Goal: Contribute content: Contribute content

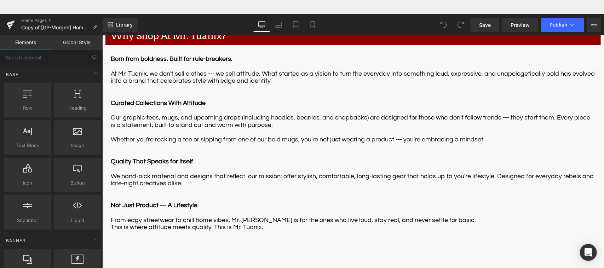
scroll to position [1039, 0]
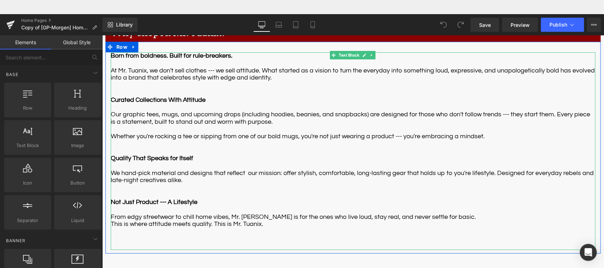
click at [506, 111] on span "Our graphic tees, mugs, and upcoming drops (including hoodies, beanies, and sna…" at bounding box center [350, 118] width 480 height 14
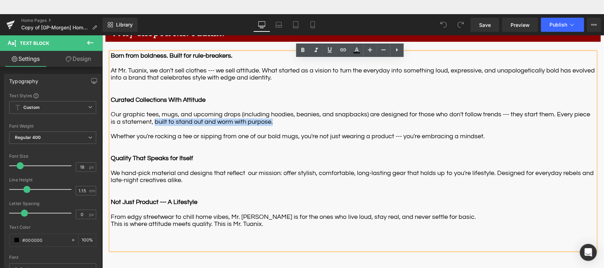
drag, startPoint x: 139, startPoint y: 115, endPoint x: 260, endPoint y: 113, distance: 120.7
click at [260, 113] on p "Our graphic tees, mugs, and upcoming drops (including hoodies, beanies, and sna…" at bounding box center [352, 118] width 485 height 15
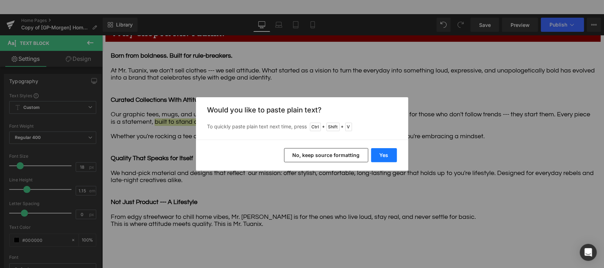
click at [391, 151] on button "Yes" at bounding box center [384, 155] width 26 height 14
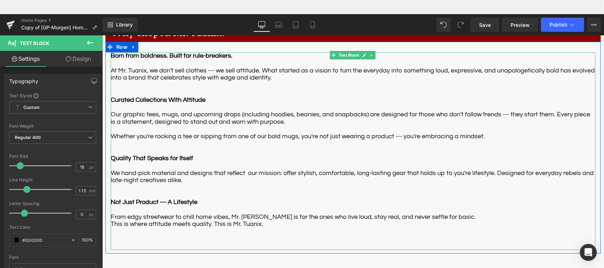
click at [286, 125] on p "Main content" at bounding box center [352, 128] width 485 height 7
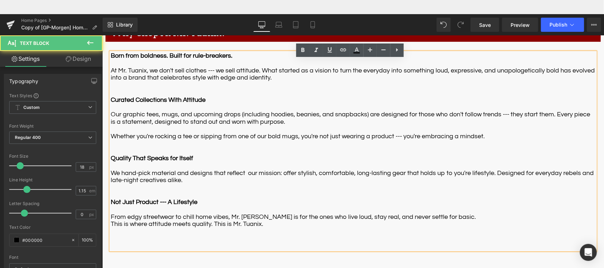
click at [110, 133] on span "Whether you're rocking a tee or sipping from one of our bold mugs, you're not j…" at bounding box center [297, 136] width 374 height 7
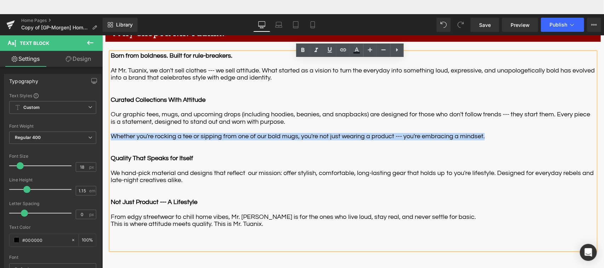
drag, startPoint x: 108, startPoint y: 130, endPoint x: 483, endPoint y: 129, distance: 375.3
click at [483, 133] on p "Whether you're rocking a tee or sipping from one of our bold mugs, you're not j…" at bounding box center [352, 136] width 485 height 7
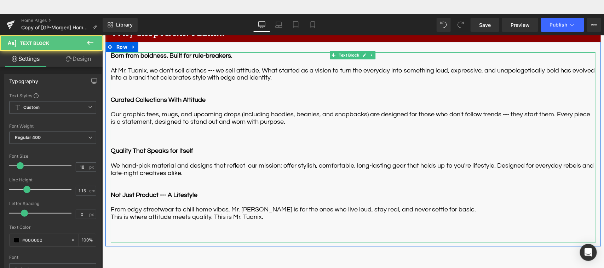
click at [110, 133] on p "Main content" at bounding box center [352, 136] width 485 height 7
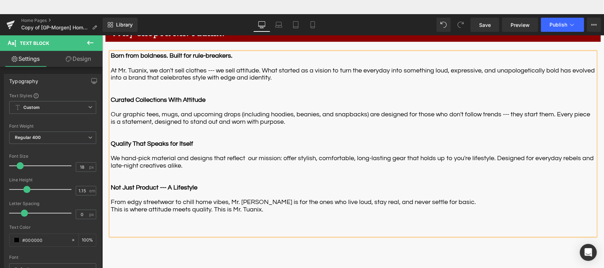
click at [226, 133] on p "Main content" at bounding box center [352, 136] width 485 height 7
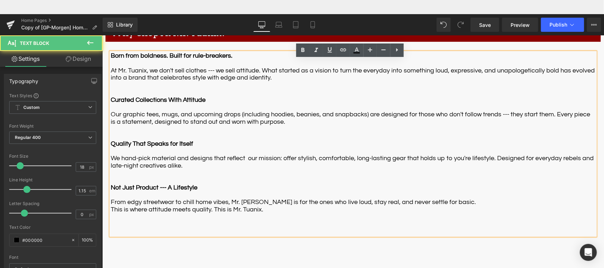
click at [188, 155] on span "We hand-pick material and designs that reflect our mission: offer stylish, comf…" at bounding box center [351, 162] width 483 height 14
click at [148, 155] on span "We hand-pick material and designs that reflect our mission: offer stylish, comf…" at bounding box center [351, 162] width 483 height 14
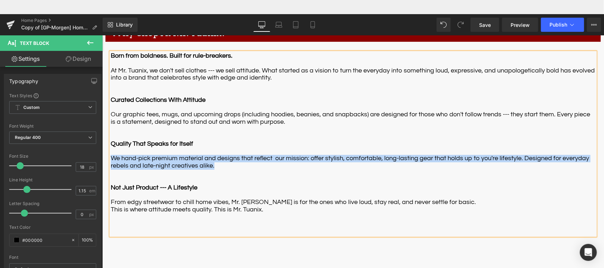
drag, startPoint x: 108, startPoint y: 150, endPoint x: 211, endPoint y: 159, distance: 103.1
click at [211, 159] on p "We hand-pick premium material and designs that reflect our mission: offer styli…" at bounding box center [352, 162] width 485 height 15
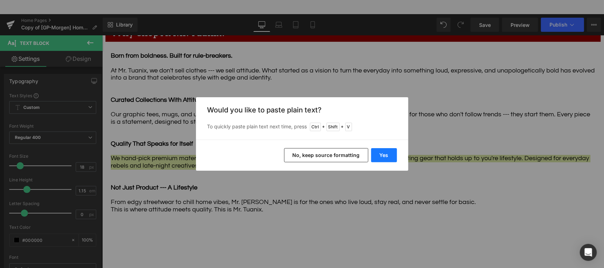
click at [386, 156] on button "Yes" at bounding box center [384, 155] width 26 height 14
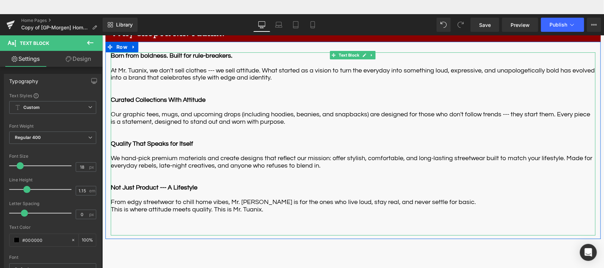
click at [336, 170] on p "Main content" at bounding box center [352, 173] width 485 height 7
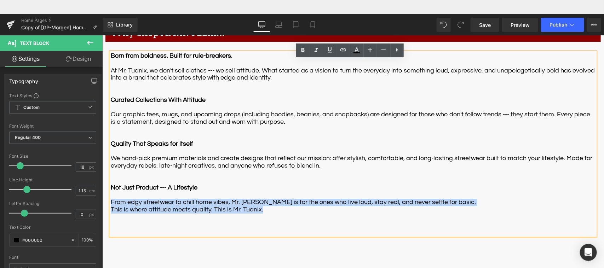
drag, startPoint x: 108, startPoint y: 197, endPoint x: 269, endPoint y: 204, distance: 161.6
click at [269, 204] on div "Born from boldness. Built for rule-breakers. At Mr. Tuanix, we don't sell cloth…" at bounding box center [352, 143] width 485 height 183
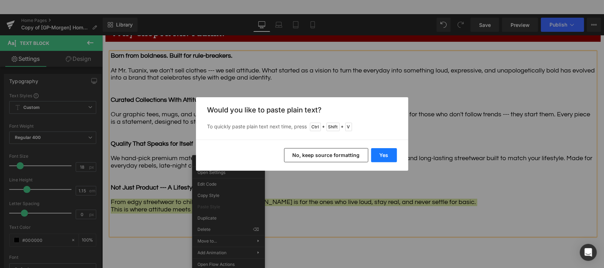
click at [388, 160] on button "Yes" at bounding box center [384, 155] width 26 height 14
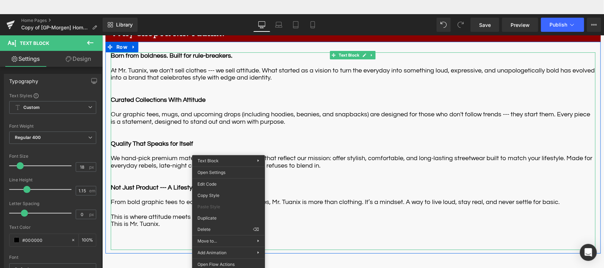
click at [393, 213] on p "This is where attitude meets quality." at bounding box center [352, 216] width 485 height 7
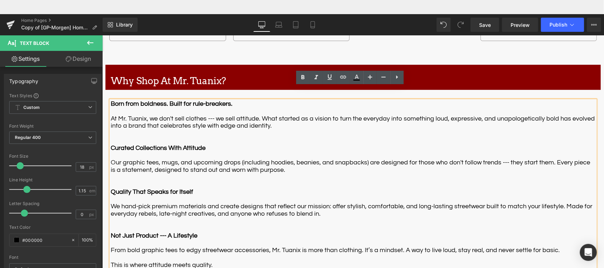
scroll to position [979, 0]
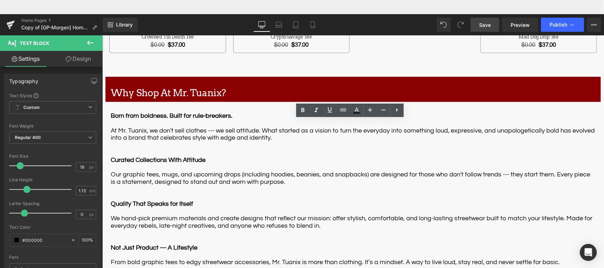
click at [486, 24] on span "Save" at bounding box center [485, 24] width 12 height 7
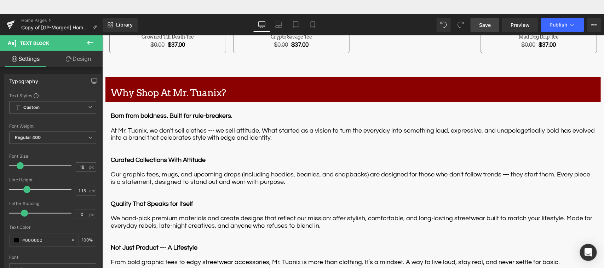
click at [484, 27] on span "Save" at bounding box center [485, 24] width 12 height 7
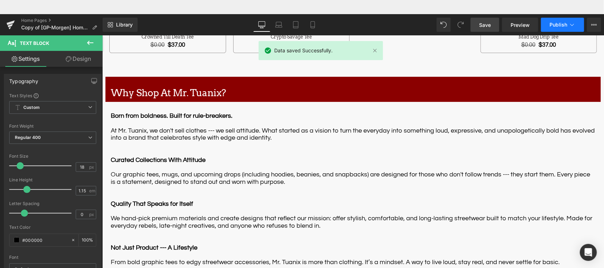
click at [553, 27] on span "Publish" at bounding box center [559, 25] width 18 height 6
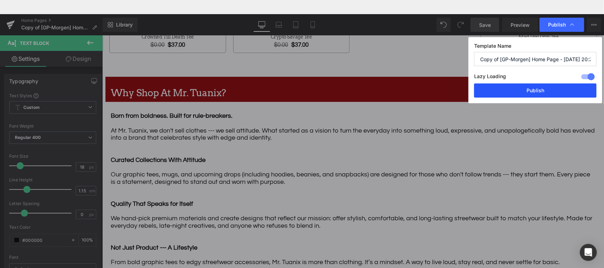
drag, startPoint x: 528, startPoint y: 93, endPoint x: 300, endPoint y: 49, distance: 231.9
click at [528, 93] on button "Publish" at bounding box center [535, 91] width 122 height 14
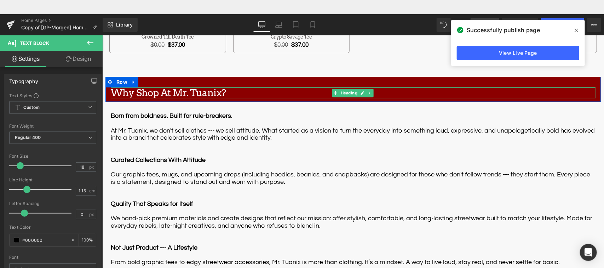
click at [160, 87] on h1 "Why Shop At Mr. Tuanix?" at bounding box center [352, 92] width 485 height 11
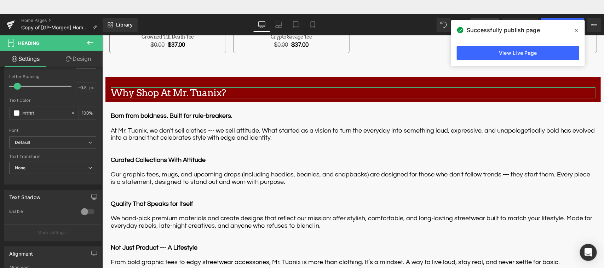
scroll to position [183, 0]
click at [101, 202] on b at bounding box center [101, 192] width 3 height 91
click at [54, 144] on span "Default" at bounding box center [52, 141] width 87 height 12
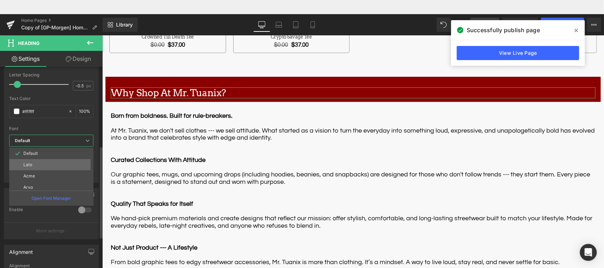
click at [48, 165] on li "Lato" at bounding box center [52, 164] width 87 height 11
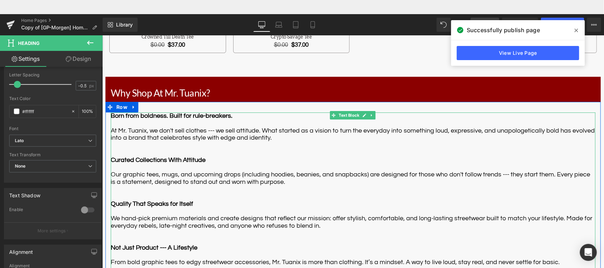
click at [145, 127] on p "At Mr. Tuanix, we don't sell clothes --- we sell attitude. What started as a vi…" at bounding box center [352, 134] width 485 height 15
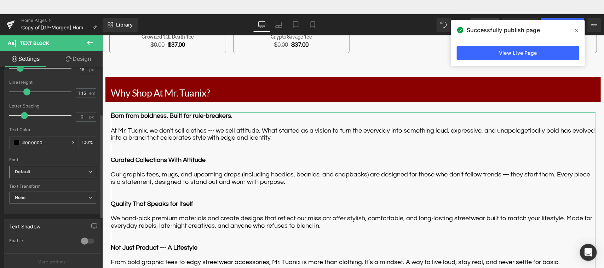
scroll to position [96, 0]
click at [74, 176] on b "Default" at bounding box center [51, 174] width 73 height 6
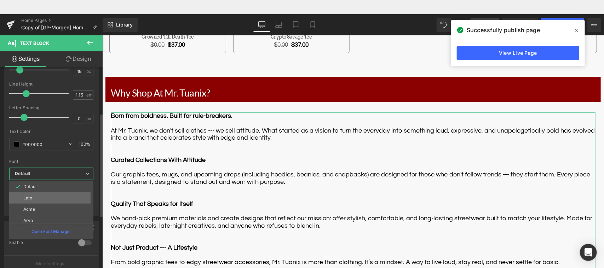
click at [59, 199] on li "Lato" at bounding box center [52, 198] width 87 height 11
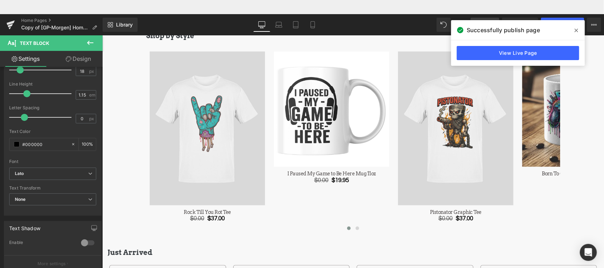
scroll to position [358, 0]
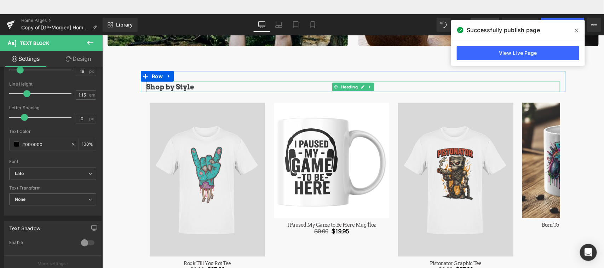
click at [173, 84] on b "Shop by Style" at bounding box center [170, 86] width 48 height 8
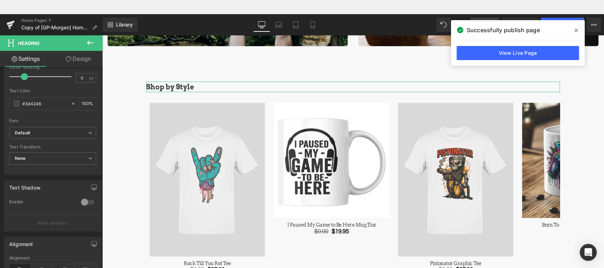
scroll to position [198, 0]
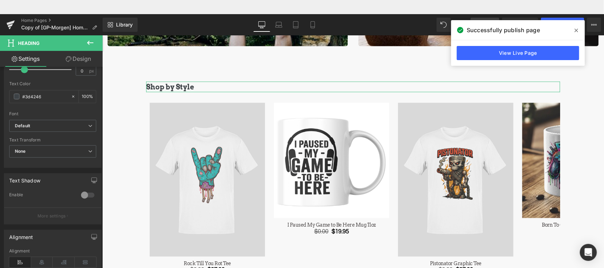
click at [100, 216] on b at bounding box center [101, 199] width 3 height 91
drag, startPoint x: 42, startPoint y: 95, endPoint x: 25, endPoint y: 94, distance: 16.3
click at [25, 94] on input "#3d4246" at bounding box center [44, 97] width 45 height 8
type input "#0"
type input "0"
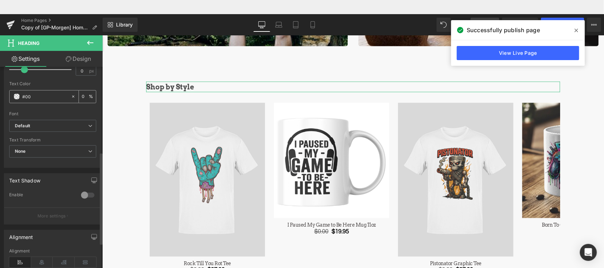
type input "#000"
type input "100"
type input "#00000"
type input "0"
type input "#000000"
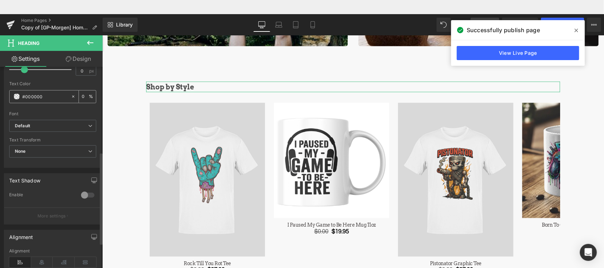
type input "100"
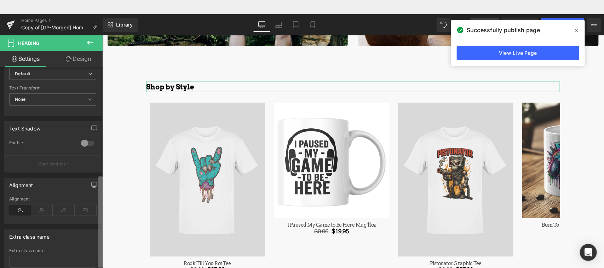
scroll to position [252, 0]
click at [99, 189] on b at bounding box center [100, 222] width 4 height 91
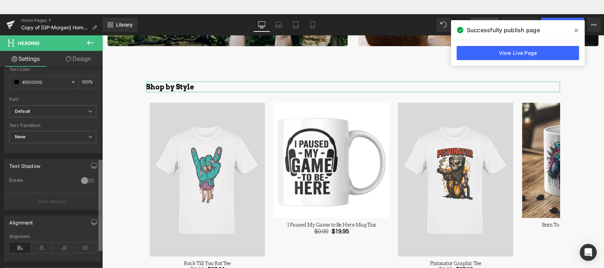
scroll to position [186, 0]
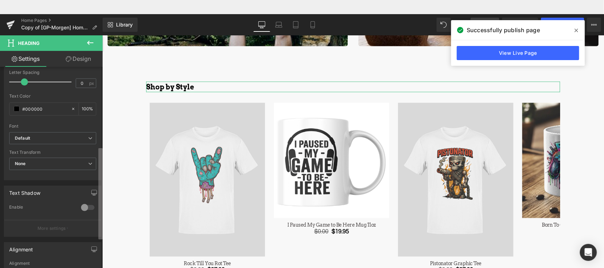
click at [99, 164] on b at bounding box center [100, 193] width 4 height 91
type input "#000000"
click at [75, 137] on b "Default" at bounding box center [51, 139] width 73 height 6
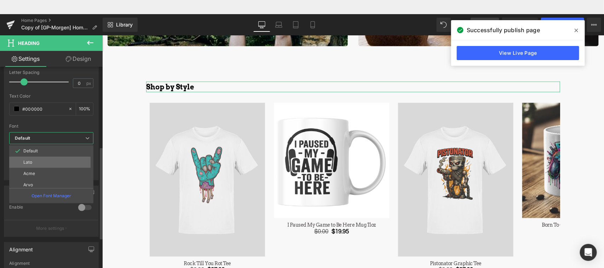
click at [44, 164] on li "Lato" at bounding box center [52, 162] width 87 height 11
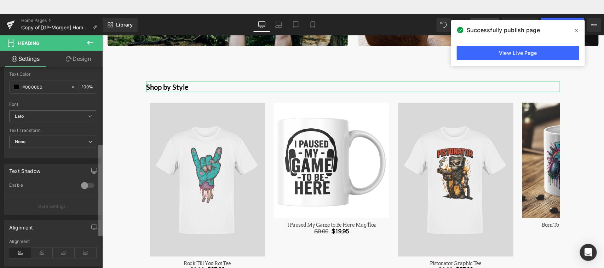
scroll to position [175, 0]
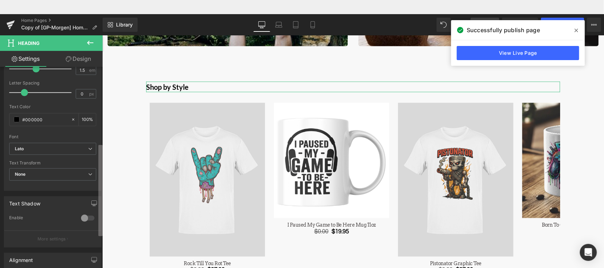
click at [99, 150] on b at bounding box center [100, 190] width 4 height 91
click at [63, 173] on span "None" at bounding box center [52, 175] width 87 height 12
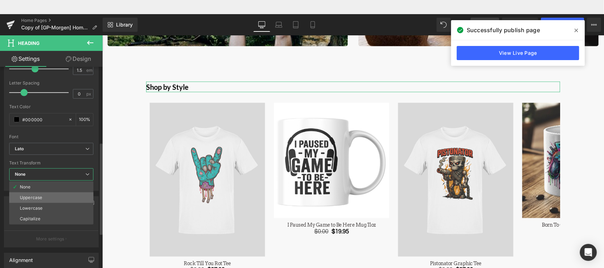
click at [50, 200] on li "Uppercase" at bounding box center [51, 198] width 84 height 11
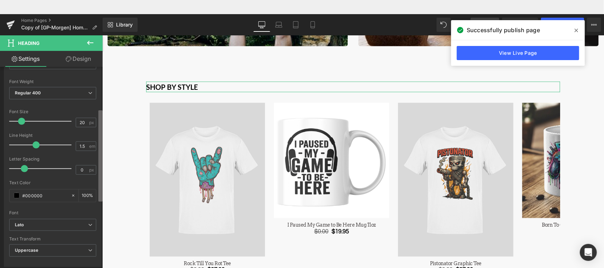
scroll to position [98, 0]
click at [102, 157] on b at bounding box center [100, 155] width 4 height 91
drag, startPoint x: 83, startPoint y: 121, endPoint x: 75, endPoint y: 121, distance: 8.1
click at [76, 121] on input "20" at bounding box center [82, 124] width 12 height 9
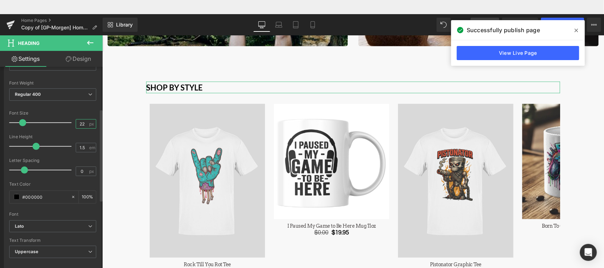
type input "22"
click at [92, 111] on div "Font Size" at bounding box center [52, 113] width 87 height 5
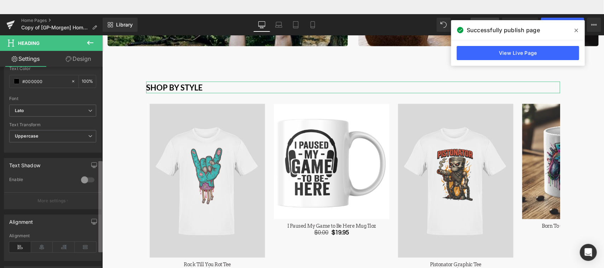
scroll to position [224, 0]
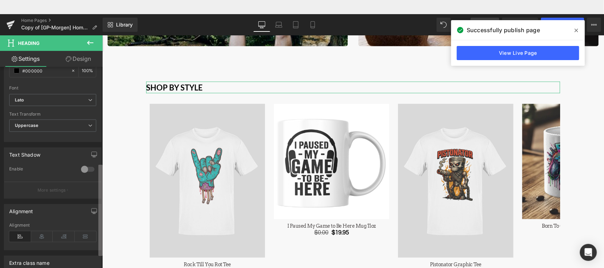
click at [102, 183] on b at bounding box center [100, 210] width 4 height 91
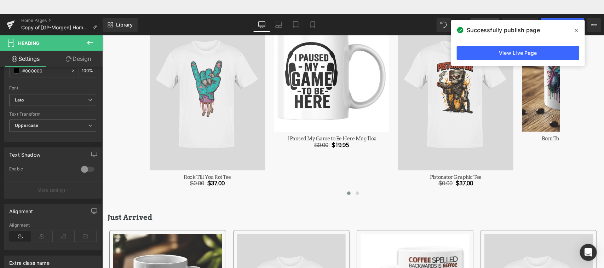
scroll to position [469, 0]
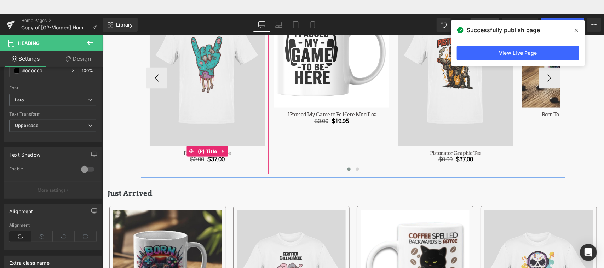
click at [207, 150] on span "(P) Title" at bounding box center [207, 151] width 23 height 11
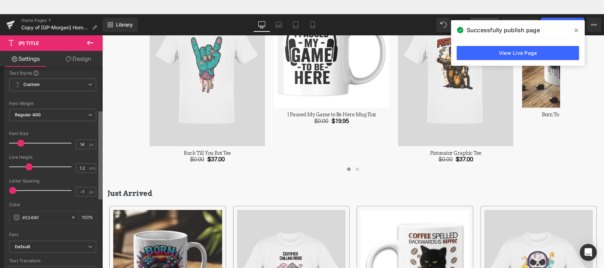
scroll to position [105, 0]
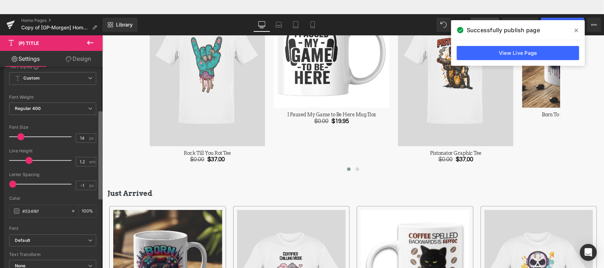
click at [100, 183] on b at bounding box center [100, 156] width 4 height 88
drag, startPoint x: 85, startPoint y: 137, endPoint x: 75, endPoint y: 138, distance: 10.6
click at [76, 138] on input "14" at bounding box center [82, 138] width 12 height 9
type input "15"
click at [99, 124] on div "Typography Text Styles Custom Custom Setup Global Style Custom Setup Global Sty…" at bounding box center [53, 161] width 106 height 243
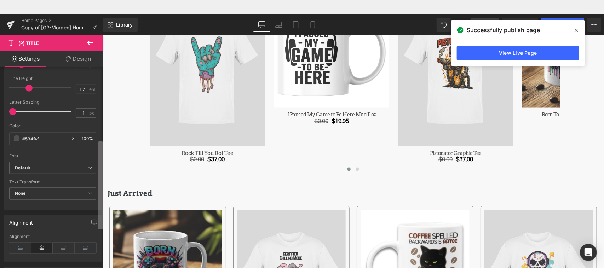
scroll to position [181, 0]
click at [99, 156] on b at bounding box center [100, 187] width 4 height 88
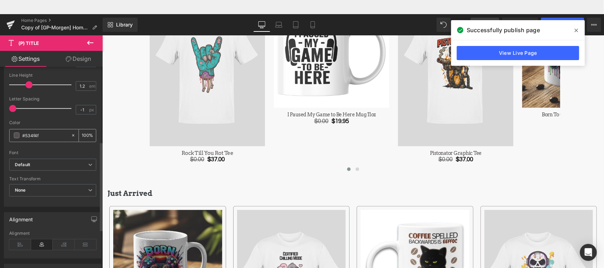
drag, startPoint x: 44, startPoint y: 136, endPoint x: 25, endPoint y: 134, distance: 18.1
click at [25, 134] on input "#534f4f" at bounding box center [44, 136] width 45 height 8
type input "#0"
type input "0"
type input "#000"
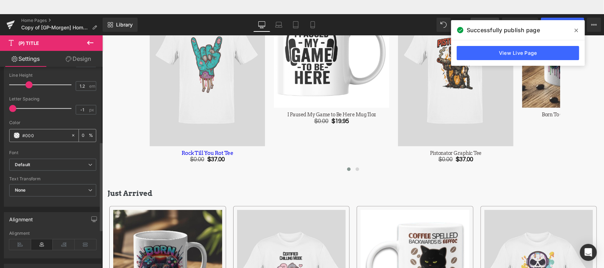
type input "100"
type input "#00000"
type input "0"
type input "#000000"
type input "100"
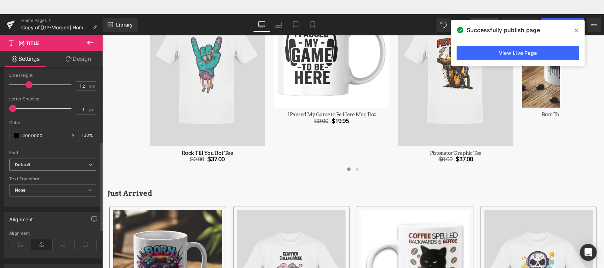
type input "#000000"
click at [62, 164] on b "Default" at bounding box center [51, 165] width 73 height 6
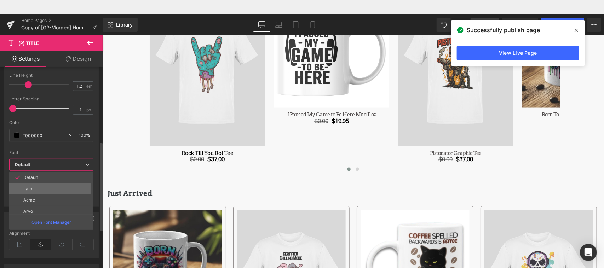
click at [51, 188] on li "Lato" at bounding box center [52, 188] width 87 height 11
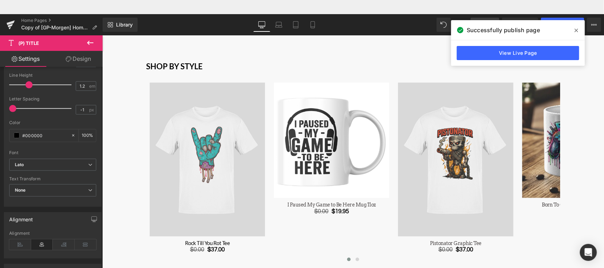
scroll to position [370, 0]
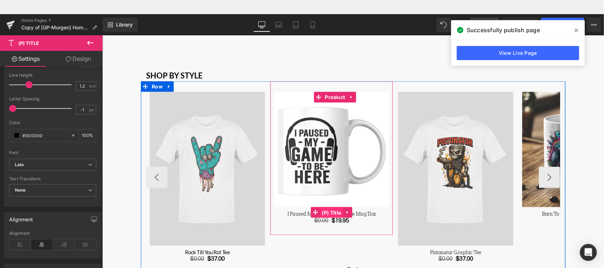
click at [334, 212] on span "(P) Title" at bounding box center [331, 212] width 23 height 11
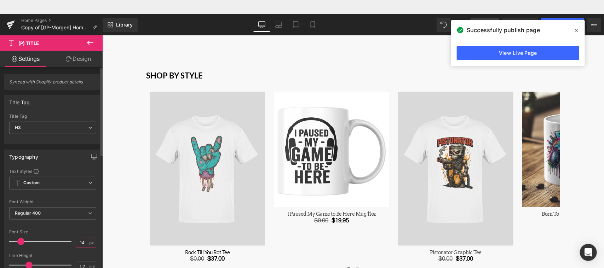
drag, startPoint x: 81, startPoint y: 241, endPoint x: 75, endPoint y: 242, distance: 5.4
click at [76, 242] on input "14" at bounding box center [82, 243] width 12 height 9
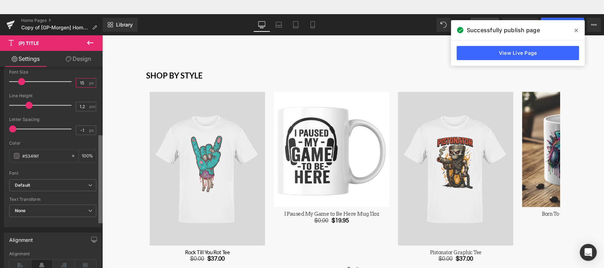
scroll to position [161, 0]
click at [99, 210] on b at bounding box center [100, 180] width 4 height 88
type input "15"
click at [41, 155] on input "#534f4f" at bounding box center [44, 155] width 45 height 8
drag, startPoint x: 41, startPoint y: 155, endPoint x: 24, endPoint y: 155, distance: 17.4
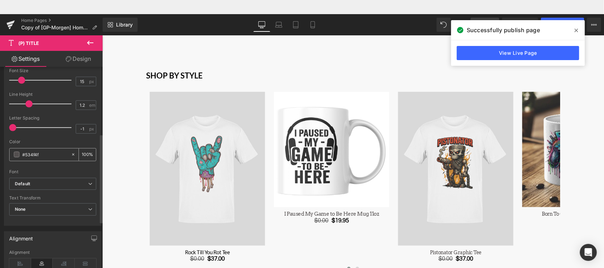
click at [24, 155] on input "#534f4f" at bounding box center [44, 155] width 45 height 8
type input "#0"
type input "0"
type input "#000"
type input "100"
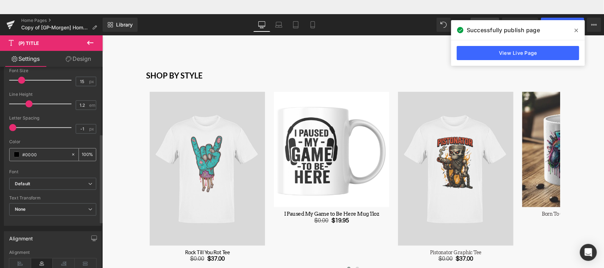
type input "#00000"
type input "0"
type input "#000000"
type input "100"
type input "#000000"
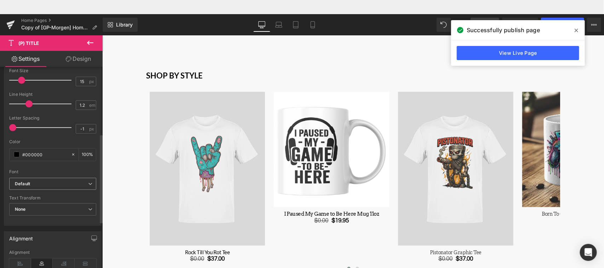
click at [67, 185] on b "Default" at bounding box center [51, 184] width 73 height 6
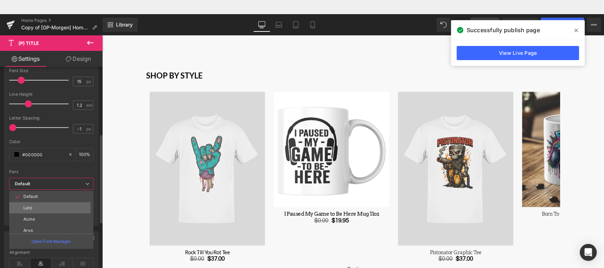
click at [57, 206] on li "Lato" at bounding box center [52, 208] width 87 height 11
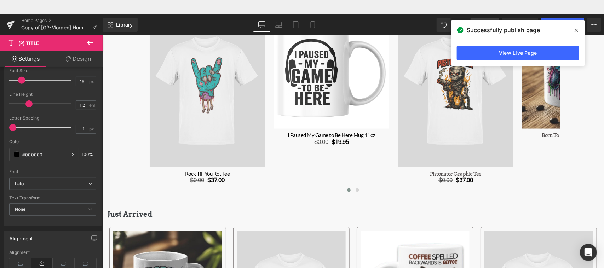
scroll to position [452, 0]
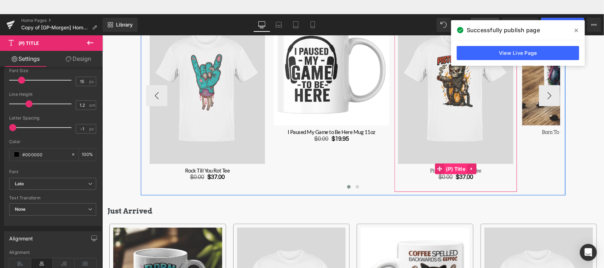
click at [456, 166] on span "(P) Title" at bounding box center [455, 169] width 23 height 11
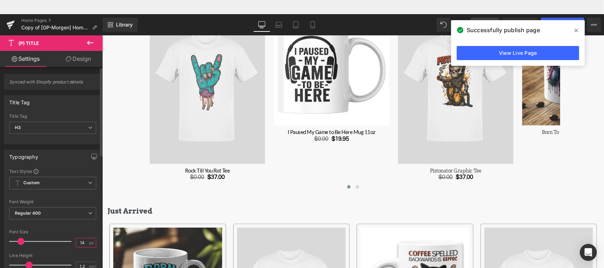
drag, startPoint x: 82, startPoint y: 241, endPoint x: 78, endPoint y: 244, distance: 4.4
click at [78, 244] on input "14" at bounding box center [82, 243] width 12 height 9
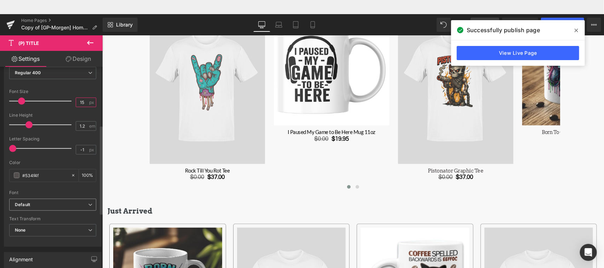
scroll to position [144, 0]
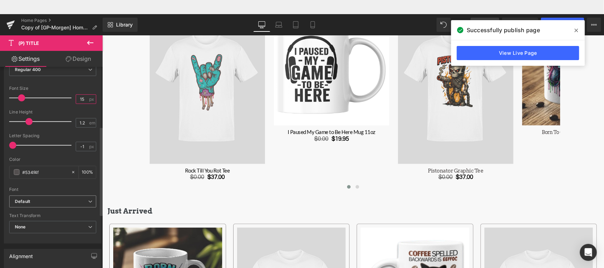
type input "15"
click at [61, 201] on b "Default" at bounding box center [51, 202] width 73 height 6
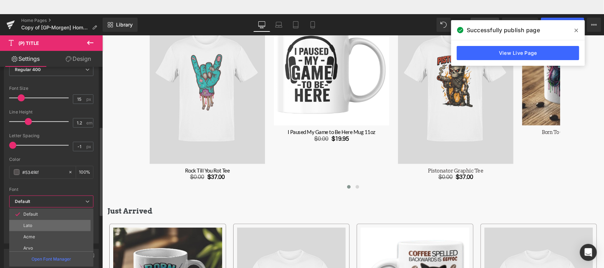
click at [49, 228] on li "Lato" at bounding box center [52, 225] width 87 height 11
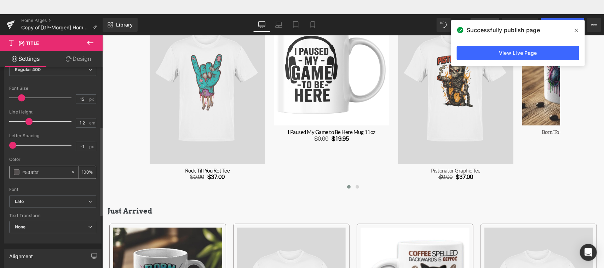
drag, startPoint x: 42, startPoint y: 172, endPoint x: 25, endPoint y: 172, distance: 17.0
click at [25, 172] on input "#534f4f" at bounding box center [44, 173] width 45 height 8
type input "#0"
type input "0"
type input "#000"
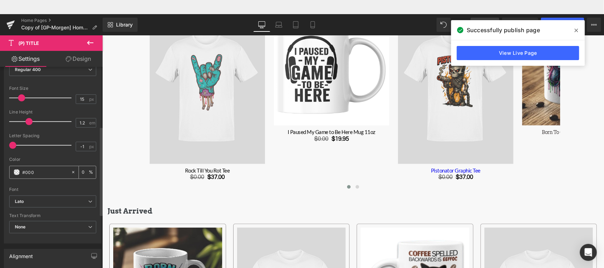
type input "100"
type input "#00000"
type input "0"
type input "#000000"
type input "100"
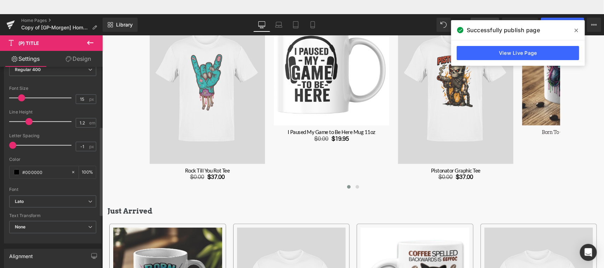
type input "#000000"
click at [50, 158] on div "Color" at bounding box center [52, 159] width 87 height 5
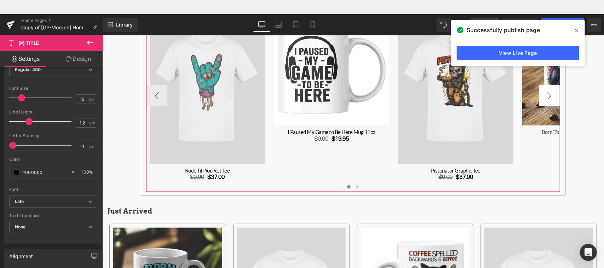
click at [546, 95] on button "›" at bounding box center [549, 95] width 21 height 21
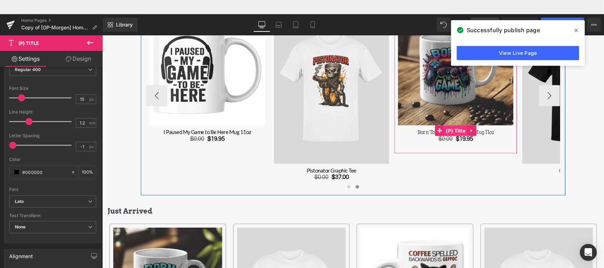
click at [458, 128] on span "(P) Title" at bounding box center [455, 130] width 23 height 11
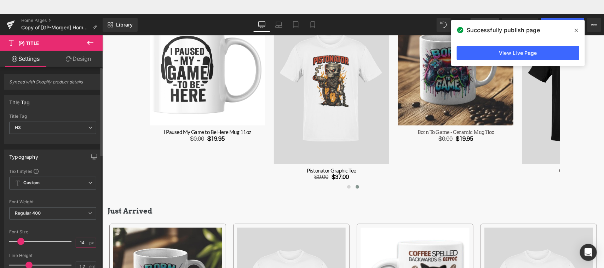
click at [80, 244] on input "14" at bounding box center [82, 243] width 12 height 9
type input "15"
click at [89, 229] on div "Font Default Lato Acme [GEOGRAPHIC_DATA] Questrial sans-serif Default Default L…" at bounding box center [52, 254] width 87 height 171
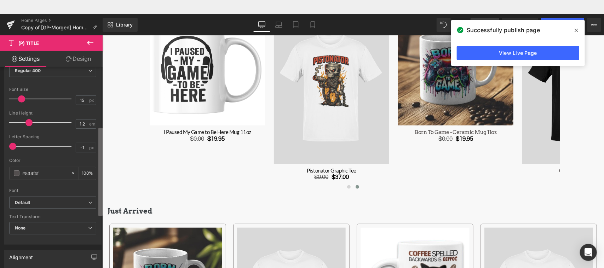
scroll to position [147, 0]
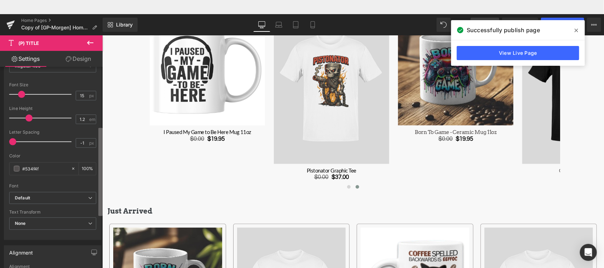
click at [100, 204] on b at bounding box center [100, 172] width 4 height 88
drag, startPoint x: 42, startPoint y: 166, endPoint x: 24, endPoint y: 169, distance: 18.7
click at [24, 169] on input "#534f4f" at bounding box center [44, 169] width 45 height 8
type input "#0"
type input "0"
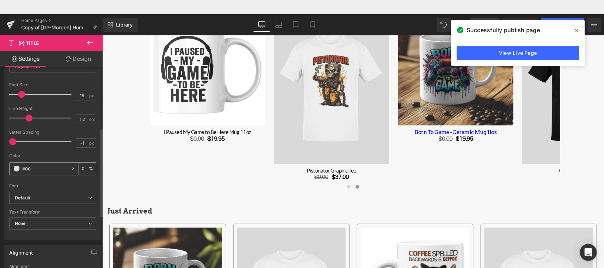
type input "#000"
type input "100"
type input "#00000"
type input "0"
type input "#000000"
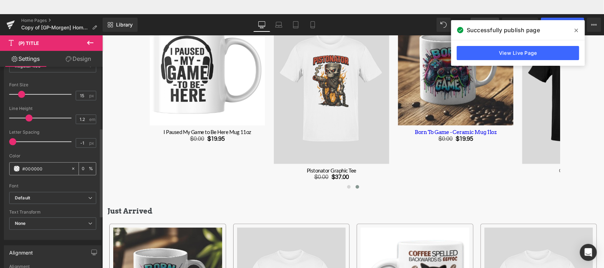
type input "100"
type input "#000000"
click at [51, 200] on b "Default" at bounding box center [51, 198] width 73 height 6
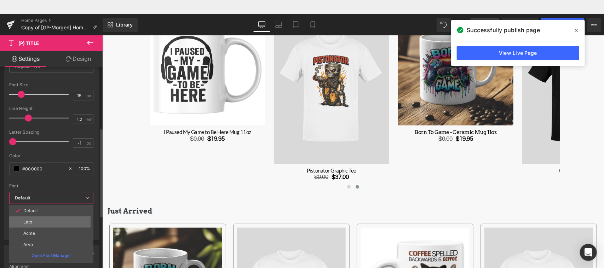
click at [46, 221] on li "Lato" at bounding box center [52, 222] width 87 height 11
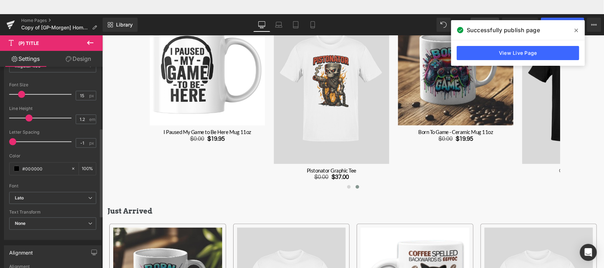
click at [82, 186] on div "Font" at bounding box center [52, 186] width 87 height 5
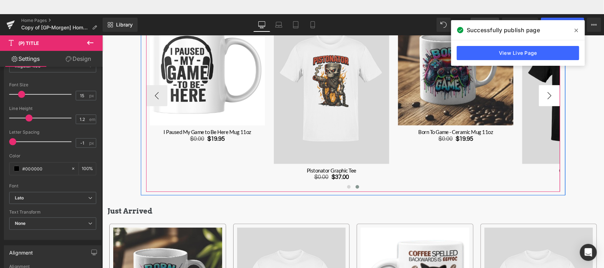
click at [548, 93] on button "›" at bounding box center [549, 95] width 21 height 21
click at [546, 94] on button "›" at bounding box center [549, 95] width 21 height 21
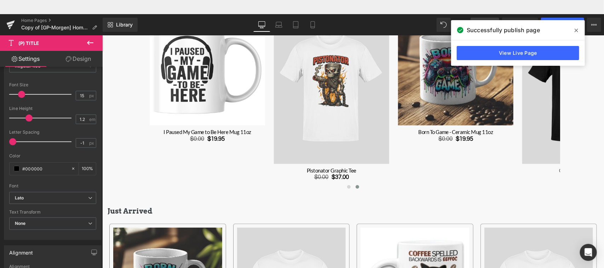
click at [576, 29] on icon at bounding box center [577, 31] width 4 height 6
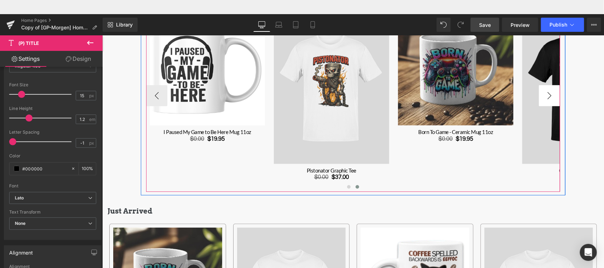
click at [545, 98] on button "›" at bounding box center [549, 95] width 21 height 21
click at [347, 186] on span "Main content" at bounding box center [349, 187] width 4 height 4
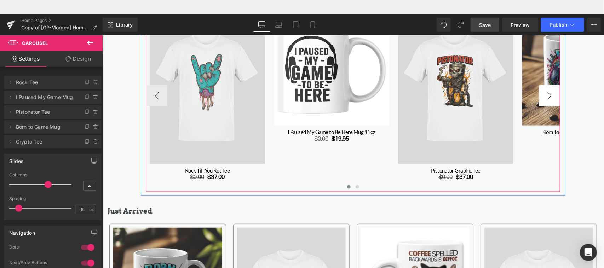
click at [548, 91] on button "›" at bounding box center [549, 95] width 21 height 21
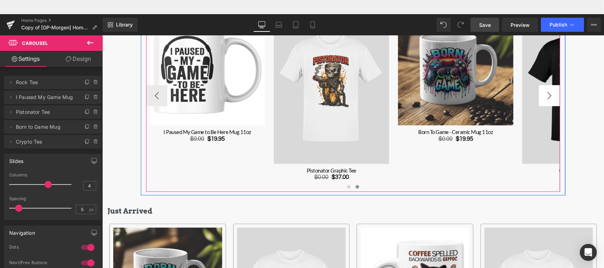
click at [548, 91] on button "›" at bounding box center [549, 95] width 21 height 21
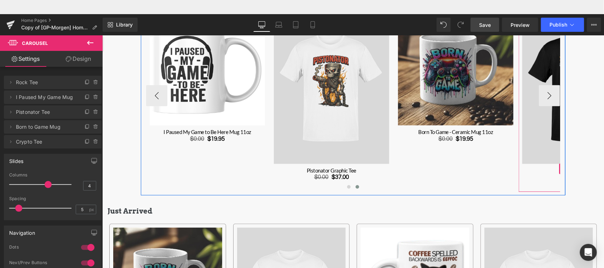
click at [559, 166] on span "Main content" at bounding box center [563, 169] width 9 height 11
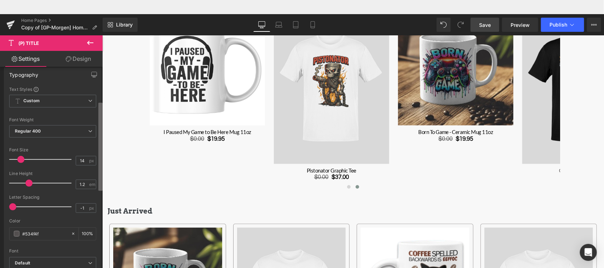
scroll to position [94, 0]
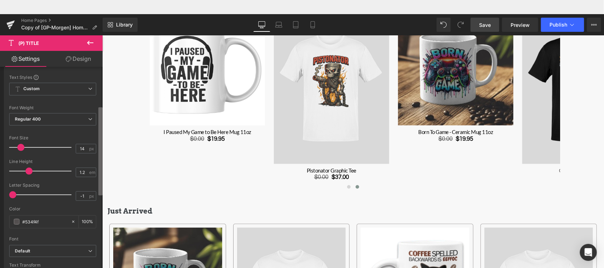
click at [101, 184] on b at bounding box center [100, 152] width 4 height 88
drag, startPoint x: 82, startPoint y: 147, endPoint x: 73, endPoint y: 148, distance: 9.2
click at [76, 148] on input "14" at bounding box center [82, 148] width 12 height 9
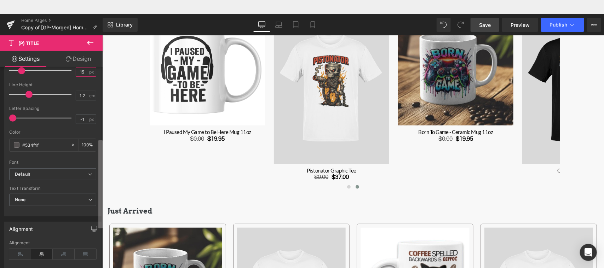
scroll to position [173, 0]
click at [101, 176] on b at bounding box center [100, 185] width 4 height 88
type input "15"
drag, startPoint x: 40, startPoint y: 144, endPoint x: 25, endPoint y: 144, distance: 14.9
click at [25, 144] on input "#534f4f" at bounding box center [44, 143] width 45 height 8
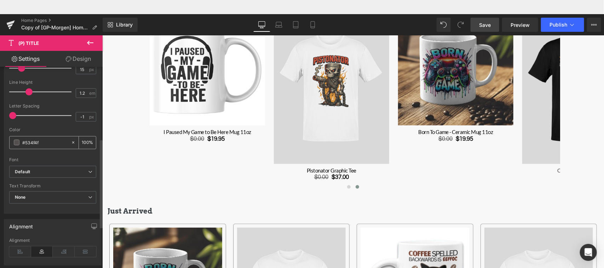
type input "#0"
type input "0"
type input "#000"
type input "100"
type input "#00000"
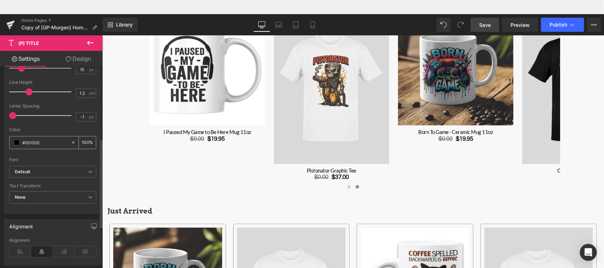
type input "0"
type input "#000000"
type input "100"
type input "#000000"
click at [76, 174] on b "Default" at bounding box center [51, 172] width 73 height 6
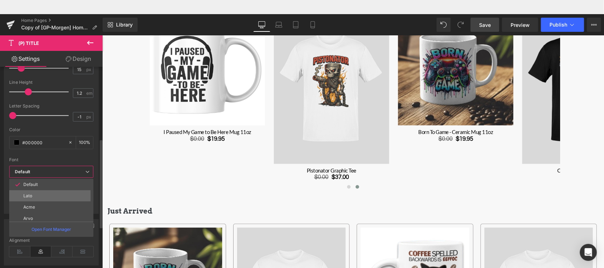
click at [51, 197] on li "Lato" at bounding box center [52, 195] width 87 height 11
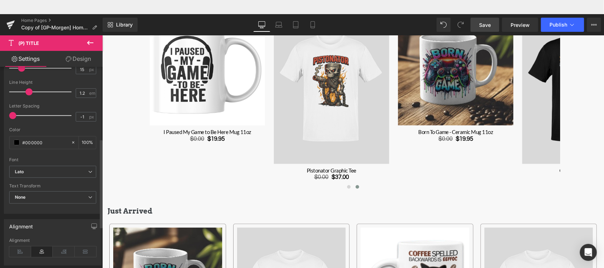
click at [62, 156] on div at bounding box center [52, 155] width 87 height 5
click at [489, 27] on span "Save" at bounding box center [485, 24] width 12 height 7
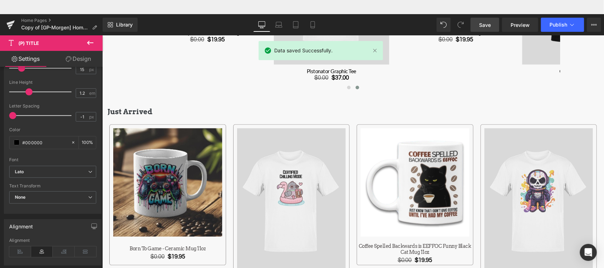
scroll to position [572, 0]
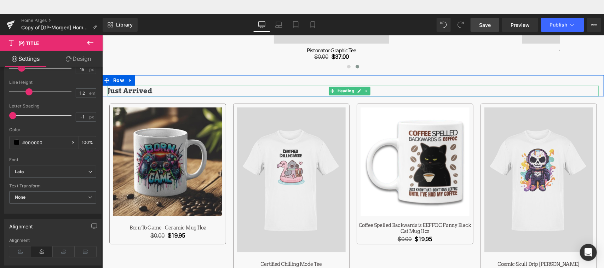
click at [123, 89] on b "Just Arrived" at bounding box center [129, 91] width 45 height 8
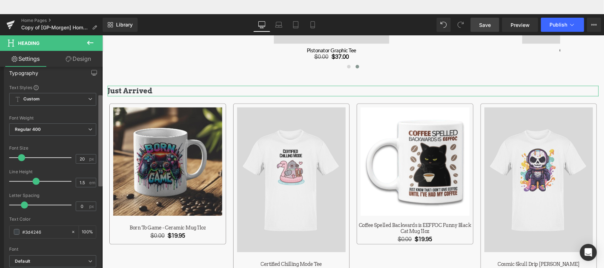
scroll to position [79, 0]
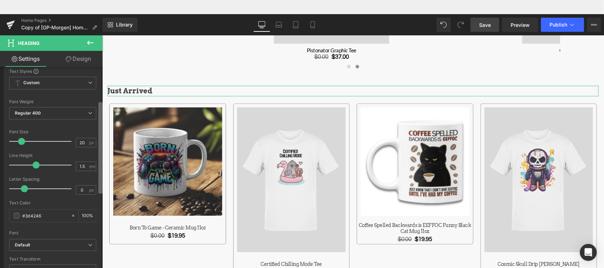
click at [97, 175] on div "Title Tag H1 H2 H3 H4 H5 H6 Title Tag H1 H1 H2 H3 H4 H5 H6 Typography Text Styl…" at bounding box center [51, 176] width 103 height 219
click at [79, 144] on input "20" at bounding box center [82, 142] width 12 height 9
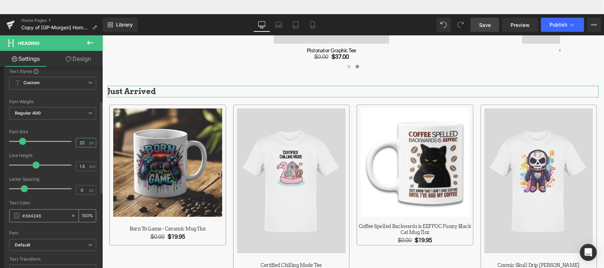
type input "22"
click at [41, 215] on input "#3d4246" at bounding box center [44, 216] width 45 height 8
drag, startPoint x: 41, startPoint y: 215, endPoint x: 27, endPoint y: 215, distance: 14.5
click at [27, 215] on input "#3d4246" at bounding box center [44, 216] width 45 height 8
type input "#0"
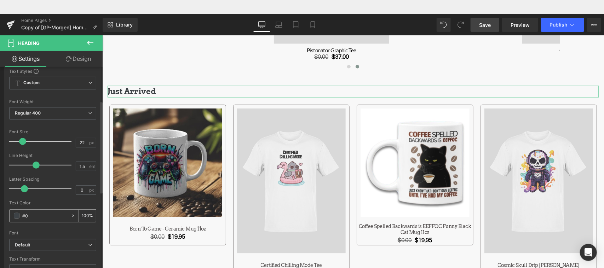
type input "0"
type input "#000"
type input "100"
type input "#00000"
type input "0"
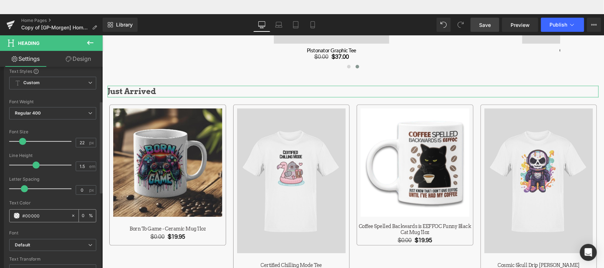
type input "#000000"
type input "100"
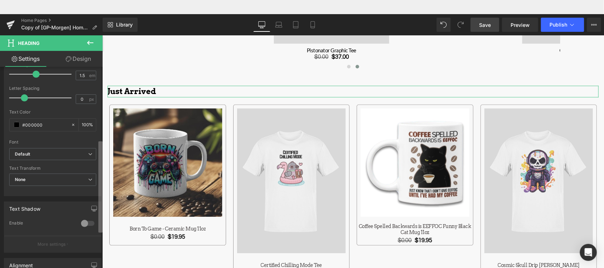
click at [96, 209] on div "Title Tag H1 H2 H3 H4 H5 H6 Title Tag H1 H1 H2 H3 H4 H5 H6 Typography Text Styl…" at bounding box center [51, 176] width 103 height 219
type input "#000000"
click at [73, 150] on span "Default" at bounding box center [52, 153] width 87 height 12
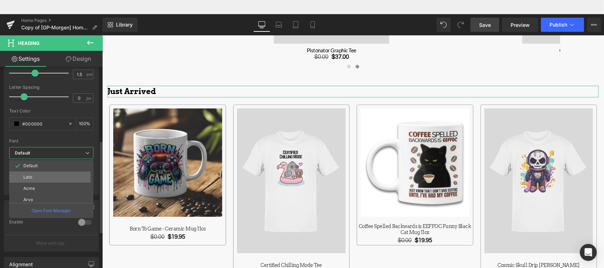
click at [53, 176] on li "Lato" at bounding box center [52, 177] width 87 height 11
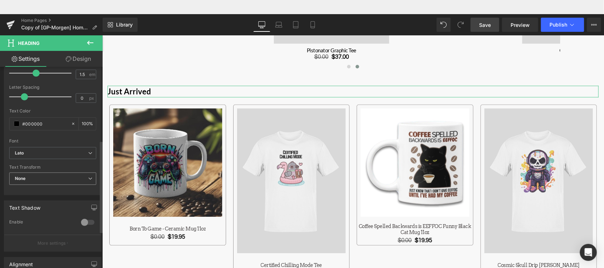
click at [70, 180] on span "None" at bounding box center [52, 179] width 87 height 12
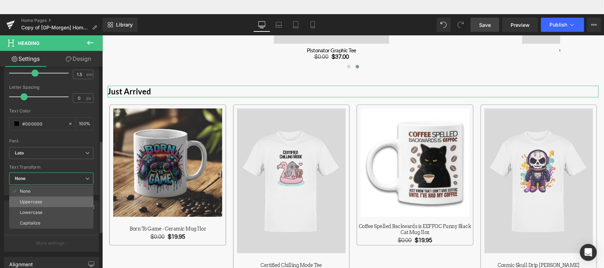
click at [53, 201] on li "Uppercase" at bounding box center [51, 202] width 84 height 11
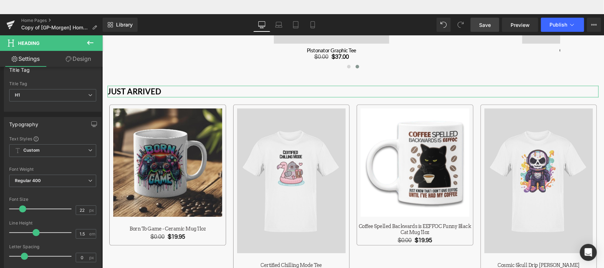
scroll to position [0, 0]
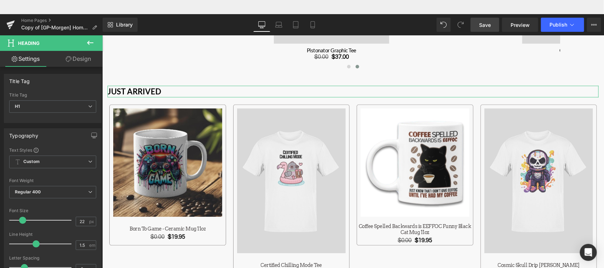
click at [96, 75] on div "Title Tag H1 H2 H3 H4 H5 H6 Title Tag H1 H1 H2 H3 H4 H5 H6 Typography Text Styl…" at bounding box center [51, 176] width 103 height 219
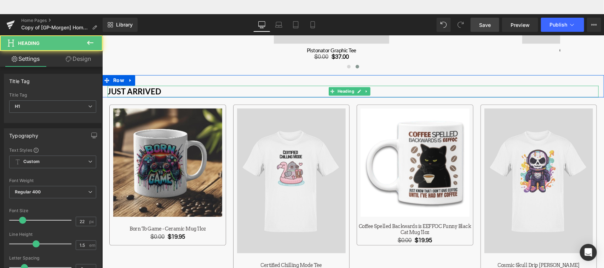
click at [120, 88] on b "Just Arrived" at bounding box center [133, 92] width 53 height 10
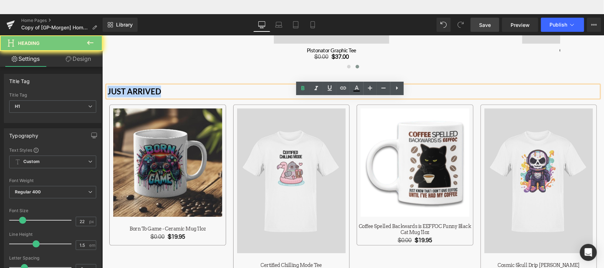
click at [120, 88] on b "Just Arrived" at bounding box center [133, 92] width 53 height 10
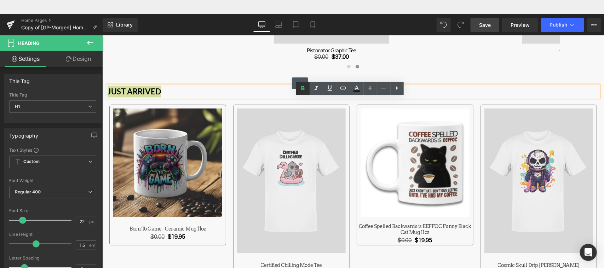
click at [305, 86] on icon at bounding box center [303, 88] width 8 height 8
click at [304, 89] on icon at bounding box center [303, 88] width 3 height 4
click at [152, 87] on h1 "Just Arrived" at bounding box center [352, 92] width 491 height 12
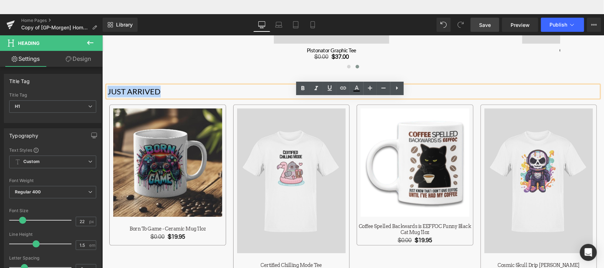
click at [152, 87] on h1 "Just Arrived" at bounding box center [352, 92] width 491 height 12
click at [303, 88] on icon at bounding box center [303, 88] width 3 height 4
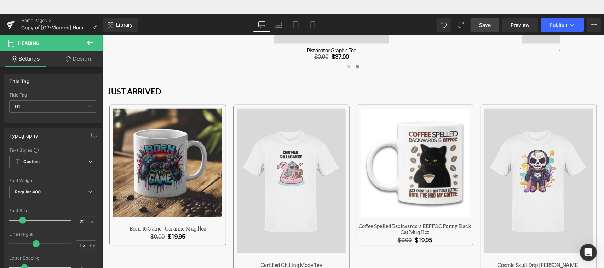
click at [485, 26] on span "Save" at bounding box center [485, 24] width 12 height 7
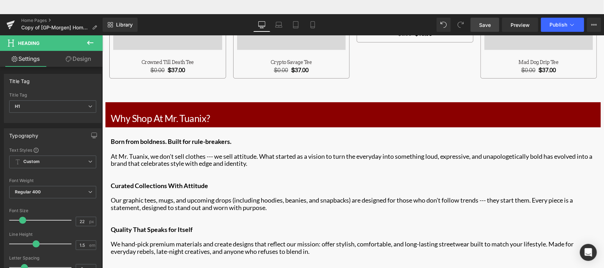
scroll to position [974, 0]
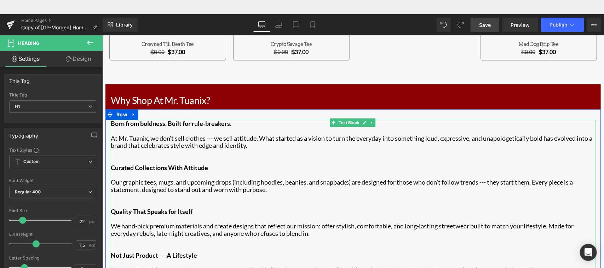
click at [113, 127] on p "Main content" at bounding box center [352, 130] width 485 height 7
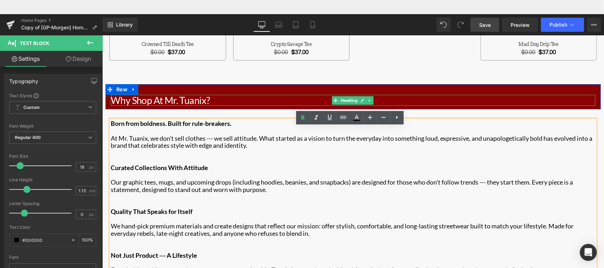
click at [110, 95] on h1 "Why Shop At Mr. Tuanix?" at bounding box center [352, 100] width 485 height 11
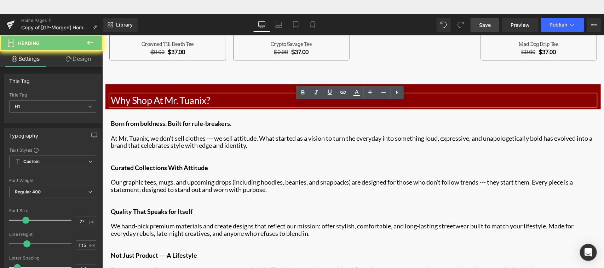
click at [110, 95] on h1 "Why Shop At Mr. Tuanix?" at bounding box center [352, 100] width 485 height 11
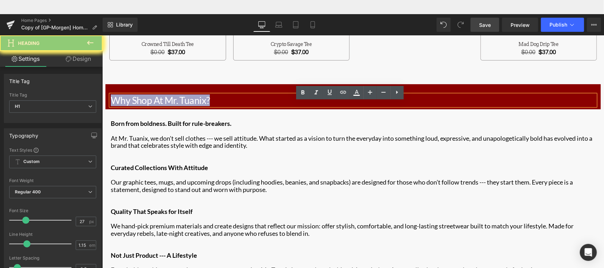
click at [110, 95] on h1 "Why Shop At Mr. Tuanix?" at bounding box center [352, 100] width 485 height 11
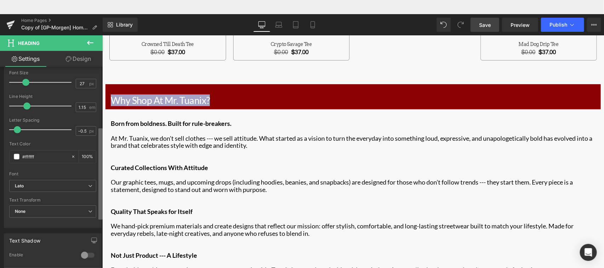
scroll to position [148, 0]
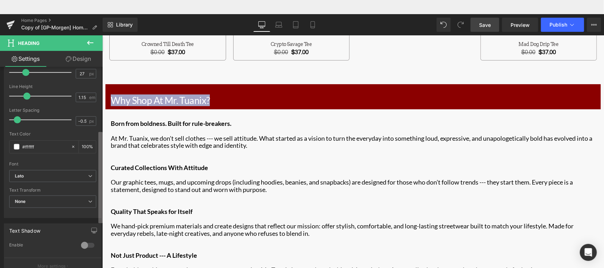
click at [98, 206] on b at bounding box center [100, 177] width 4 height 91
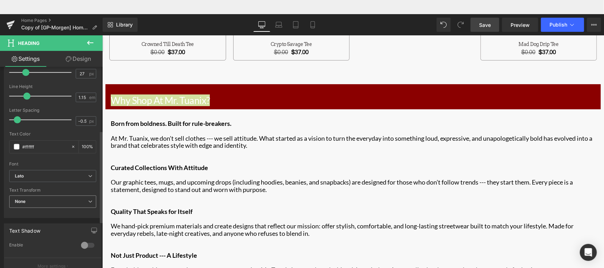
click at [71, 204] on span "None" at bounding box center [52, 202] width 87 height 12
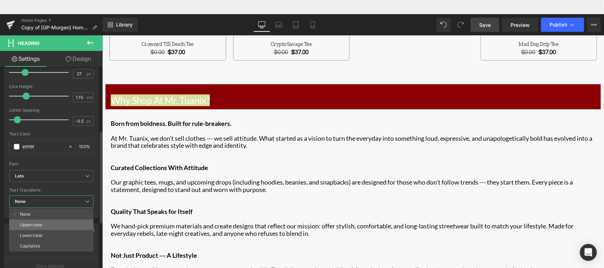
click at [48, 226] on li "Uppercase" at bounding box center [51, 225] width 84 height 11
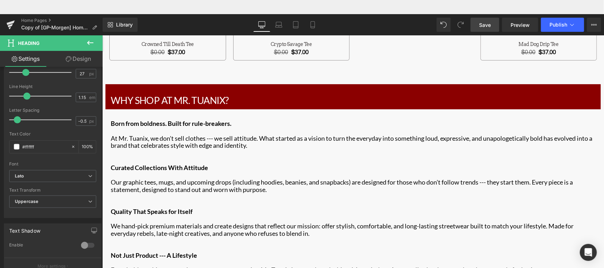
drag, startPoint x: 484, startPoint y: 26, endPoint x: 401, endPoint y: 73, distance: 94.5
click at [484, 26] on span "Save" at bounding box center [485, 24] width 12 height 7
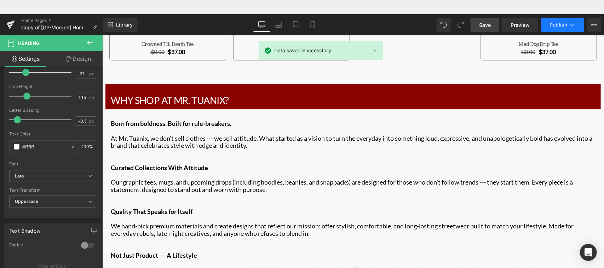
click at [560, 24] on span "Publish" at bounding box center [559, 25] width 18 height 6
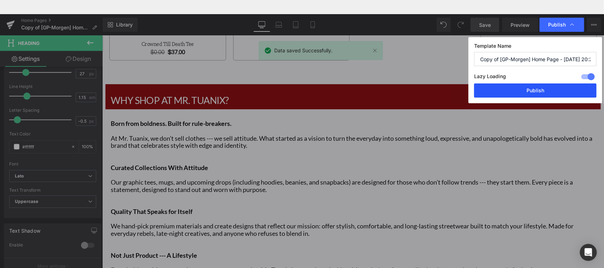
click at [529, 91] on button "Publish" at bounding box center [535, 91] width 122 height 14
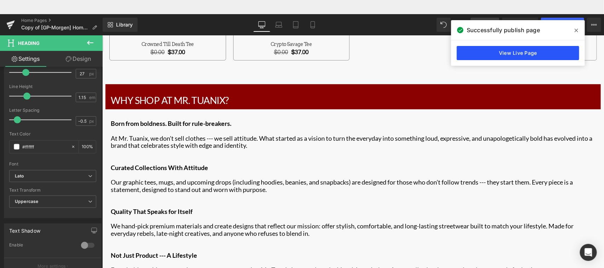
click at [547, 52] on link "View Live Page" at bounding box center [518, 53] width 122 height 14
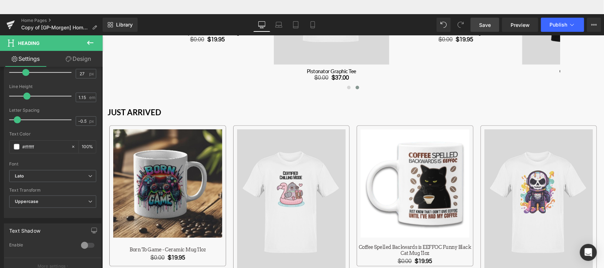
scroll to position [585, 0]
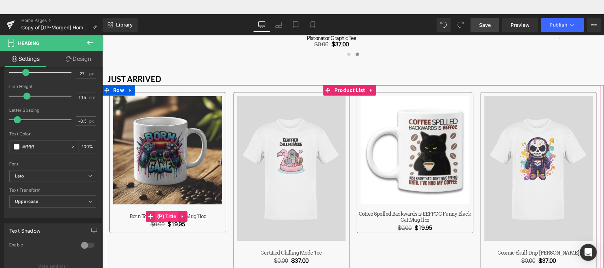
click at [172, 211] on span "(P) Title" at bounding box center [166, 216] width 23 height 11
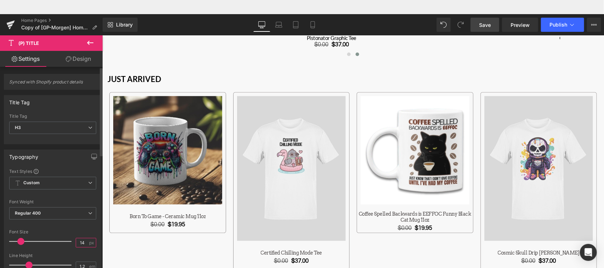
click at [81, 242] on input "14" at bounding box center [82, 243] width 12 height 9
type input "15"
click at [85, 229] on div "Font Default Lato Acme [GEOGRAPHIC_DATA] Questrial sans-serif Default Default L…" at bounding box center [52, 254] width 87 height 171
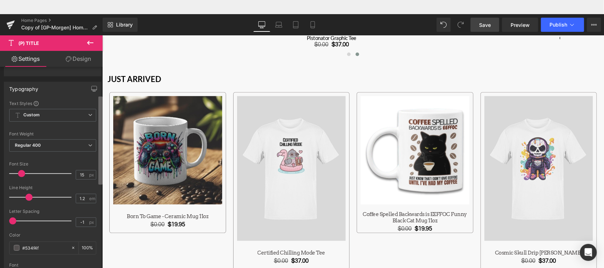
scroll to position [69, 0]
click at [98, 172] on b at bounding box center [100, 141] width 4 height 88
click at [72, 145] on span "Regular 400" at bounding box center [52, 144] width 87 height 12
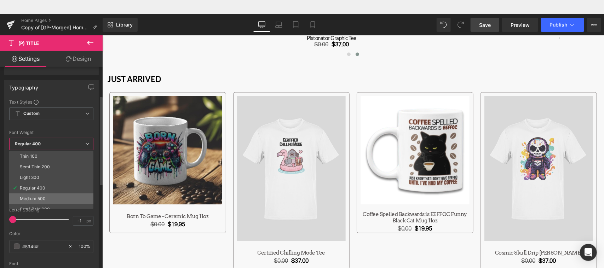
click at [46, 196] on li "Medium 500" at bounding box center [52, 199] width 87 height 11
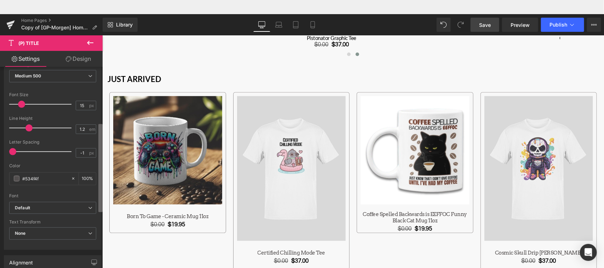
scroll to position [142, 0]
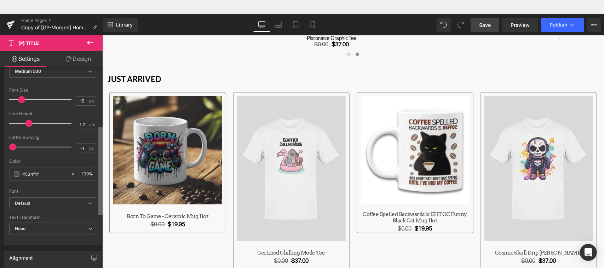
click at [99, 183] on b at bounding box center [100, 171] width 4 height 88
drag, startPoint x: 40, startPoint y: 172, endPoint x: 25, endPoint y: 172, distance: 14.5
click at [25, 172] on input "#534f4f" at bounding box center [44, 174] width 45 height 8
type input "#0"
type input "0"
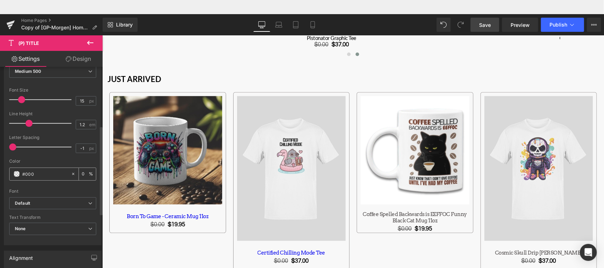
type input "#0000"
type input "100"
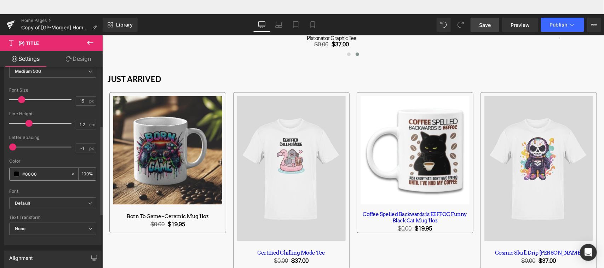
type input "#00000"
type input "0"
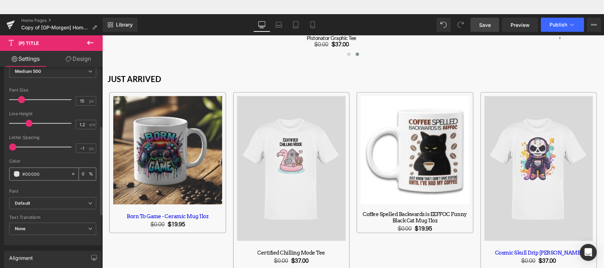
type input "#000000"
type input "100"
type input "#000000"
click at [41, 189] on div "Font" at bounding box center [52, 191] width 87 height 5
click at [67, 206] on b "Default" at bounding box center [51, 204] width 73 height 6
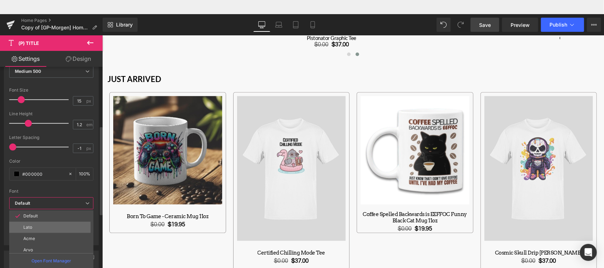
click at [56, 228] on li "Lato" at bounding box center [52, 227] width 87 height 11
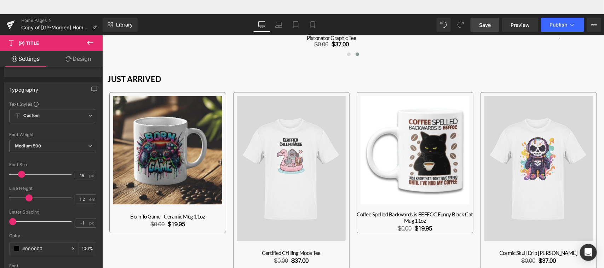
scroll to position [65, 0]
click at [98, 160] on div "Synced with Shopify product details Title Tag H1 H2 H3 H4 H5 H6 Paragraph Title…" at bounding box center [51, 176] width 103 height 219
click at [72, 144] on span "Medium 500" at bounding box center [52, 149] width 87 height 12
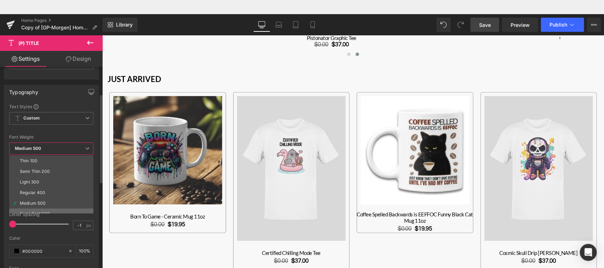
click at [49, 211] on li "Semi Bold 600" at bounding box center [52, 214] width 87 height 11
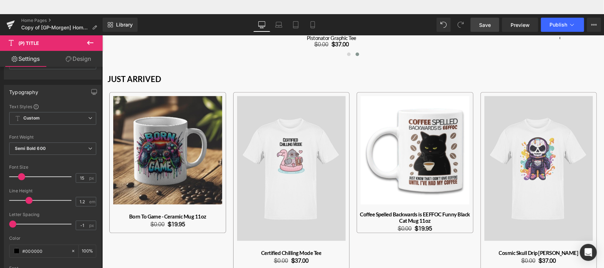
click at [488, 24] on span "Save" at bounding box center [485, 24] width 12 height 7
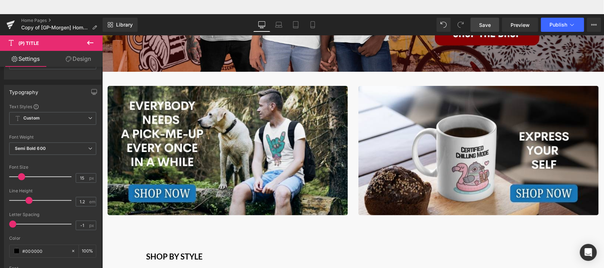
scroll to position [149, 0]
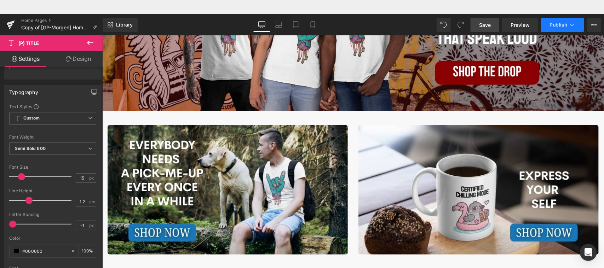
click at [559, 22] on span "Publish" at bounding box center [559, 25] width 18 height 6
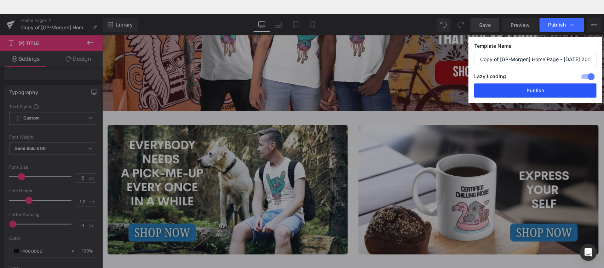
click at [525, 90] on button "Publish" at bounding box center [535, 91] width 122 height 14
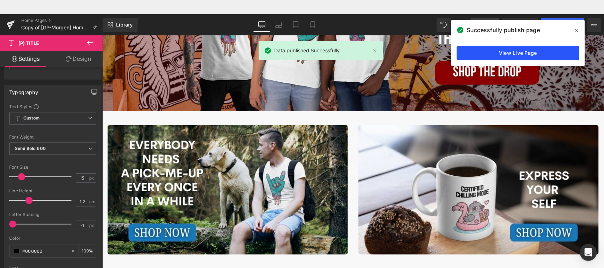
click at [526, 54] on link "View Live Page" at bounding box center [518, 53] width 122 height 14
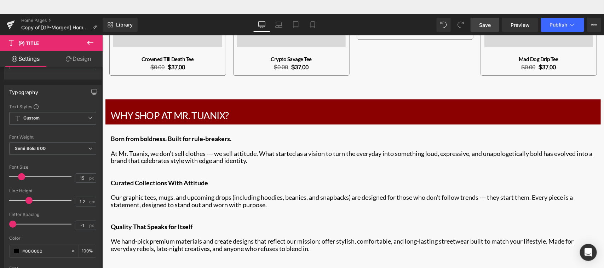
scroll to position [962, 0]
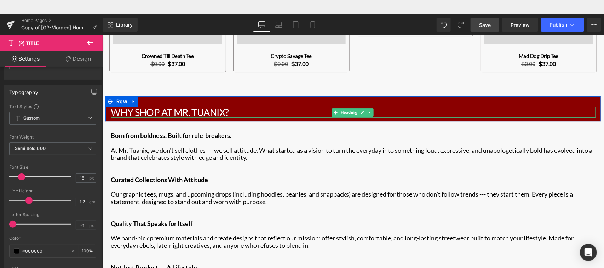
click at [189, 107] on h1 "Why Shop At Mr. Tuanix?" at bounding box center [352, 112] width 485 height 11
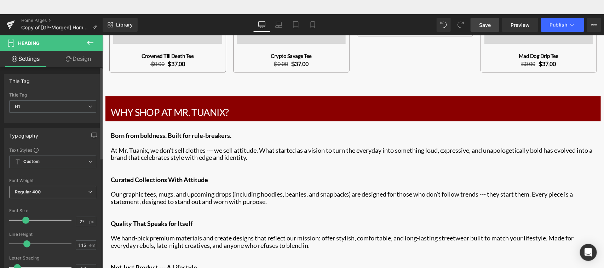
click at [66, 193] on span "Regular 400" at bounding box center [52, 192] width 87 height 12
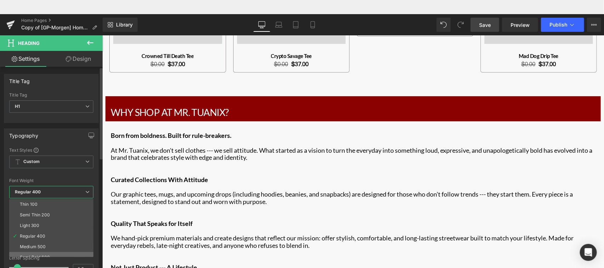
click at [46, 254] on li "Semi Bold 600" at bounding box center [52, 257] width 87 height 11
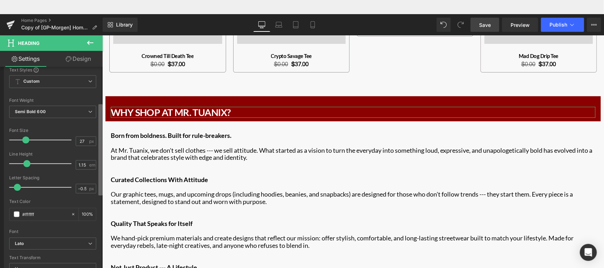
scroll to position [84, 0]
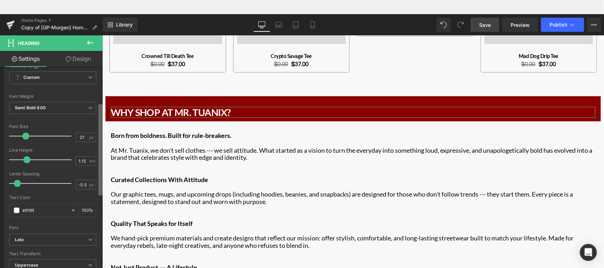
click at [99, 188] on b at bounding box center [100, 149] width 4 height 91
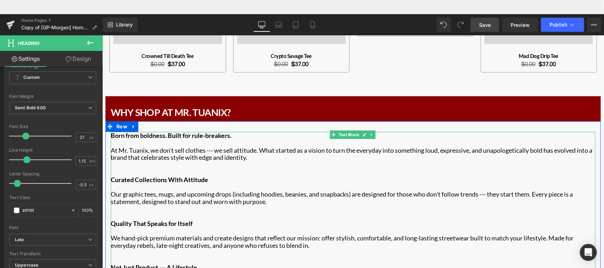
click at [127, 139] on p "Main content" at bounding box center [352, 142] width 485 height 7
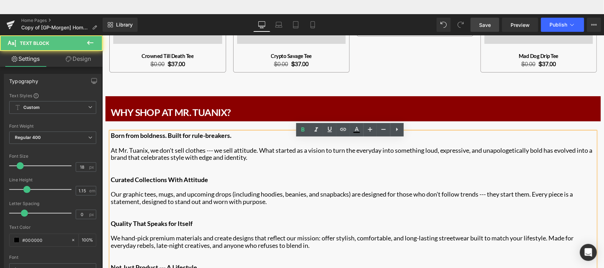
click at [146, 150] on span "At Mr. Tuanix, we don't sell clothes --- we sell attitude. What started as a vi…" at bounding box center [351, 153] width 482 height 15
click at [147, 146] on span "At Mr. Tuanix, we don't sell clothes --- we sell attitude. What started as a vi…" at bounding box center [351, 153] width 482 height 15
click at [159, 131] on strong "Born from boldness. Built for rule-breakers." at bounding box center [170, 135] width 121 height 8
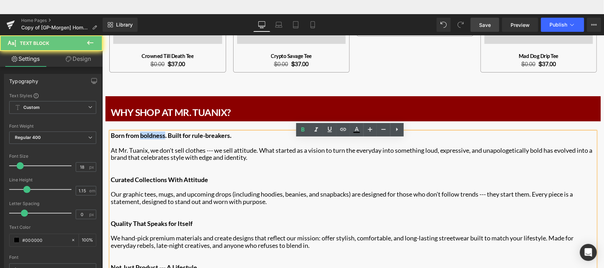
click at [159, 131] on strong "Born from boldness. Built for rule-breakers." at bounding box center [170, 135] width 121 height 8
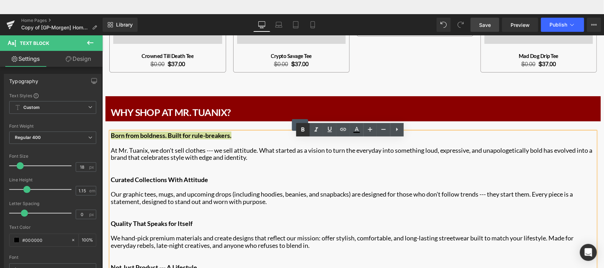
click at [303, 133] on icon at bounding box center [303, 130] width 8 height 8
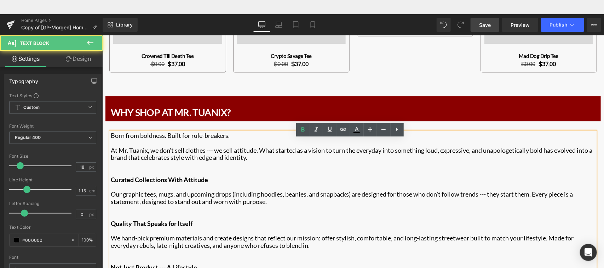
click at [221, 131] on span "Born from boldness. Built for rule-breakers." at bounding box center [169, 135] width 119 height 8
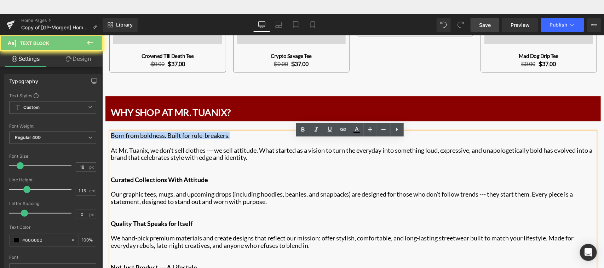
click at [221, 131] on span "Born from boldness. Built for rule-breakers." at bounding box center [169, 135] width 119 height 8
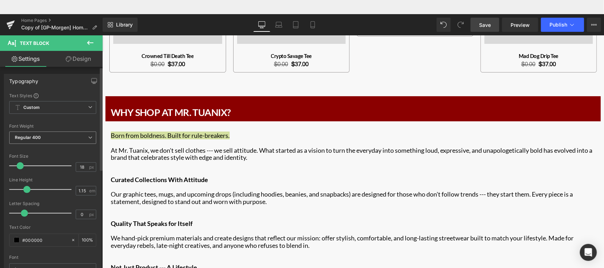
click at [62, 136] on span "Regular 400" at bounding box center [52, 138] width 87 height 12
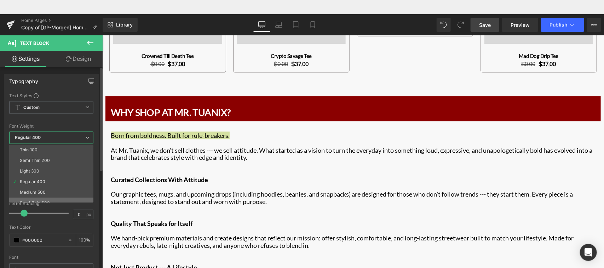
click at [46, 201] on div "Semi Bold 600" at bounding box center [35, 203] width 30 height 5
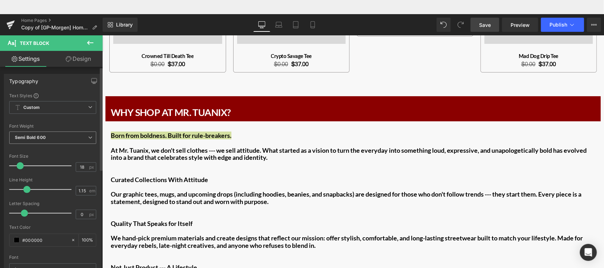
click at [55, 137] on span "Semi Bold 600" at bounding box center [52, 138] width 87 height 12
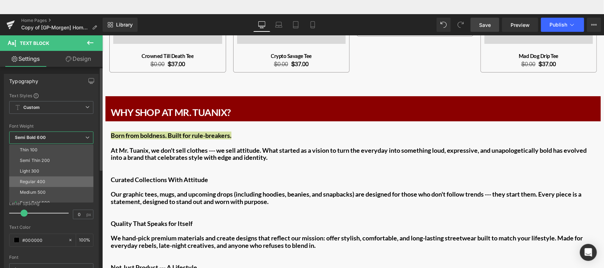
click at [48, 181] on li "Regular 400" at bounding box center [52, 182] width 87 height 11
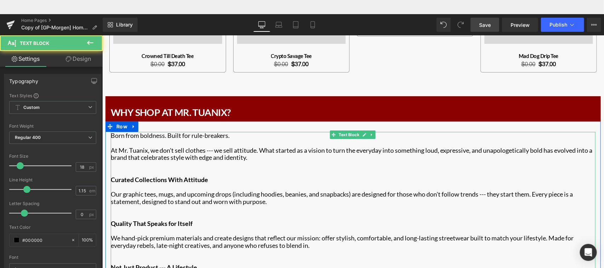
click at [208, 161] on p "Main content" at bounding box center [352, 164] width 485 height 7
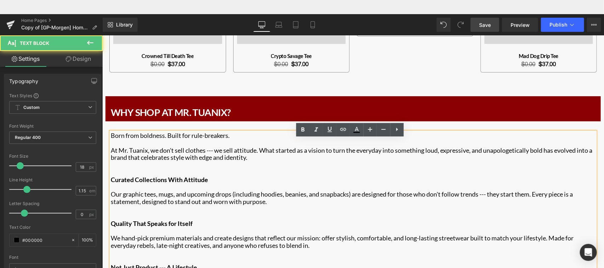
click at [198, 131] on span "Born from boldness. Built for rule-breakers." at bounding box center [169, 135] width 119 height 8
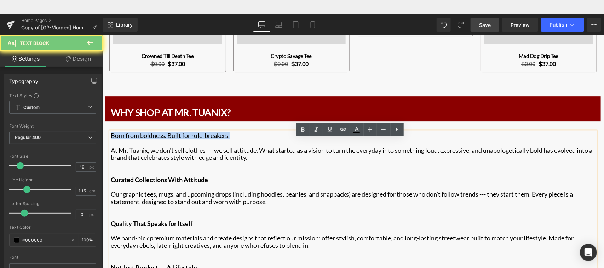
click at [198, 131] on span "Born from boldness. Built for rule-breakers." at bounding box center [169, 135] width 119 height 8
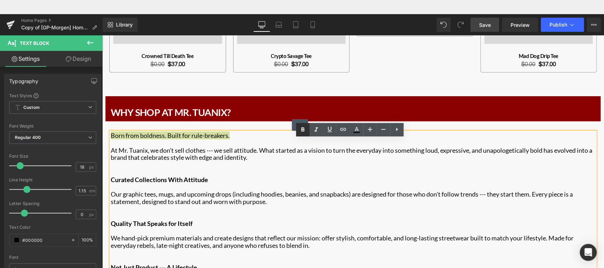
click at [303, 129] on icon at bounding box center [303, 130] width 8 height 8
click at [298, 176] on p "Curated Collections With Attitude" at bounding box center [352, 179] width 485 height 7
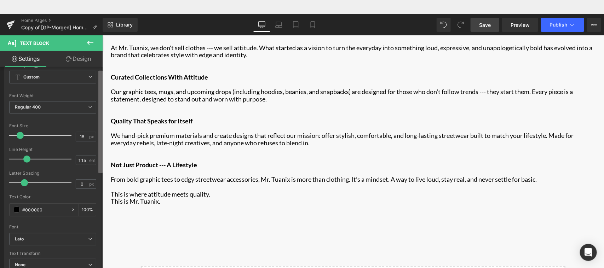
scroll to position [0, 0]
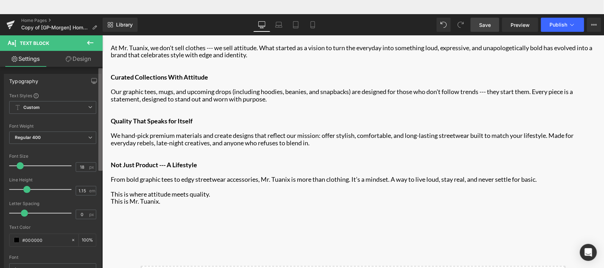
click at [102, 153] on b at bounding box center [100, 119] width 4 height 103
click at [80, 166] on input "18" at bounding box center [82, 167] width 12 height 9
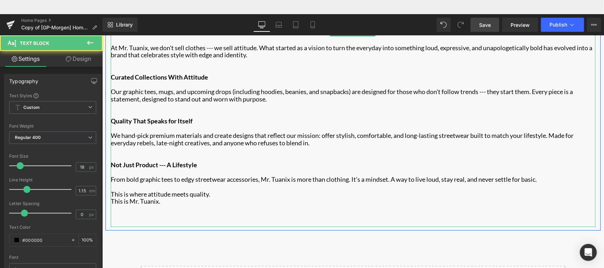
click at [277, 220] on p "Main content" at bounding box center [352, 223] width 485 height 7
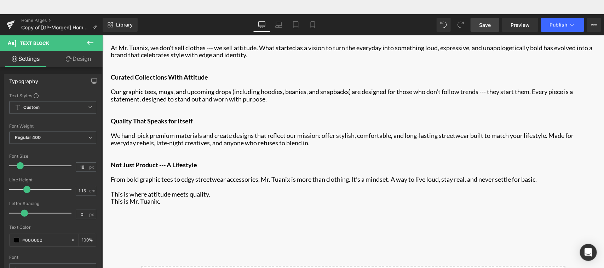
drag, startPoint x: 484, startPoint y: 26, endPoint x: 315, endPoint y: 84, distance: 179.0
click at [484, 26] on span "Save" at bounding box center [485, 24] width 12 height 7
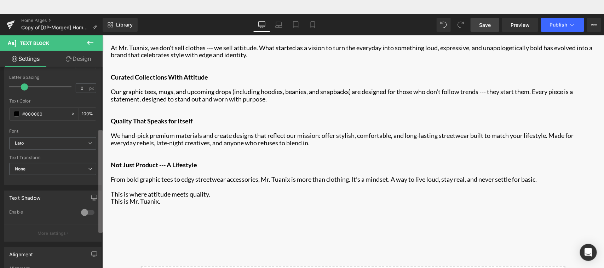
scroll to position [126, 0]
click at [100, 206] on b at bounding box center [100, 181] width 4 height 103
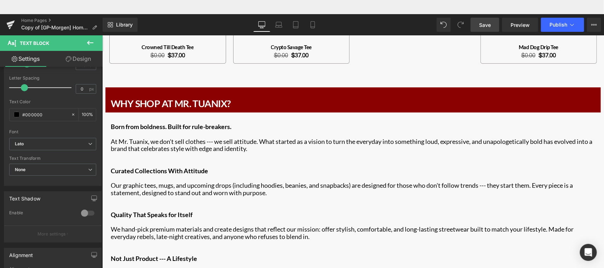
scroll to position [1007, 0]
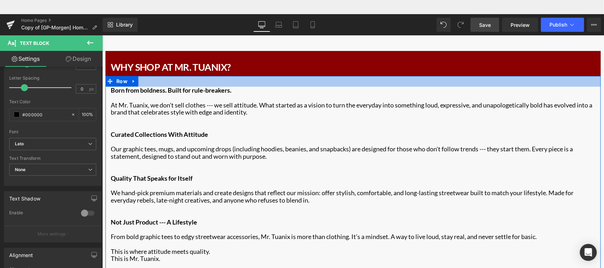
click at [445, 76] on div "Main content" at bounding box center [353, 81] width 496 height 11
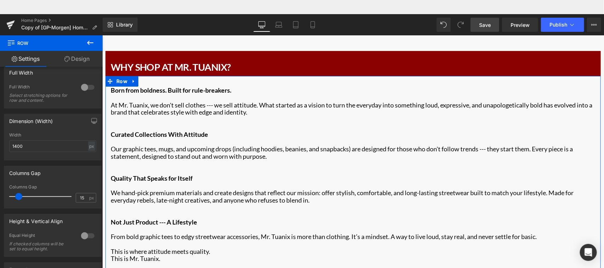
scroll to position [101, 0]
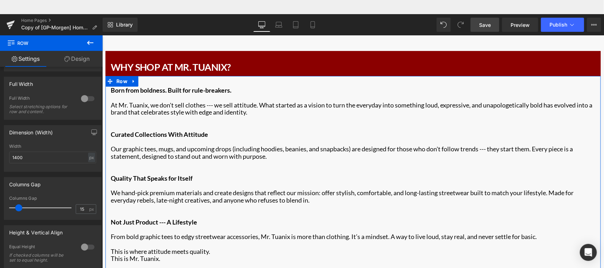
click at [101, 198] on b at bounding box center [101, 181] width 3 height 116
drag, startPoint x: 25, startPoint y: 160, endPoint x: 15, endPoint y: 158, distance: 10.6
click at [15, 158] on input "1400" at bounding box center [52, 158] width 87 height 12
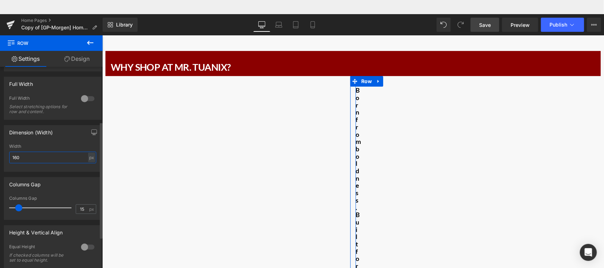
scroll to position [980, 0]
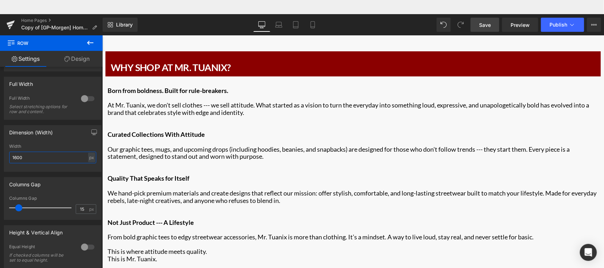
type input "1600"
click at [491, 28] on span "Save" at bounding box center [485, 24] width 12 height 7
click at [523, 27] on span "Preview" at bounding box center [520, 24] width 19 height 7
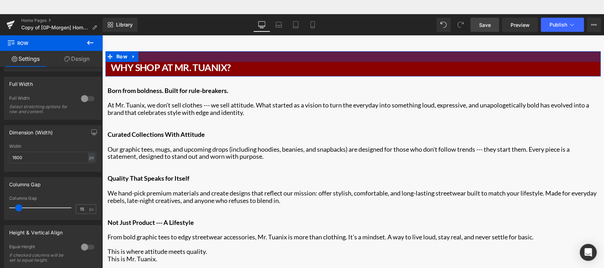
click at [244, 51] on div "Main content" at bounding box center [353, 56] width 496 height 11
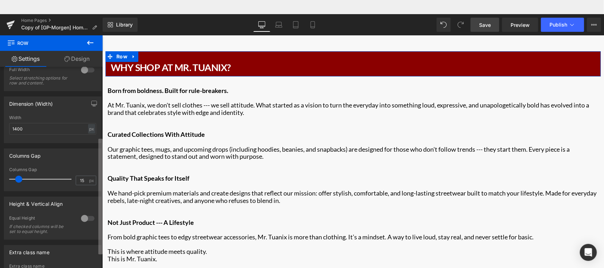
scroll to position [129, 0]
click at [96, 192] on div "12 12 12 Column Size Customizer 12 Desktop Layout Laptop Layout Tablet Layout M…" at bounding box center [51, 176] width 103 height 219
drag, startPoint x: 15, startPoint y: 132, endPoint x: 25, endPoint y: 131, distance: 9.9
click at [25, 131] on input "1400" at bounding box center [52, 130] width 87 height 12
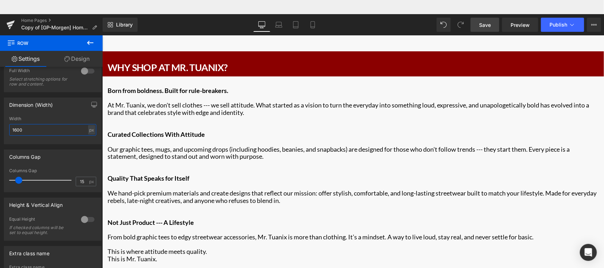
type input "1600"
click at [488, 22] on span "Save" at bounding box center [485, 24] width 12 height 7
click at [525, 24] on span "Preview" at bounding box center [520, 24] width 19 height 7
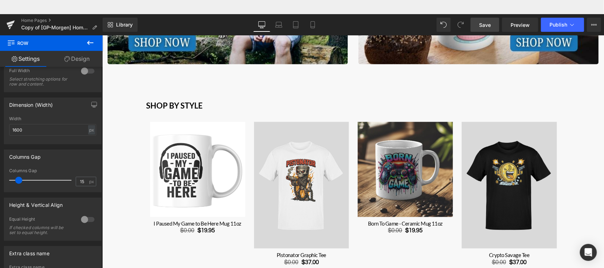
scroll to position [330, 0]
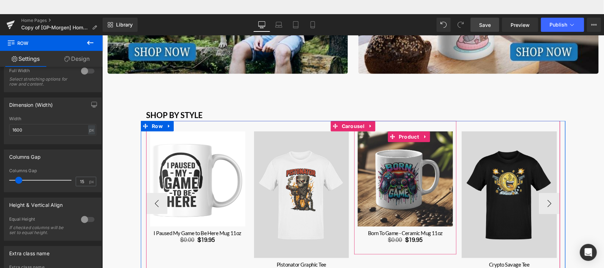
click at [377, 121] on div "Sale Off (P) Image Born To Game - Ceramic Mug 11oz (P) Title $0.00 $19.95 (P) P…" at bounding box center [405, 188] width 102 height 134
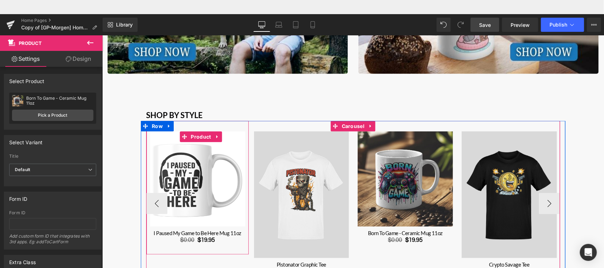
click at [194, 121] on div "Sale Off (P) Image I Paused My Game to Be Here Mug 11oz (P) Title $0.00 $19.95 …" at bounding box center [197, 188] width 102 height 134
click at [190, 123] on div "Sale Off (P) Image I Paused My Game to Be Here Mug 11oz (P) Title $0.00 $19.95 …" at bounding box center [197, 188] width 102 height 134
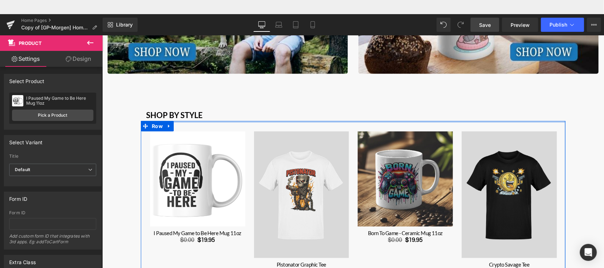
click at [274, 121] on div "Main content" at bounding box center [353, 122] width 425 height 2
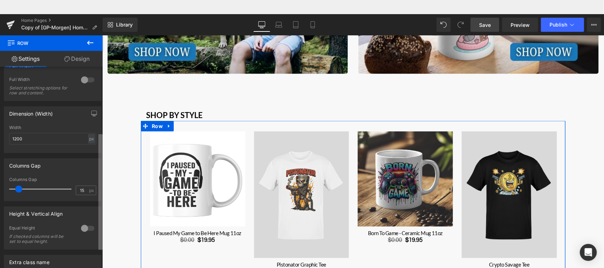
scroll to position [126, 0]
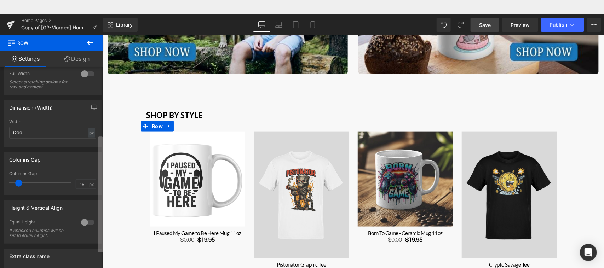
click at [101, 143] on b at bounding box center [100, 195] width 4 height 116
drag, startPoint x: 15, startPoint y: 133, endPoint x: 26, endPoint y: 133, distance: 11.0
click at [26, 133] on input "1200" at bounding box center [52, 133] width 87 height 12
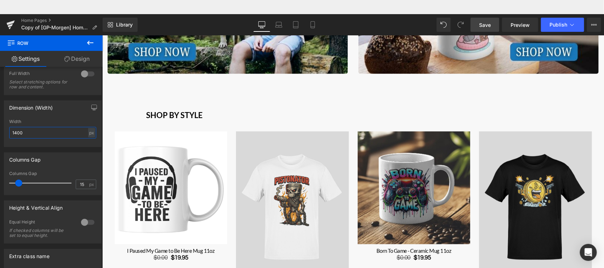
type input "1400"
click at [487, 25] on span "Save" at bounding box center [485, 24] width 12 height 7
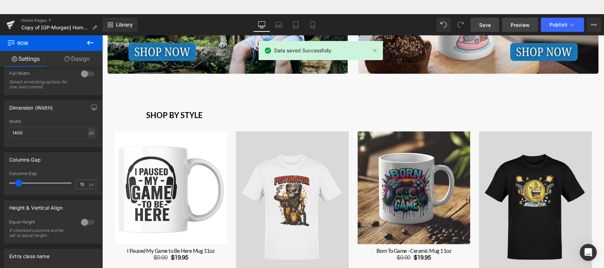
click at [519, 25] on span "Preview" at bounding box center [520, 24] width 19 height 7
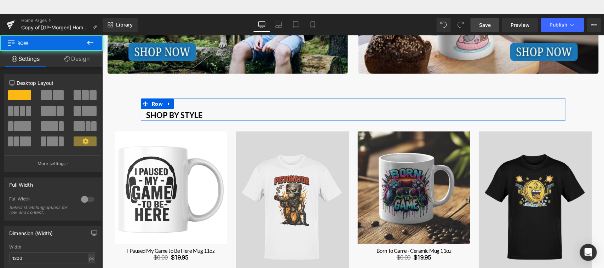
click at [196, 99] on div "Shop by Style Heading Row" at bounding box center [353, 109] width 425 height 22
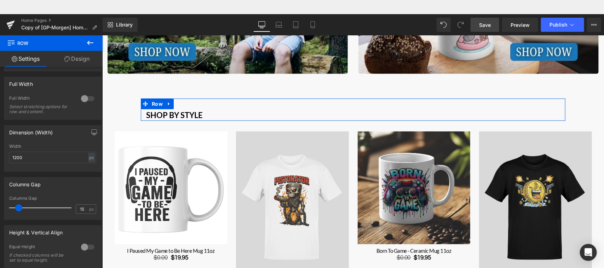
scroll to position [107, 0]
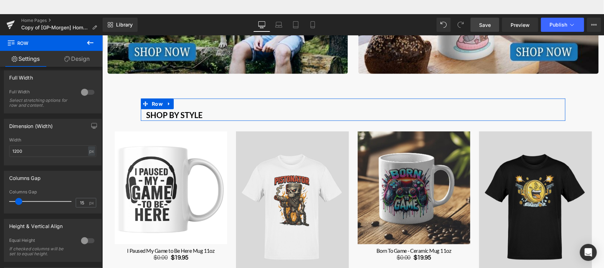
click at [102, 133] on b at bounding box center [101, 185] width 3 height 116
drag, startPoint x: 15, startPoint y: 152, endPoint x: 25, endPoint y: 152, distance: 10.6
click at [25, 152] on input "1200" at bounding box center [52, 152] width 87 height 12
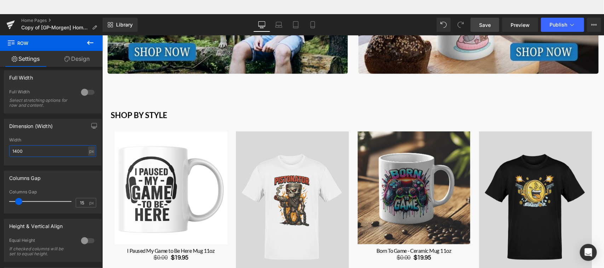
type input "1400"
click at [489, 27] on span "Save" at bounding box center [485, 24] width 12 height 7
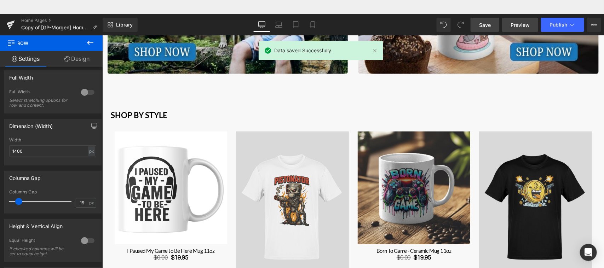
click at [523, 26] on span "Preview" at bounding box center [520, 24] width 19 height 7
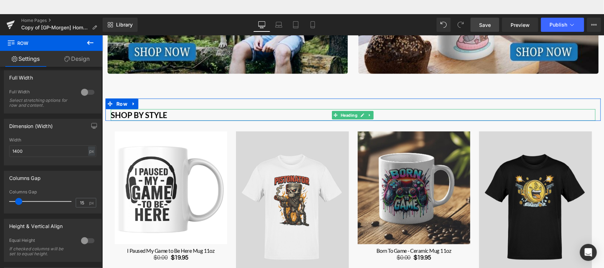
click at [126, 112] on b "Shop by Style" at bounding box center [138, 115] width 57 height 10
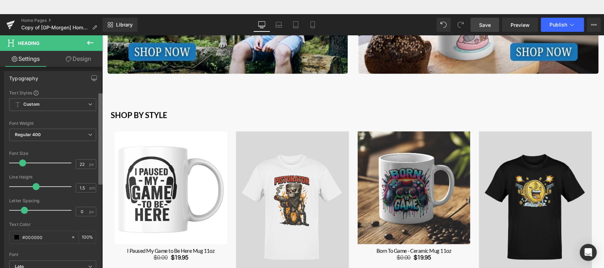
scroll to position [58, 0]
click at [101, 121] on b at bounding box center [100, 138] width 4 height 91
click at [80, 135] on span "Regular 400" at bounding box center [52, 134] width 87 height 12
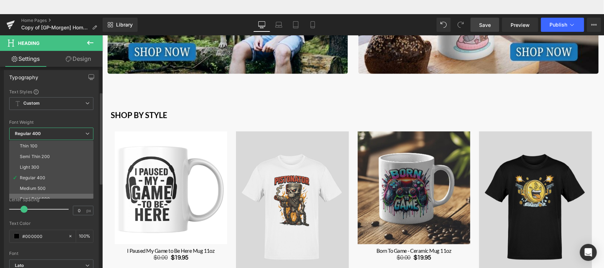
click at [47, 195] on li "Semi Bold 600" at bounding box center [52, 199] width 87 height 11
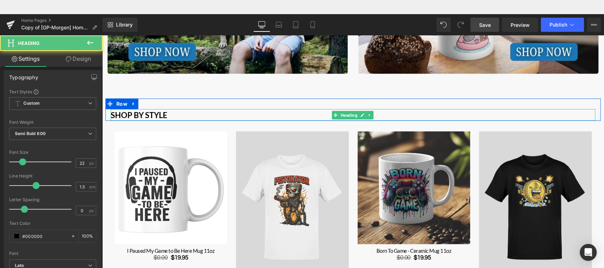
click at [139, 110] on b "Shop by Style" at bounding box center [138, 115] width 57 height 10
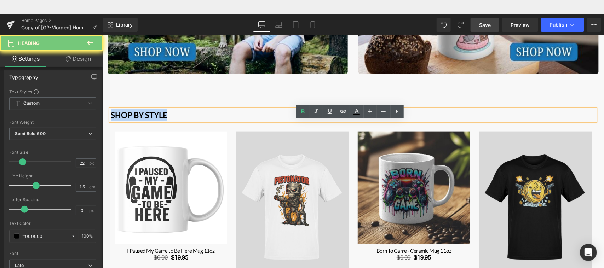
click at [139, 110] on b "Shop by Style" at bounding box center [138, 115] width 57 height 10
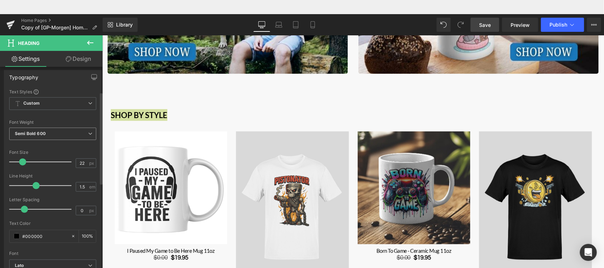
click at [69, 131] on span "Semi Bold 600" at bounding box center [52, 134] width 87 height 12
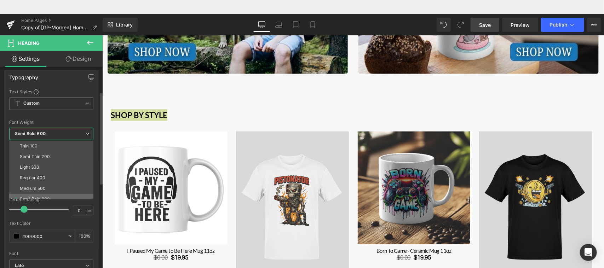
click at [48, 195] on li "Semi Bold 600" at bounding box center [52, 199] width 87 height 11
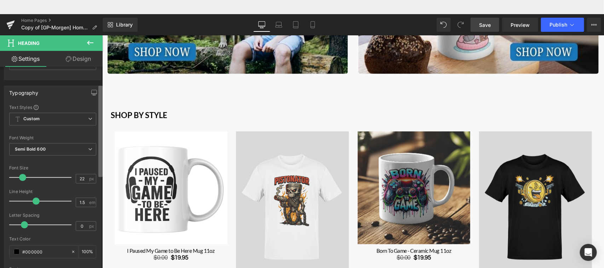
scroll to position [0, 0]
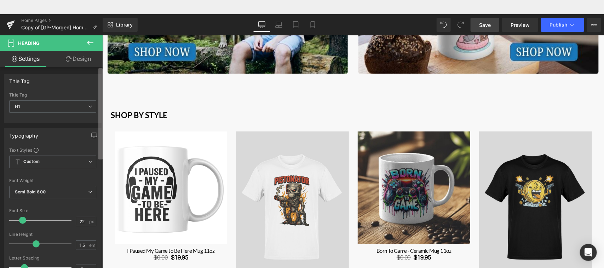
click at [98, 114] on b at bounding box center [100, 113] width 4 height 91
click at [490, 25] on span "Save" at bounding box center [485, 24] width 12 height 7
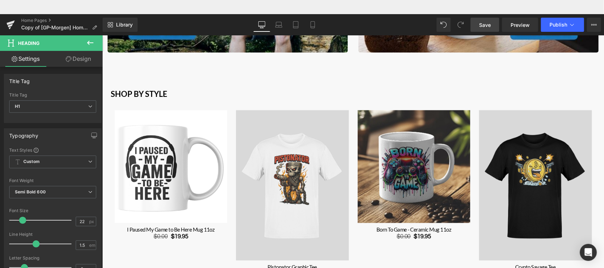
scroll to position [340, 0]
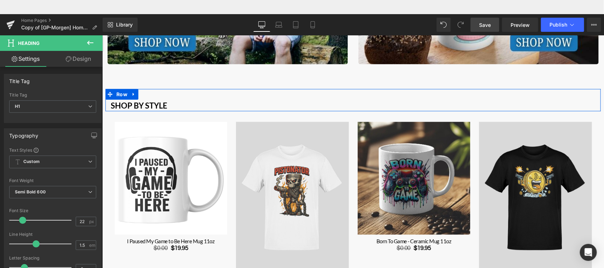
click at [144, 91] on div "Shop by Style Heading Row" at bounding box center [353, 100] width 496 height 22
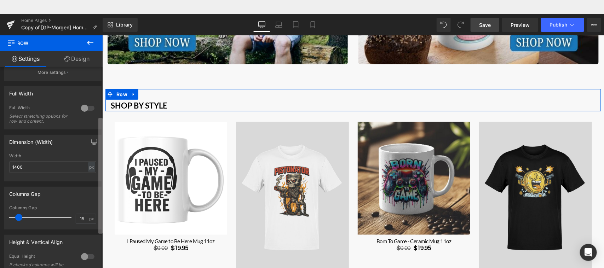
scroll to position [93, 0]
click at [97, 205] on div "12 12 12 Column Size Customizer 12 Desktop Layout Laptop Layout Tablet Layout M…" at bounding box center [51, 176] width 103 height 219
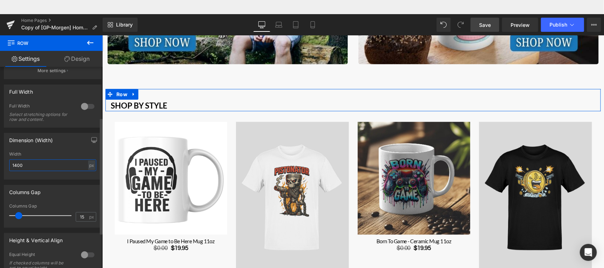
drag, startPoint x: 15, startPoint y: 166, endPoint x: 27, endPoint y: 166, distance: 11.7
click at [27, 166] on input "1400" at bounding box center [52, 166] width 87 height 12
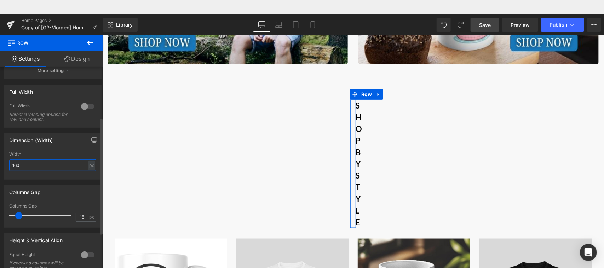
type input "1600"
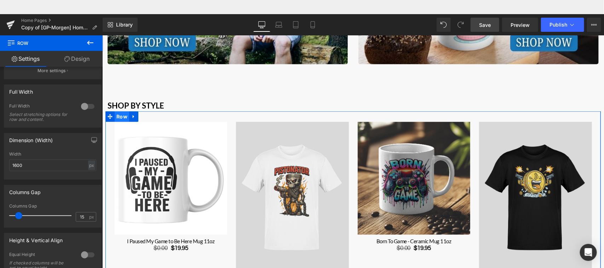
click at [120, 111] on span "Row" at bounding box center [121, 116] width 15 height 11
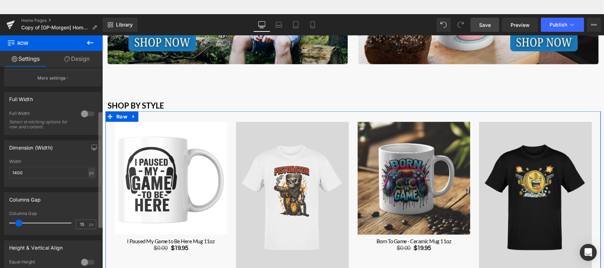
scroll to position [89, 0]
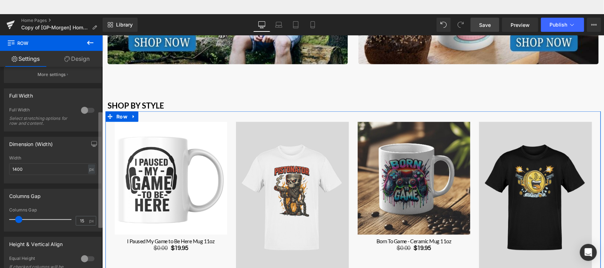
click at [98, 188] on div "12 12 12 Column Size Customizer 12 Desktop Layout Laptop Layout Tablet Layout M…" at bounding box center [51, 176] width 103 height 219
drag, startPoint x: 13, startPoint y: 169, endPoint x: 24, endPoint y: 169, distance: 10.3
click at [24, 169] on input "1400" at bounding box center [52, 170] width 87 height 12
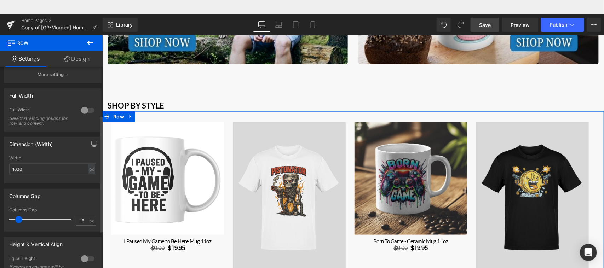
click at [42, 159] on div "Width" at bounding box center [52, 158] width 87 height 5
click at [486, 21] on span "Save" at bounding box center [485, 24] width 12 height 7
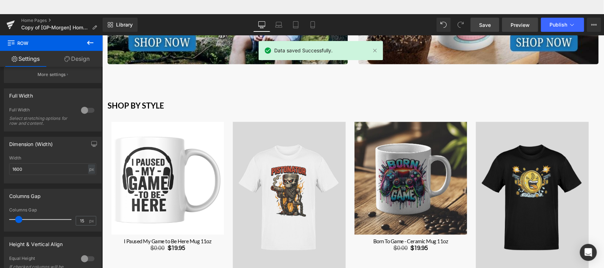
click at [520, 22] on span "Preview" at bounding box center [520, 24] width 19 height 7
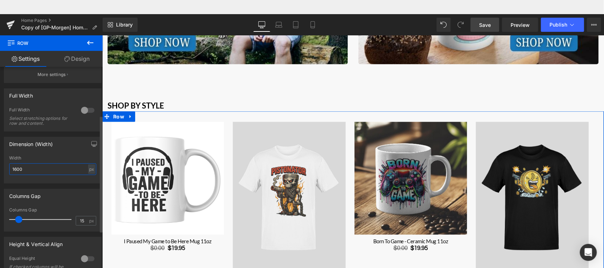
drag, startPoint x: 15, startPoint y: 171, endPoint x: 27, endPoint y: 171, distance: 11.3
click at [27, 171] on input "1600" at bounding box center [52, 170] width 87 height 12
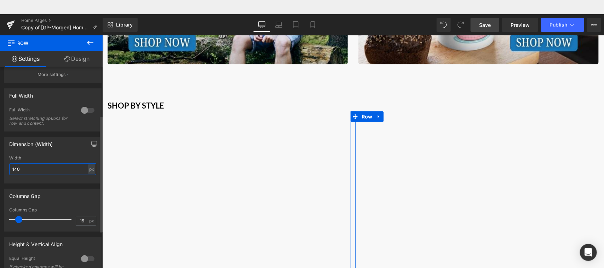
type input "1400"
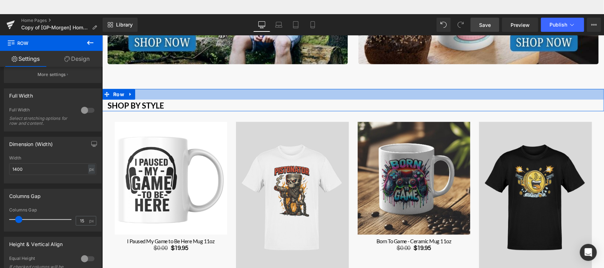
click at [145, 93] on div "Main content" at bounding box center [353, 94] width 502 height 11
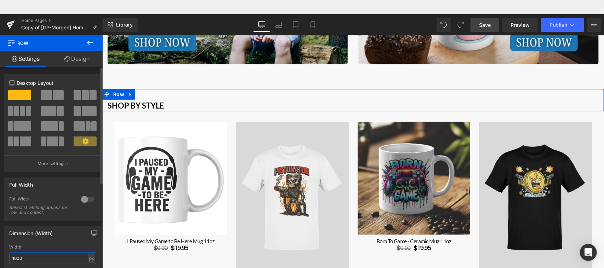
drag, startPoint x: 14, startPoint y: 259, endPoint x: 28, endPoint y: 259, distance: 14.2
click at [28, 259] on input "1600" at bounding box center [52, 259] width 87 height 12
click at [45, 243] on div "Dimension (Width) 1400px Width 1400 px % px" at bounding box center [53, 249] width 98 height 47
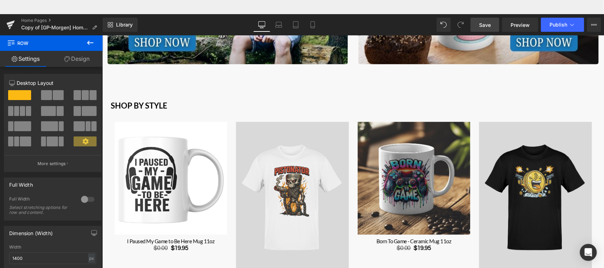
click at [483, 22] on span "Save" at bounding box center [485, 24] width 12 height 7
click at [487, 25] on span "Save" at bounding box center [485, 24] width 12 height 7
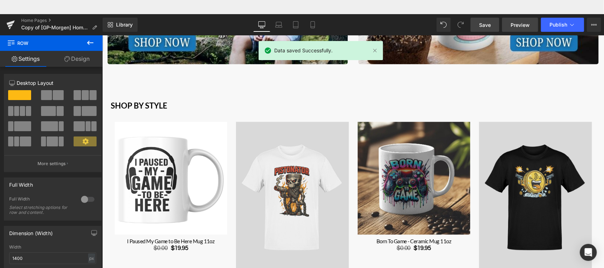
click at [519, 23] on span "Preview" at bounding box center [520, 24] width 19 height 7
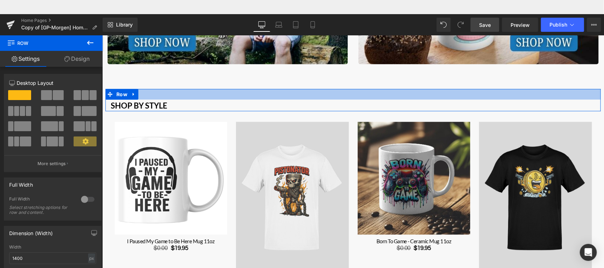
click at [135, 90] on div "Main content" at bounding box center [353, 94] width 496 height 11
click at [137, 90] on div "Main content" at bounding box center [353, 94] width 496 height 11
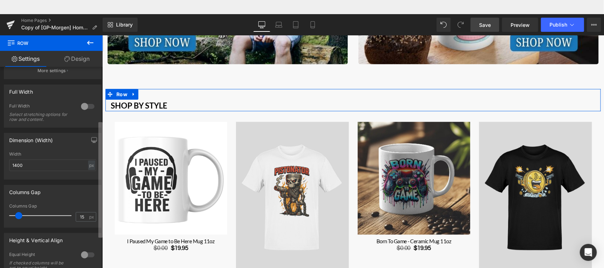
scroll to position [100, 0]
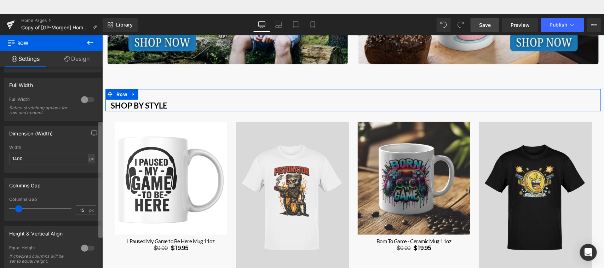
click at [97, 169] on div "12 12 12 Column Size Customizer 12 Desktop Layout Laptop Layout Tablet Layout M…" at bounding box center [51, 176] width 103 height 219
drag, startPoint x: 15, startPoint y: 160, endPoint x: 27, endPoint y: 159, distance: 12.8
click at [27, 159] on input "1400" at bounding box center [52, 159] width 87 height 12
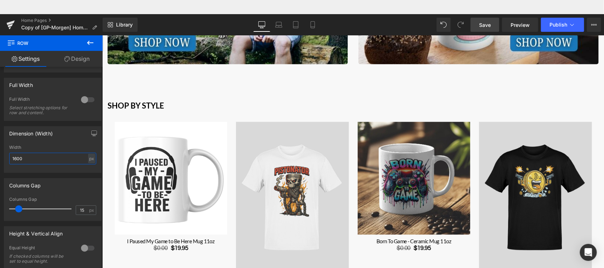
type input "1600"
click at [483, 23] on span "Save" at bounding box center [485, 24] width 12 height 7
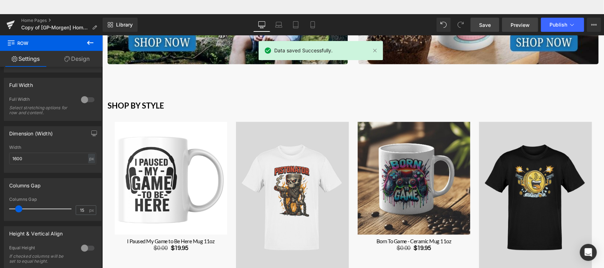
click at [514, 23] on span "Preview" at bounding box center [520, 24] width 19 height 7
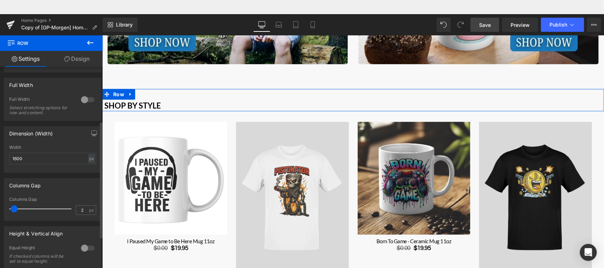
type input "0"
drag, startPoint x: 19, startPoint y: 209, endPoint x: 4, endPoint y: 208, distance: 15.3
click at [4, 208] on div "0px Columns Gap 0 px" at bounding box center [52, 209] width 97 height 24
click at [145, 103] on b "Shop by Style" at bounding box center [130, 106] width 57 height 10
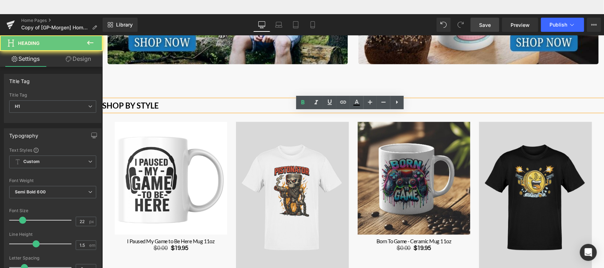
click at [145, 103] on b "Shop by Style" at bounding box center [130, 106] width 57 height 10
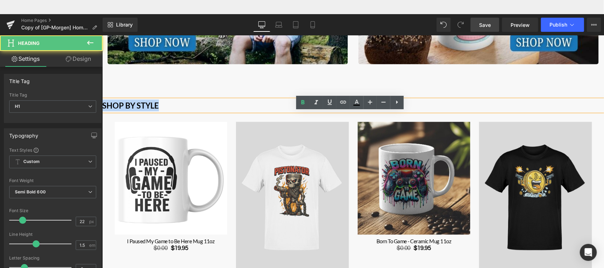
click at [145, 103] on b "Shop by Style" at bounding box center [130, 106] width 57 height 10
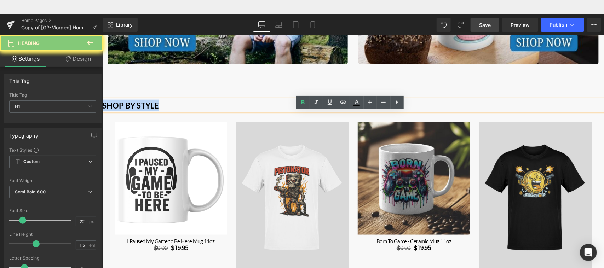
click at [145, 103] on b "Shop by Style" at bounding box center [130, 106] width 57 height 10
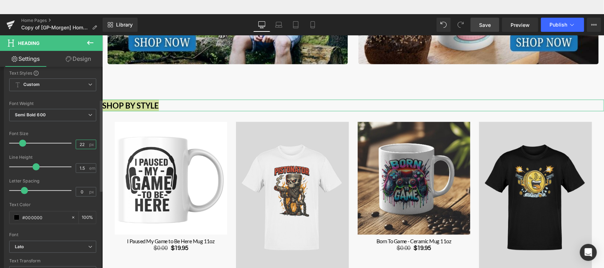
scroll to position [78, 0]
drag, startPoint x: 86, startPoint y: 148, endPoint x: 78, endPoint y: 150, distance: 8.1
click at [78, 150] on div "Font Size 22 px" at bounding box center [52, 142] width 87 height 24
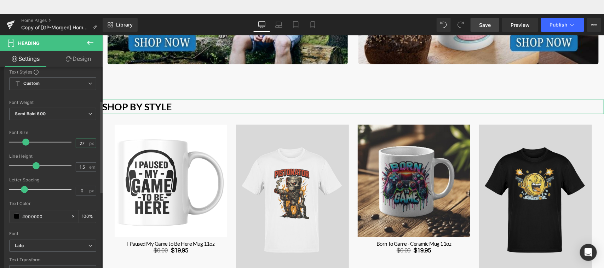
type input "27"
click at [90, 131] on div "Font Size" at bounding box center [52, 132] width 87 height 5
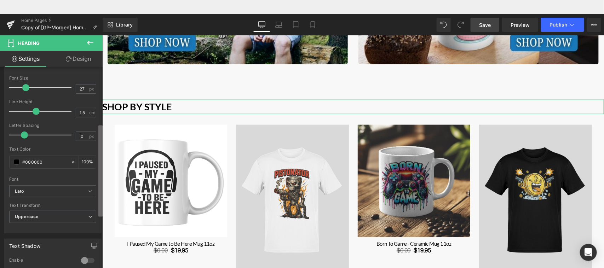
scroll to position [146, 0]
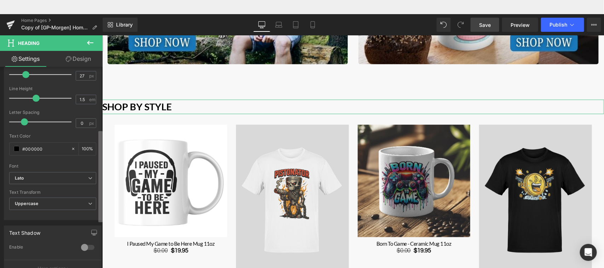
click at [100, 164] on b at bounding box center [100, 176] width 4 height 91
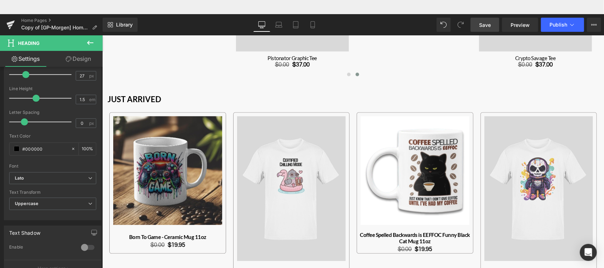
scroll to position [560, 0]
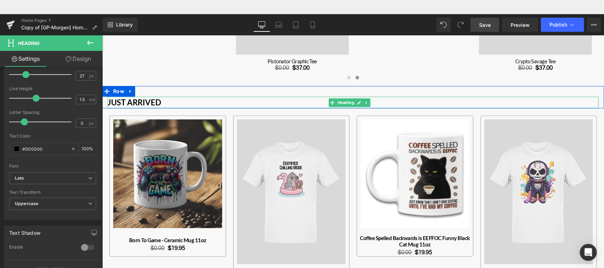
click at [144, 99] on strong "Just Arrived" at bounding box center [133, 103] width 53 height 10
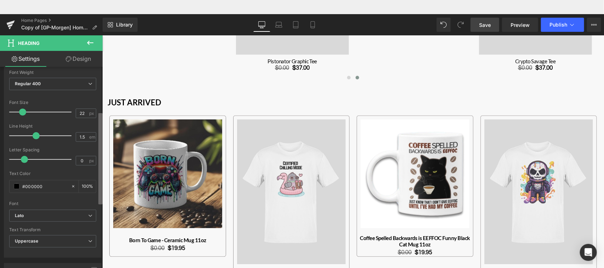
scroll to position [101, 0]
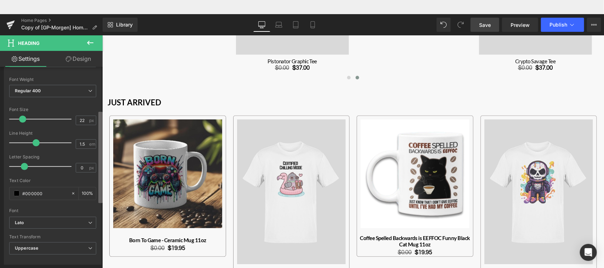
click at [98, 150] on b at bounding box center [100, 157] width 4 height 91
click at [79, 120] on input "22" at bounding box center [82, 120] width 12 height 9
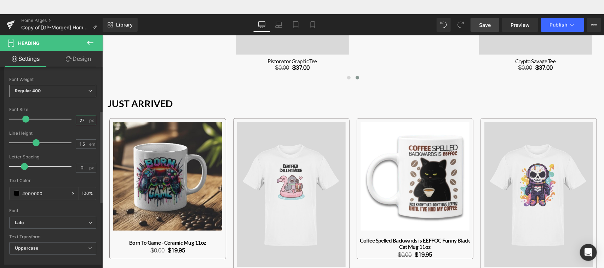
type input "27"
click at [86, 87] on span "Regular 400" at bounding box center [52, 91] width 87 height 12
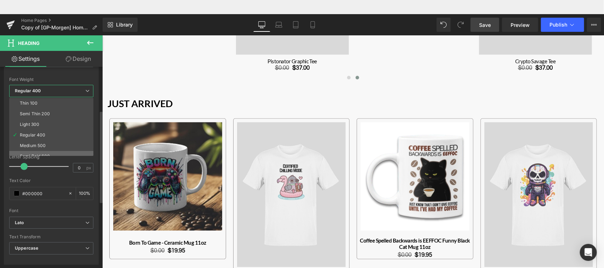
click at [45, 153] on li "Semi Bold 600" at bounding box center [52, 156] width 87 height 11
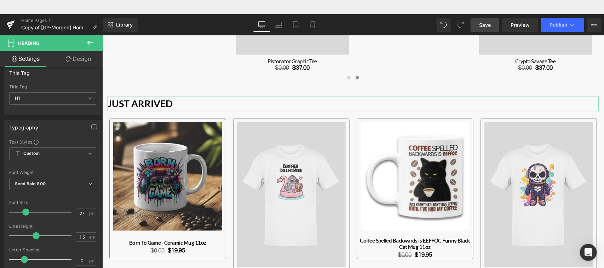
scroll to position [11, 0]
click at [97, 76] on div "Title Tag H1 H2 H3 H4 H5 H6 Title Tag H1 H1 H2 H3 H4 H5 H6 Typography Text Styl…" at bounding box center [51, 176] width 103 height 219
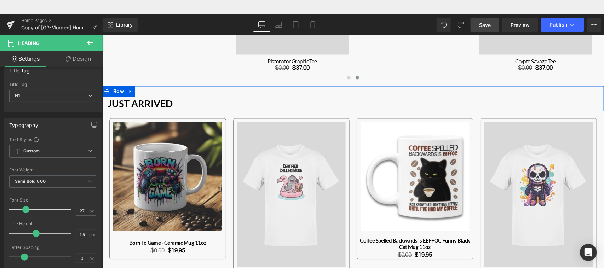
click at [224, 89] on div "Just Arrived Heading Row" at bounding box center [353, 98] width 502 height 25
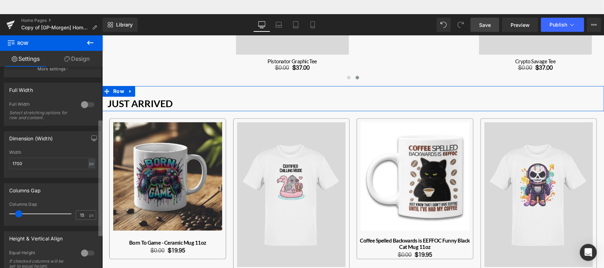
scroll to position [96, 0]
click at [101, 205] on b at bounding box center [100, 179] width 4 height 116
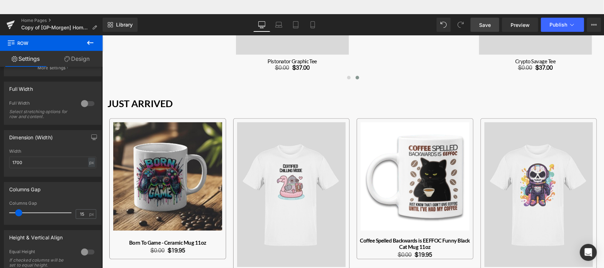
click at [488, 25] on span "Save" at bounding box center [485, 24] width 12 height 7
click at [515, 27] on span "Preview" at bounding box center [520, 24] width 19 height 7
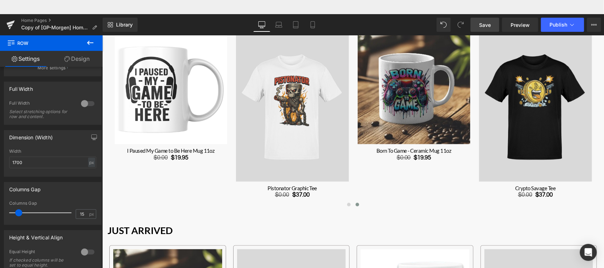
scroll to position [403, 0]
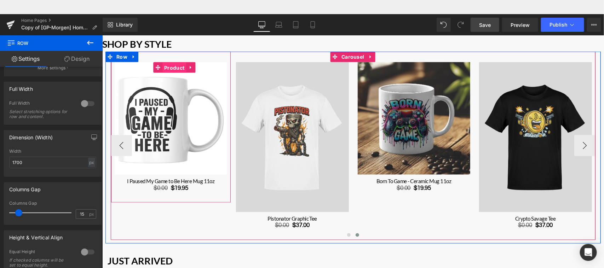
click at [176, 65] on span "Product" at bounding box center [174, 67] width 24 height 11
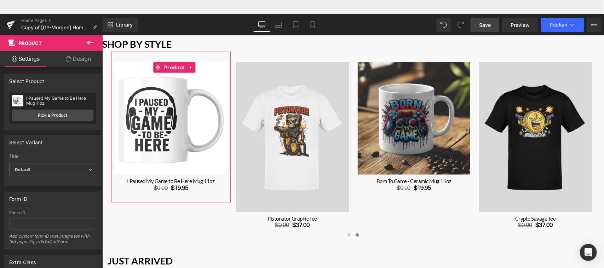
click at [84, 59] on link "Design" at bounding box center [78, 59] width 51 height 16
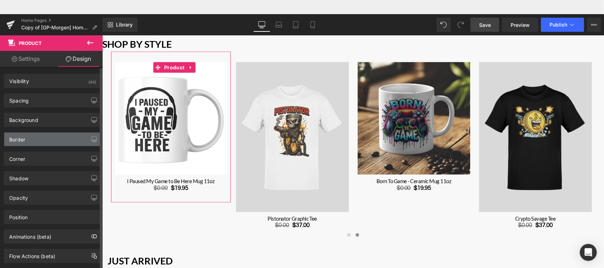
type input "#4d4d4d"
type input "100"
click at [45, 142] on div "Border" at bounding box center [52, 139] width 97 height 13
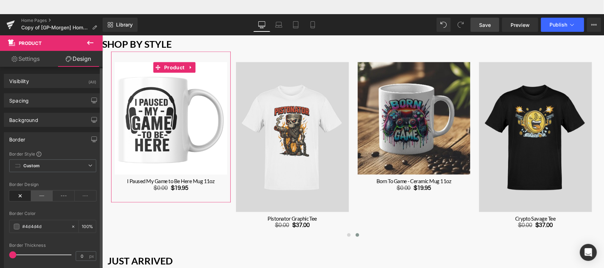
click at [42, 197] on icon at bounding box center [42, 196] width 22 height 11
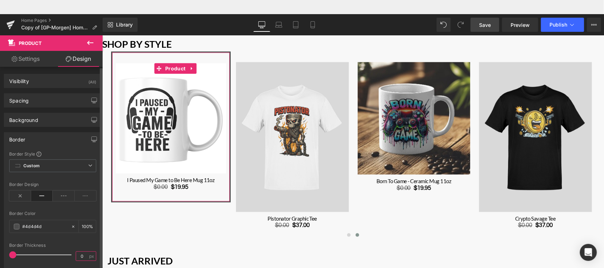
click at [80, 256] on input "0" at bounding box center [82, 256] width 12 height 9
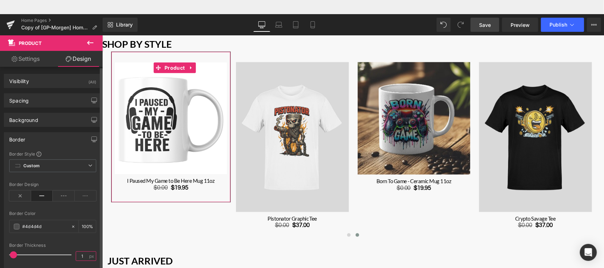
type input "1"
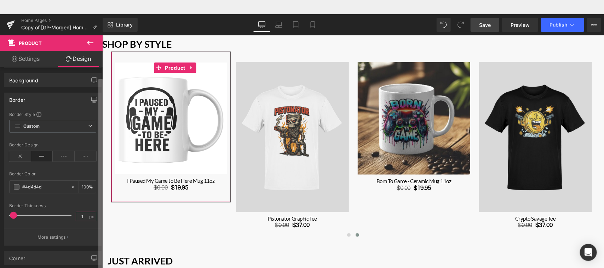
scroll to position [28, 0]
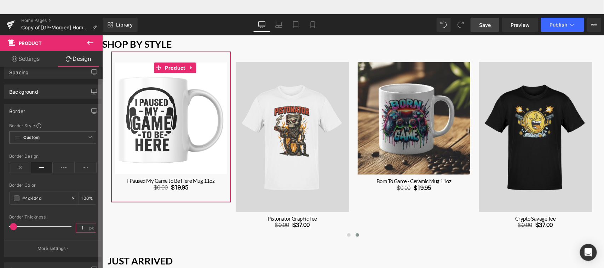
click at [98, 174] on b at bounding box center [100, 181] width 4 height 205
click at [64, 107] on div "Border" at bounding box center [52, 110] width 97 height 13
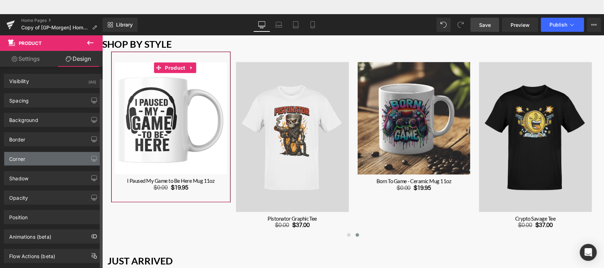
click at [52, 156] on div "Corner" at bounding box center [52, 158] width 97 height 13
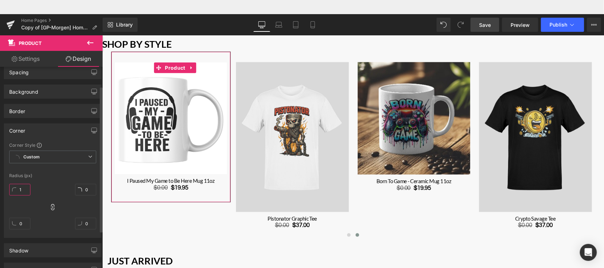
click at [22, 190] on input "1" at bounding box center [19, 190] width 21 height 12
drag, startPoint x: 25, startPoint y: 188, endPoint x: 18, endPoint y: 188, distance: 7.1
click at [18, 188] on input "1" at bounding box center [19, 190] width 21 height 12
type input "3"
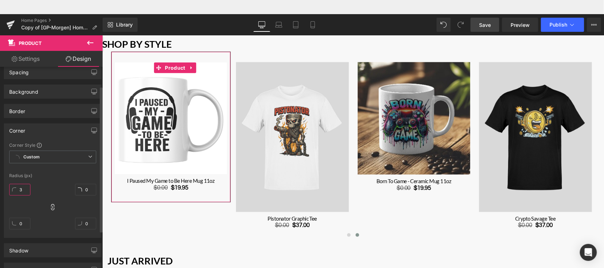
type input "3"
click at [22, 189] on input "3" at bounding box center [19, 190] width 21 height 12
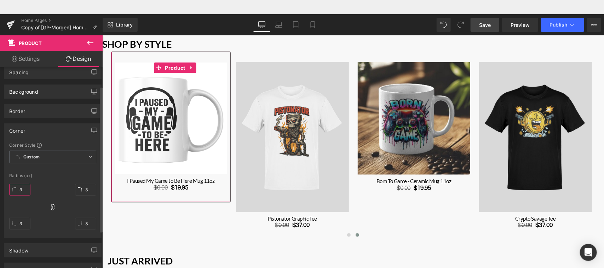
type input "5"
click at [54, 183] on div "5px 5 5px 5 5px 5 5px 5" at bounding box center [52, 209] width 87 height 57
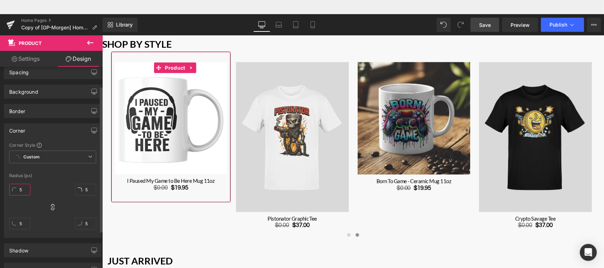
click at [21, 192] on input "5" at bounding box center [19, 190] width 21 height 12
type input "6"
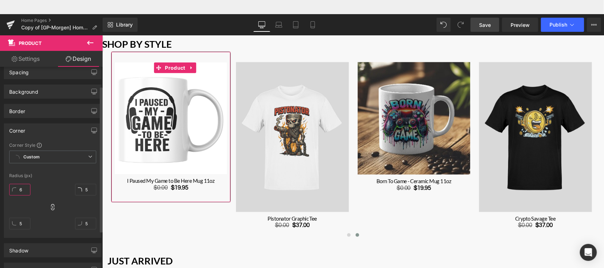
type input "6"
click at [65, 114] on div "Border" at bounding box center [52, 110] width 97 height 13
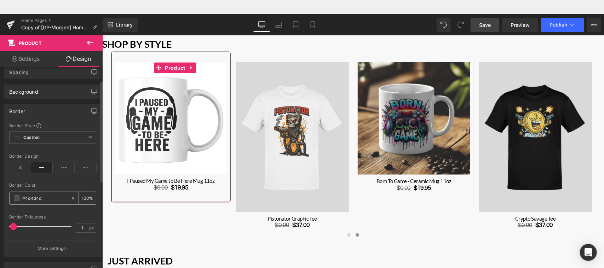
type input "0"
type input "000"
type input "100"
type input "00000"
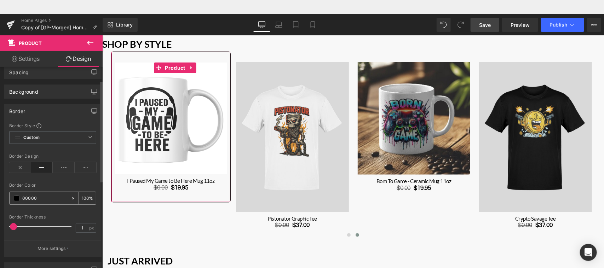
type input "0"
type input "000000"
type input "100"
type input "000000"
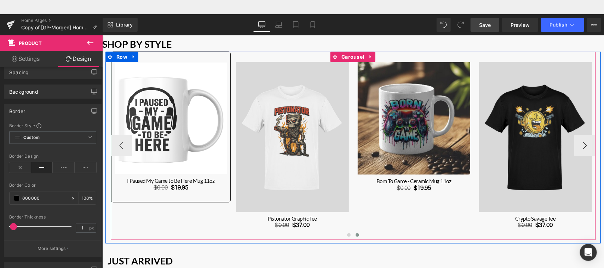
click at [205, 226] on div "Sale Off (P) Image Rock Till You Rot Tee (P) Title $0.00 $37.00 (P) Price" at bounding box center [293, 145] width 608 height 189
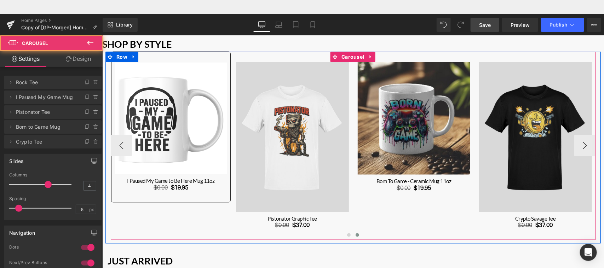
click at [205, 226] on div "Sale Off (P) Image Rock Till You Rot Tee (P) Title $0.00 $37.00 (P) Price" at bounding box center [293, 145] width 608 height 189
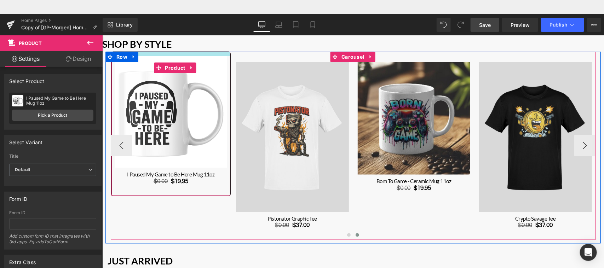
drag, startPoint x: 199, startPoint y: 58, endPoint x: 200, endPoint y: 52, distance: 6.8
click at [200, 52] on div "Main content" at bounding box center [170, 54] width 119 height 4
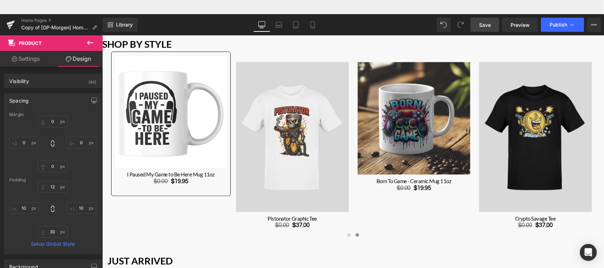
click at [484, 25] on span "Save" at bounding box center [485, 24] width 12 height 7
click at [525, 25] on span "Preview" at bounding box center [520, 24] width 19 height 7
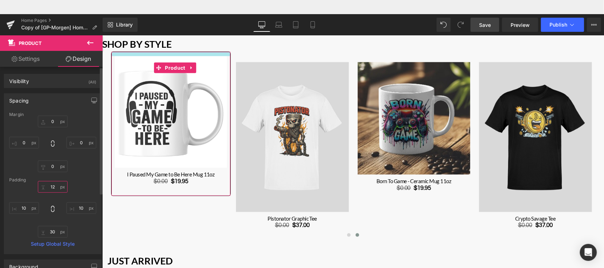
click at [55, 189] on input "12" at bounding box center [53, 187] width 30 height 12
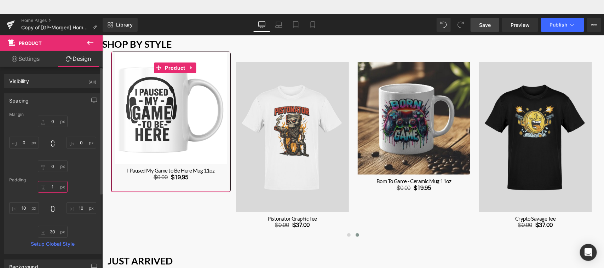
type input "10"
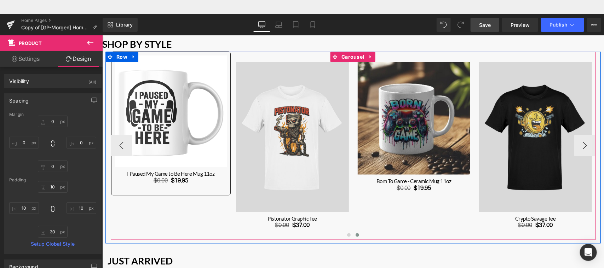
click at [143, 206] on div "Sale Off (P) Image Rock Till You Rot Tee (P) Title $0.00 $37.00 (P) Price" at bounding box center [293, 145] width 608 height 189
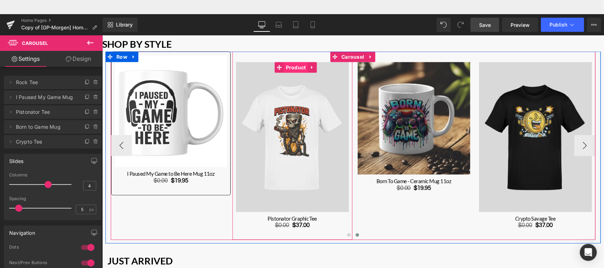
click at [293, 67] on span "Product" at bounding box center [296, 67] width 24 height 11
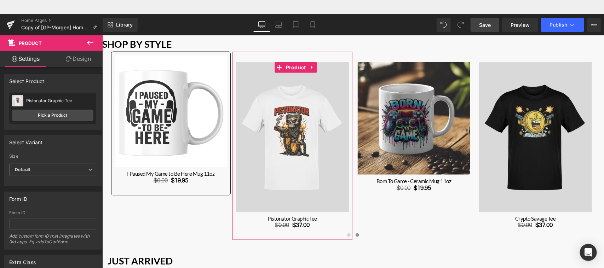
click at [79, 57] on link "Design" at bounding box center [78, 59] width 51 height 16
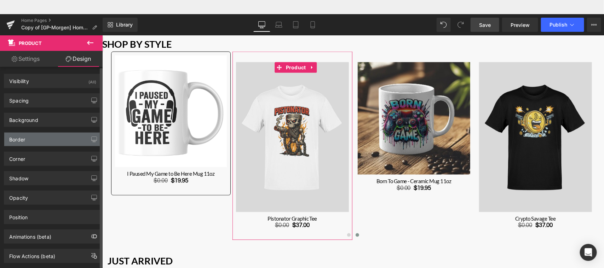
type input "#4d4d4d"
type input "100"
click at [48, 141] on div "Border" at bounding box center [52, 139] width 97 height 13
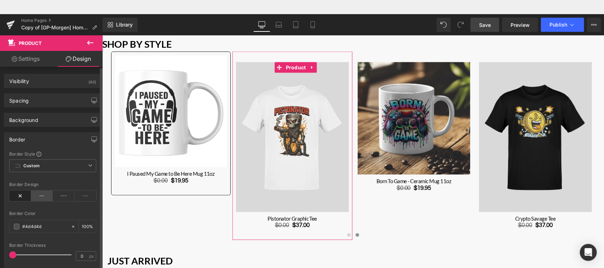
click at [39, 198] on icon at bounding box center [42, 196] width 22 height 11
type input "1"
click at [26, 228] on input "#4d4d4d" at bounding box center [44, 227] width 45 height 8
drag, startPoint x: 26, startPoint y: 228, endPoint x: 56, endPoint y: 227, distance: 30.1
click at [56, 227] on input "#4d4d4d" at bounding box center [44, 227] width 45 height 8
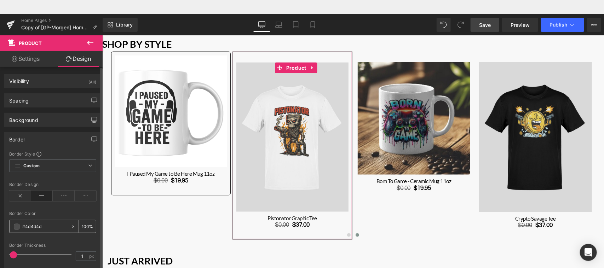
type input "#0"
type input "0"
type input "#000"
type input "100"
type input "#00000"
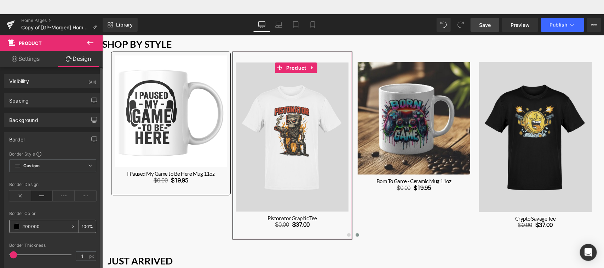
type input "0"
type input "#000000"
type input "100"
type input "#000000"
click at [56, 137] on div "Border" at bounding box center [52, 139] width 97 height 13
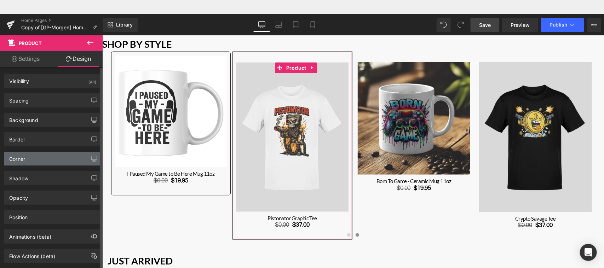
click at [57, 158] on div "Corner" at bounding box center [52, 158] width 97 height 13
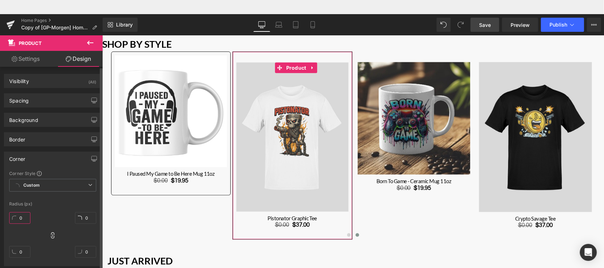
click at [22, 215] on input "0" at bounding box center [19, 218] width 21 height 12
type input "6"
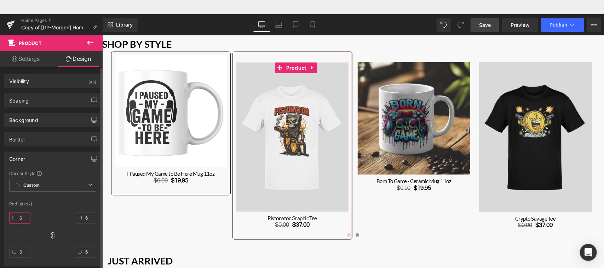
type input "6"
click at [56, 100] on div "Spacing" at bounding box center [52, 100] width 97 height 13
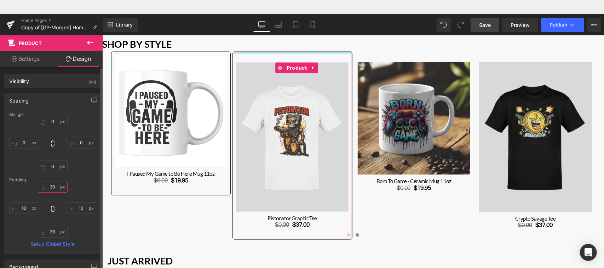
click at [53, 189] on input "30" at bounding box center [53, 187] width 30 height 12
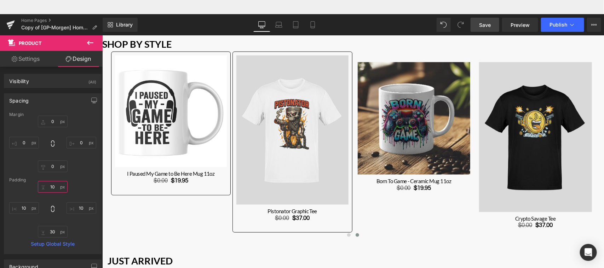
type input "10"
click at [487, 29] on link "Save" at bounding box center [485, 25] width 29 height 14
click at [519, 28] on span "Preview" at bounding box center [520, 24] width 19 height 7
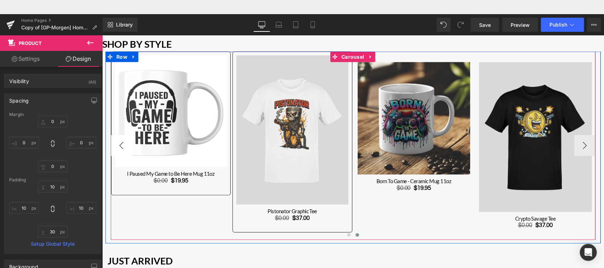
click at [122, 139] on button "‹" at bounding box center [120, 145] width 21 height 21
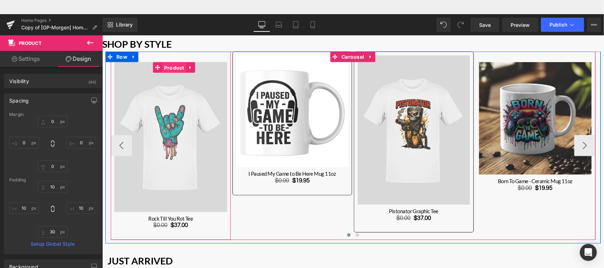
click at [173, 64] on span "Product" at bounding box center [174, 67] width 24 height 11
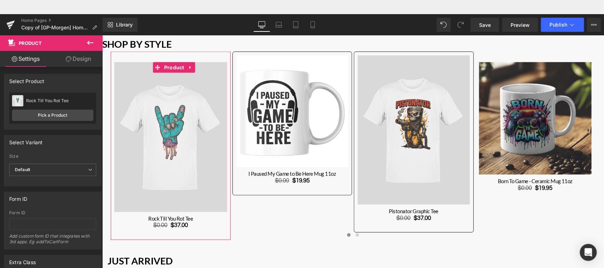
click at [81, 58] on link "Design" at bounding box center [78, 59] width 51 height 16
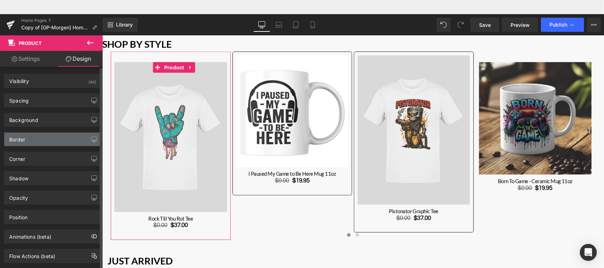
type input "#4d4d4d"
type input "100"
click at [48, 141] on div "Border" at bounding box center [52, 139] width 97 height 13
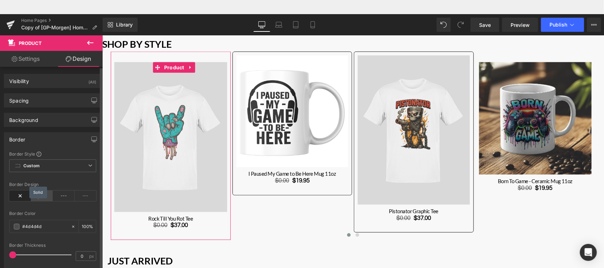
click at [45, 199] on icon at bounding box center [42, 196] width 22 height 11
type input "1"
click at [47, 228] on input "#4d4d4d" at bounding box center [44, 227] width 45 height 8
click at [42, 228] on input "#4d4d4d" at bounding box center [44, 227] width 45 height 8
drag, startPoint x: 42, startPoint y: 228, endPoint x: 30, endPoint y: 227, distance: 12.4
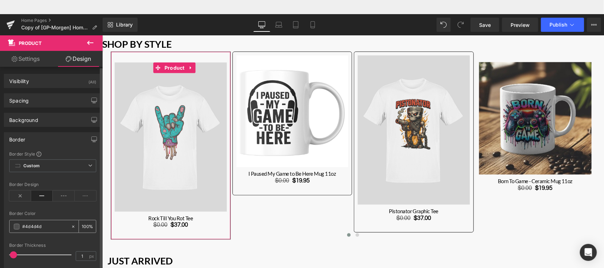
click at [30, 227] on input "#4d4d4d" at bounding box center [44, 227] width 45 height 8
type input "#0"
type input "0"
type input "#000"
type input "100"
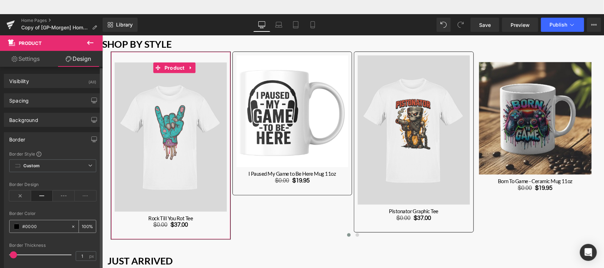
type input "#00000"
type input "0"
type input "#000000"
type input "100"
type input "#000000"
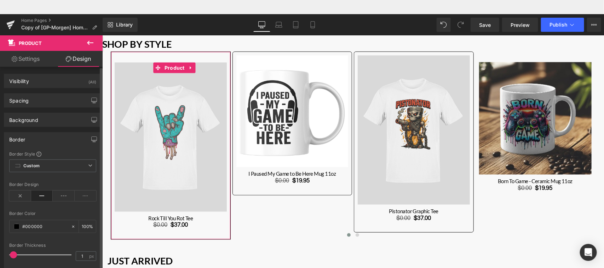
click at [67, 138] on div "Border" at bounding box center [52, 139] width 97 height 13
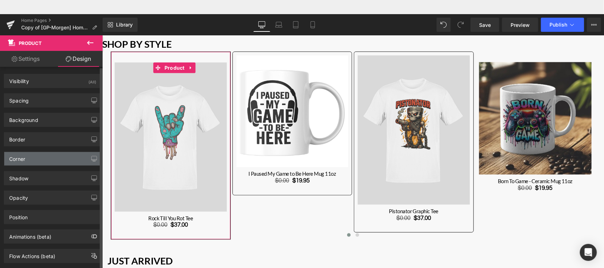
click at [63, 160] on div "Corner" at bounding box center [52, 158] width 97 height 13
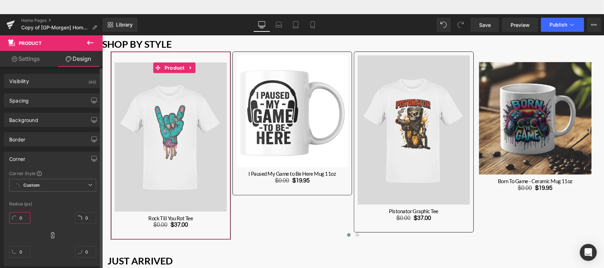
click at [28, 218] on input "0" at bounding box center [19, 218] width 21 height 12
type input "6"
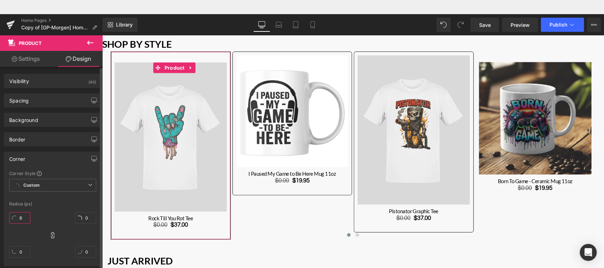
type input "6"
click at [59, 99] on div "Spacing" at bounding box center [52, 100] width 97 height 13
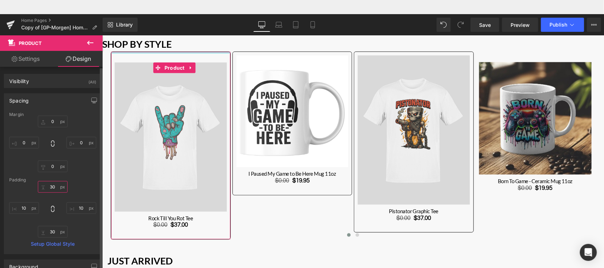
click at [50, 187] on input "30" at bounding box center [53, 187] width 30 height 12
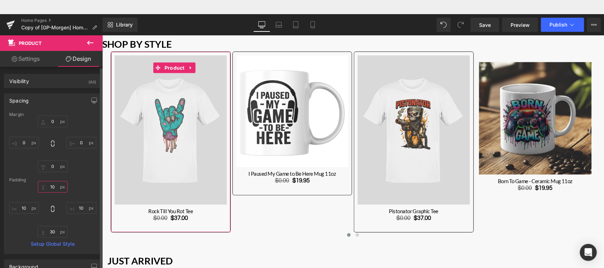
type input "10"
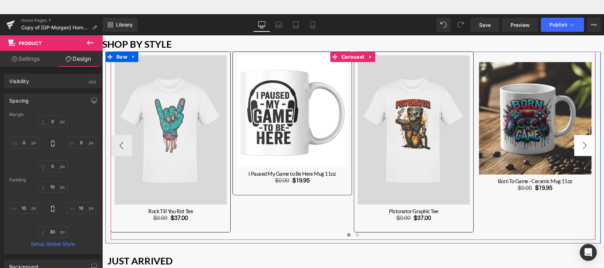
click at [582, 142] on button "›" at bounding box center [584, 145] width 21 height 21
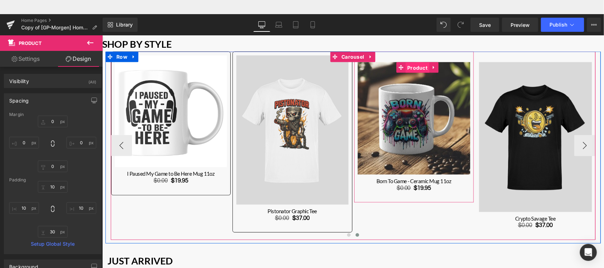
click at [414, 64] on span "Product" at bounding box center [417, 67] width 24 height 11
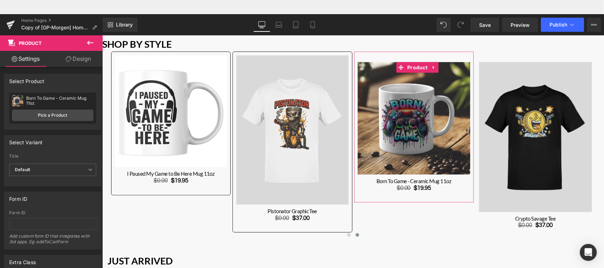
click at [79, 59] on link "Design" at bounding box center [78, 59] width 51 height 16
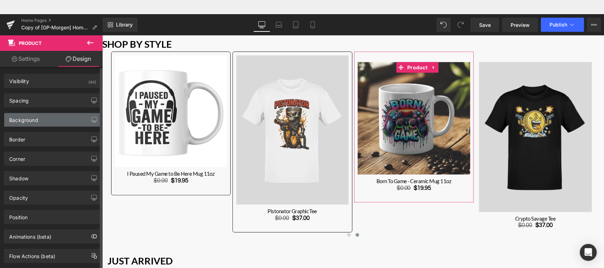
type input "transparent"
type input "0"
click at [61, 123] on div "Background" at bounding box center [52, 119] width 97 height 13
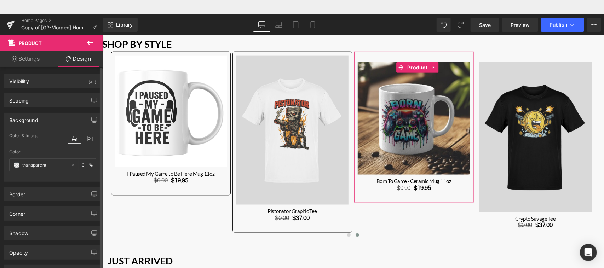
click at [61, 119] on div "Background" at bounding box center [52, 119] width 97 height 13
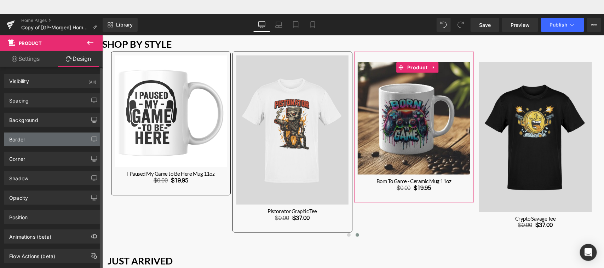
click at [57, 139] on div "Border" at bounding box center [52, 139] width 97 height 13
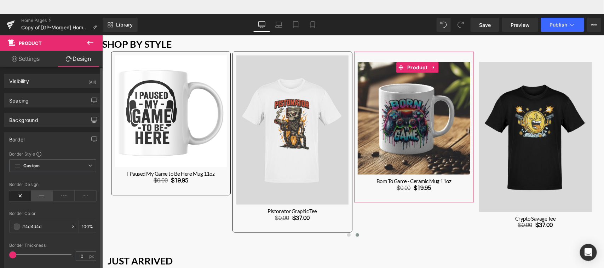
click at [44, 199] on icon at bounding box center [42, 196] width 22 height 11
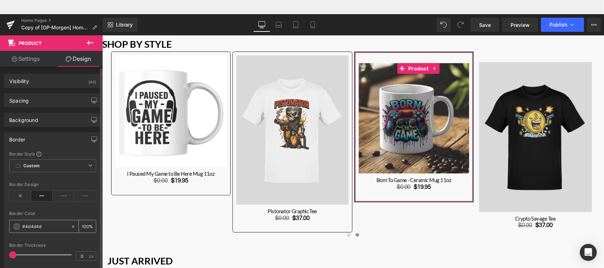
click at [37, 229] on input "#4d4d4d" at bounding box center [44, 227] width 45 height 8
drag, startPoint x: 25, startPoint y: 227, endPoint x: 43, endPoint y: 226, distance: 17.7
click at [43, 226] on input "#4d4d4d" at bounding box center [44, 227] width 45 height 8
type input "#0"
type input "0"
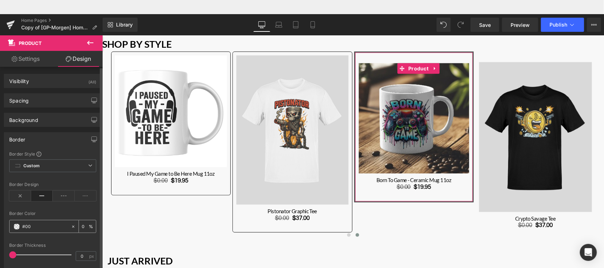
type input "#000"
type input "100"
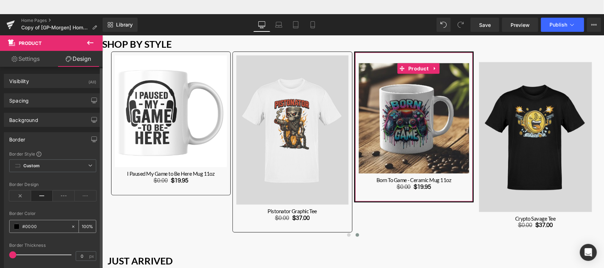
type input "#00000"
type input "0"
type input "#000000"
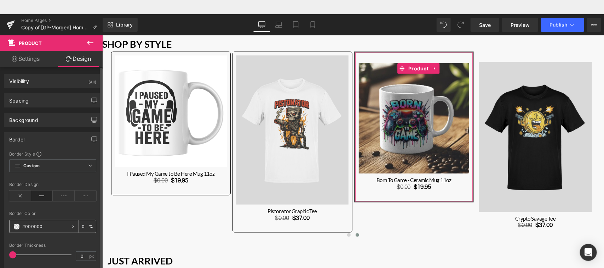
type input "100"
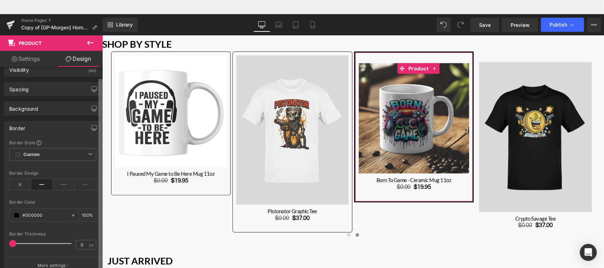
scroll to position [21, 0]
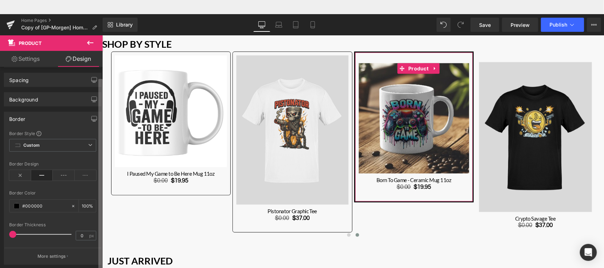
click at [99, 210] on b at bounding box center [100, 181] width 4 height 205
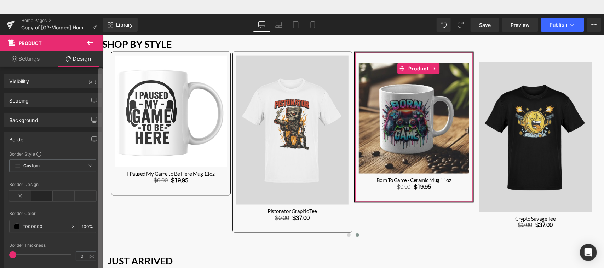
click at [100, 187] on b at bounding box center [100, 170] width 4 height 205
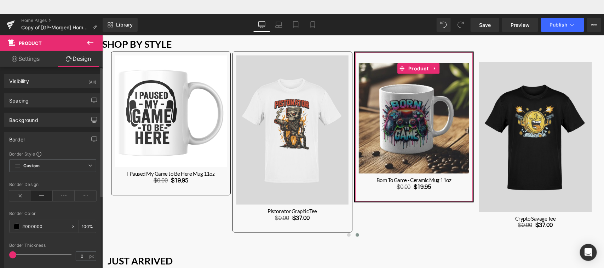
type input "#000000"
click at [61, 141] on div "Border" at bounding box center [52, 139] width 97 height 13
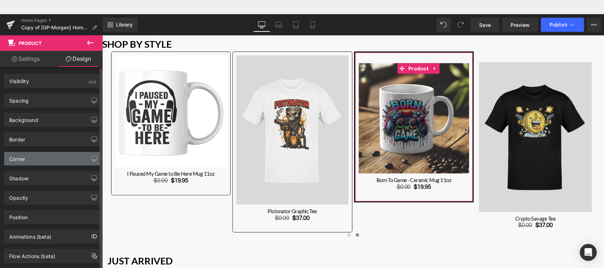
click at [57, 158] on div "Corner" at bounding box center [52, 158] width 97 height 13
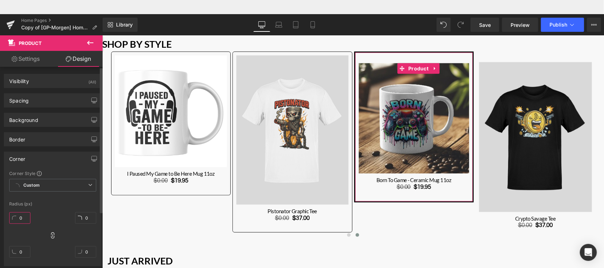
click at [22, 218] on input "0" at bounding box center [19, 218] width 21 height 12
type input "6"
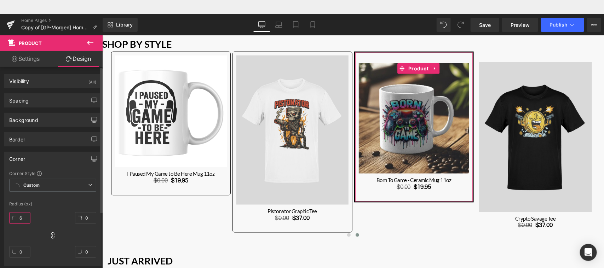
type input "6"
click at [45, 141] on div "Border" at bounding box center [52, 139] width 97 height 13
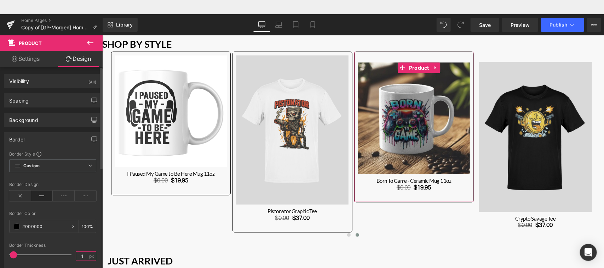
type input "1"
click at [65, 136] on div "Border" at bounding box center [52, 139] width 97 height 13
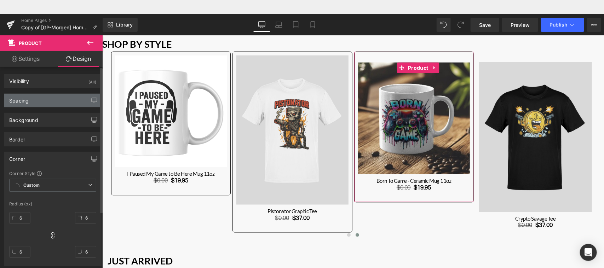
click at [59, 97] on div "Spacing" at bounding box center [52, 100] width 97 height 13
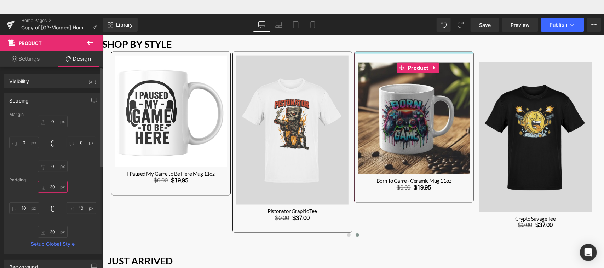
click at [52, 187] on input "30" at bounding box center [53, 187] width 30 height 12
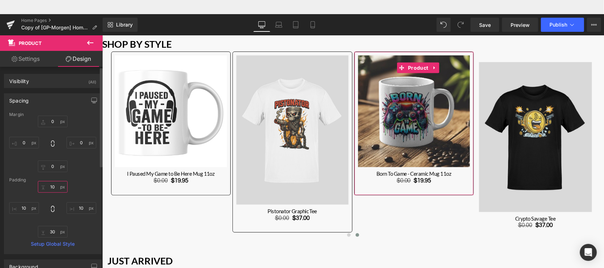
type input "10"
click at [75, 177] on div "Margin 0px 0 0px 0 0px 0 0px 0 [GEOGRAPHIC_DATA] 10 10 10px 10 30px 30 10px 10 …" at bounding box center [52, 183] width 97 height 142
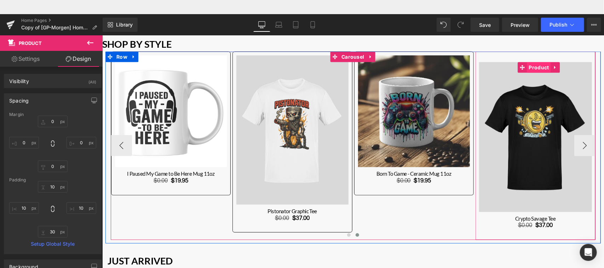
click at [534, 65] on span "Product" at bounding box center [539, 67] width 24 height 11
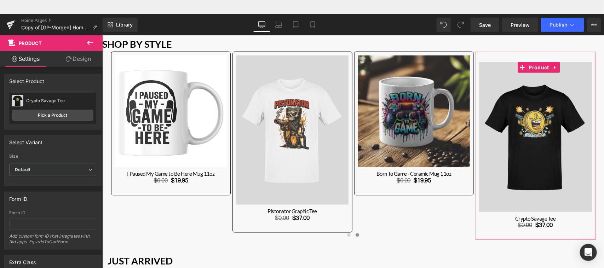
click at [75, 59] on link "Design" at bounding box center [78, 59] width 51 height 16
click at [0, 0] on div "Spacing" at bounding box center [0, 0] width 0 height 0
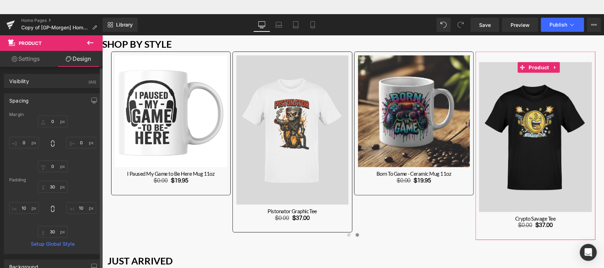
type input "0"
type input "30"
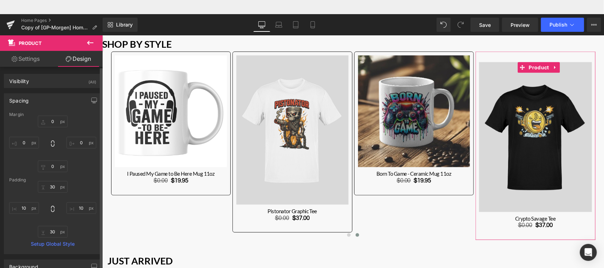
type input "10"
type input "30"
type input "10"
type input "#4d4d4d"
type input "100"
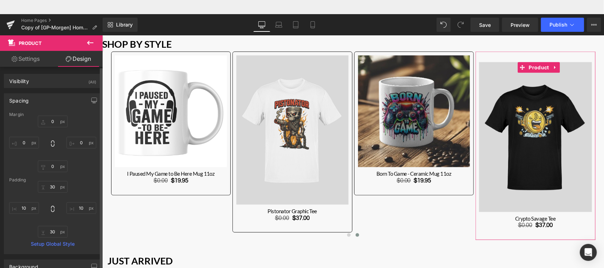
type input "0"
click at [59, 99] on div "Spacing" at bounding box center [52, 100] width 97 height 13
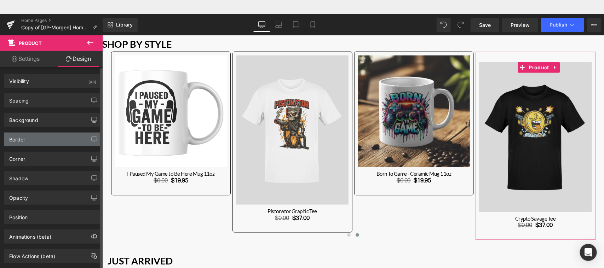
click at [60, 145] on div "Border" at bounding box center [52, 139] width 97 height 13
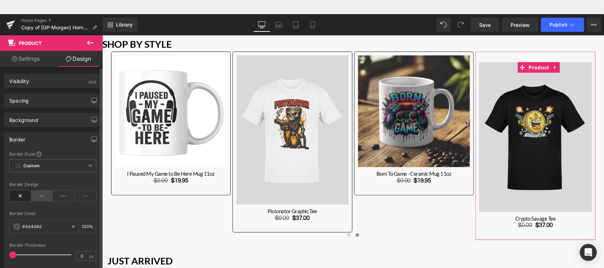
click at [41, 194] on icon at bounding box center [42, 196] width 22 height 11
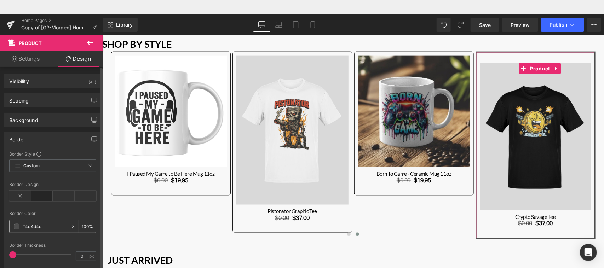
click at [38, 227] on input "#4d4d4d" at bounding box center [44, 227] width 45 height 8
drag, startPoint x: 44, startPoint y: 227, endPoint x: 25, endPoint y: 226, distance: 18.1
click at [25, 226] on input "#4d4d4d" at bounding box center [44, 227] width 45 height 8
type input "#0"
type input "0"
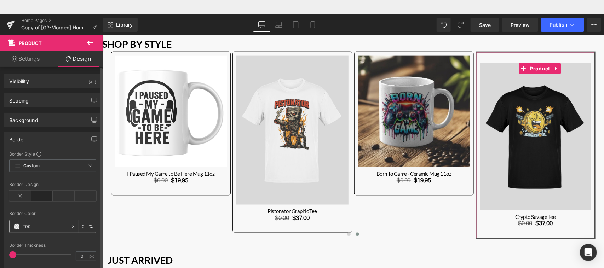
type input "#000"
type input "100"
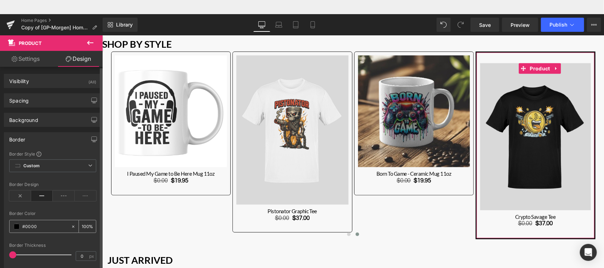
type input "#00000"
type input "0"
type input "#000000"
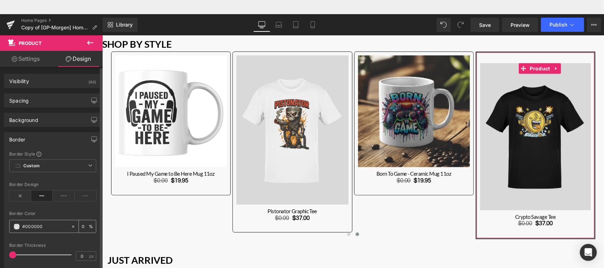
type input "100"
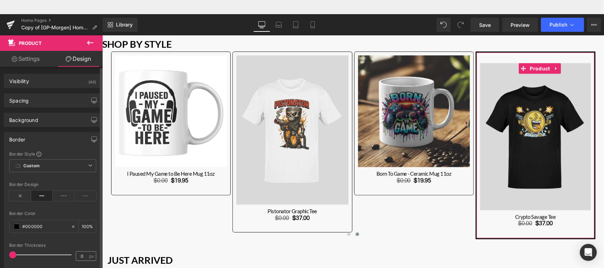
type input "#000000"
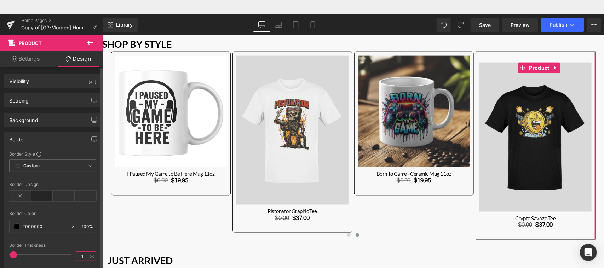
type input "1"
click at [95, 241] on div "Border Style Custom Custom Setup Global Style Custom Setup Global Style solid B…" at bounding box center [52, 218] width 97 height 134
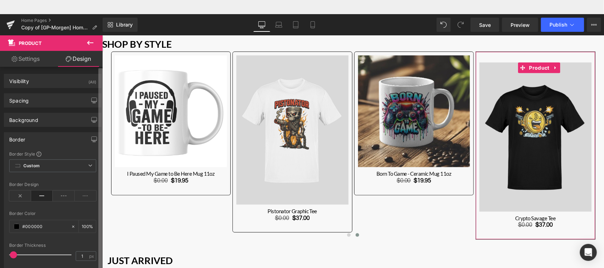
click at [98, 176] on b at bounding box center [100, 170] width 4 height 205
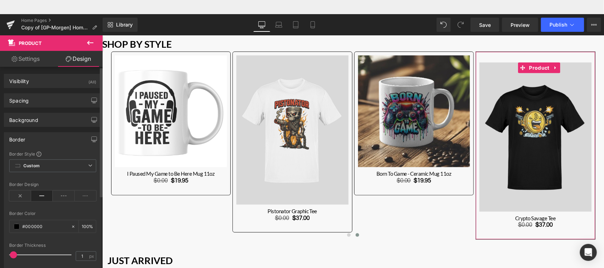
click at [61, 142] on div "Border" at bounding box center [52, 139] width 97 height 13
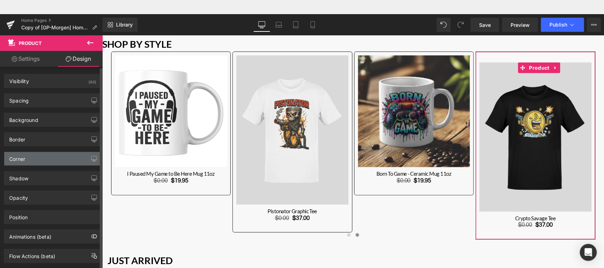
click at [58, 156] on div "Corner" at bounding box center [52, 158] width 97 height 13
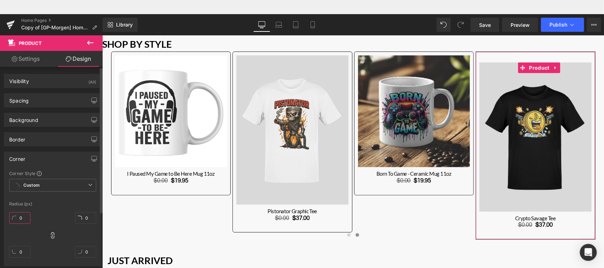
click at [23, 218] on input "0" at bounding box center [19, 218] width 21 height 12
type input "6"
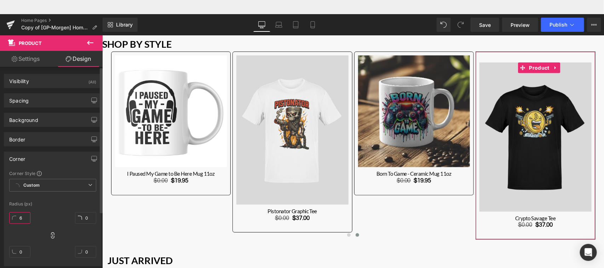
type input "6"
click at [23, 218] on input "6" at bounding box center [19, 218] width 21 height 12
type input "6"
click at [58, 100] on div "Spacing" at bounding box center [52, 100] width 97 height 13
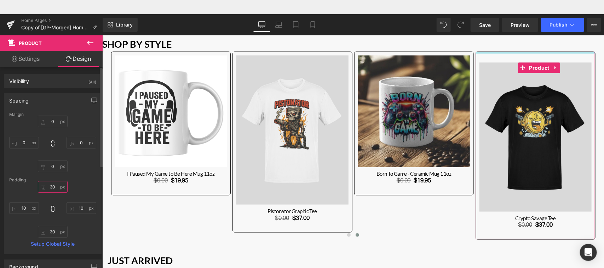
click at [52, 185] on input "30" at bounding box center [53, 187] width 30 height 12
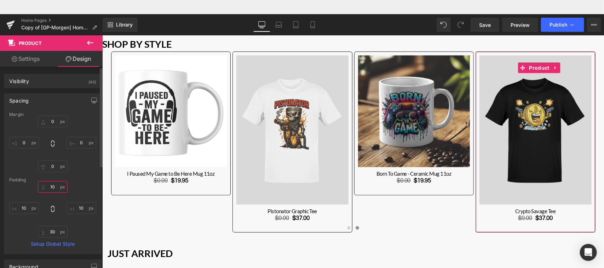
type input "10"
click at [88, 175] on div "Margin 0px 0 0px 0 0px 0 0px 0 [GEOGRAPHIC_DATA] 10 10 10px 10 30px 30 10px 10 …" at bounding box center [52, 183] width 97 height 142
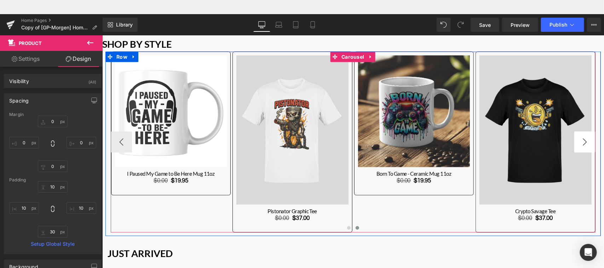
click at [585, 142] on button "›" at bounding box center [584, 141] width 21 height 21
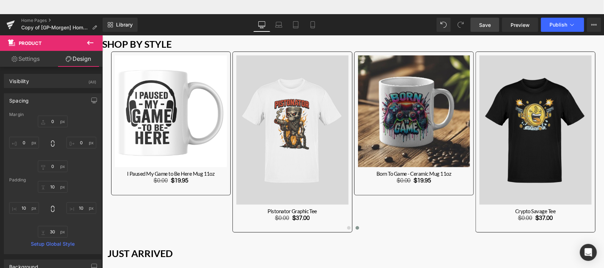
drag, startPoint x: 480, startPoint y: 26, endPoint x: 239, endPoint y: 27, distance: 240.7
click at [480, 26] on link "Save" at bounding box center [485, 25] width 29 height 14
click at [524, 27] on span "Preview" at bounding box center [520, 24] width 19 height 7
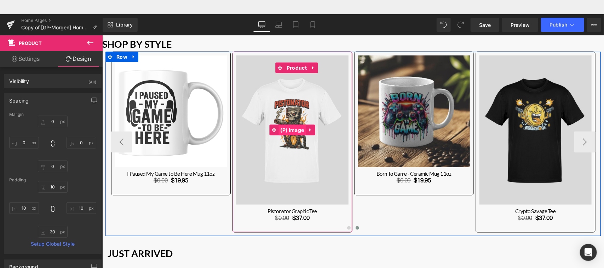
click at [290, 127] on span "(P) Image" at bounding box center [292, 130] width 27 height 11
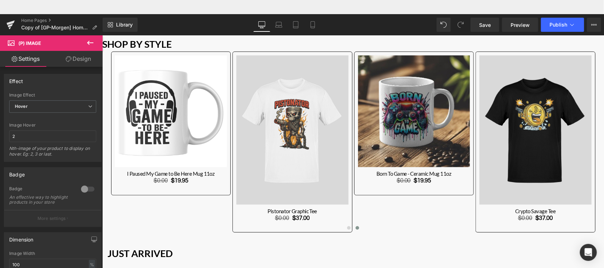
click at [82, 57] on link "Design" at bounding box center [78, 59] width 51 height 16
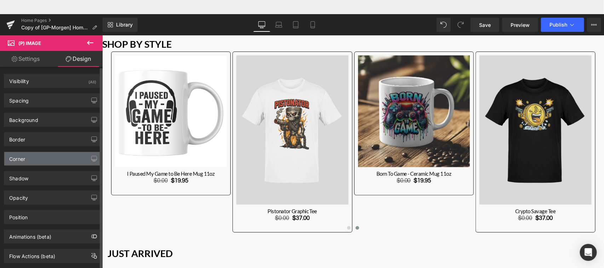
click at [44, 162] on div "Corner" at bounding box center [52, 158] width 97 height 13
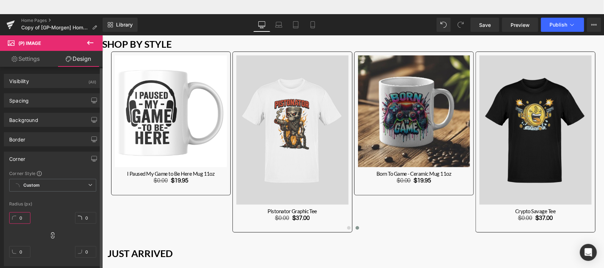
click at [25, 218] on input "0" at bounding box center [19, 218] width 21 height 12
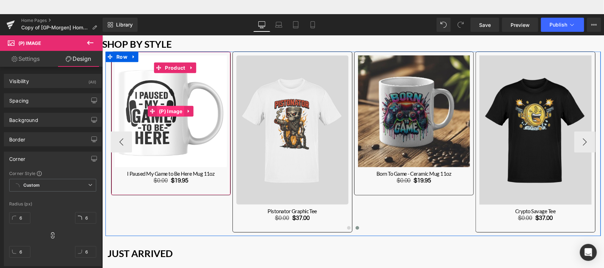
click at [170, 108] on span "(P) Image" at bounding box center [170, 111] width 27 height 11
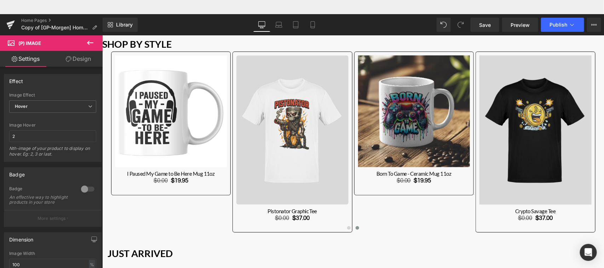
click at [84, 58] on link "Design" at bounding box center [78, 59] width 51 height 16
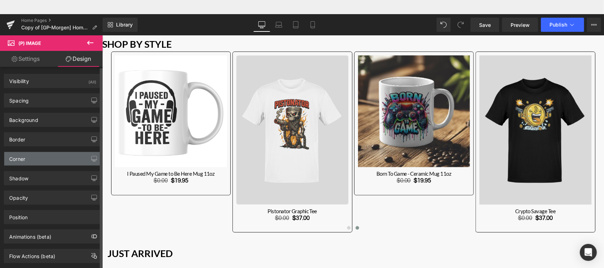
click at [55, 158] on div "Corner" at bounding box center [52, 158] width 97 height 13
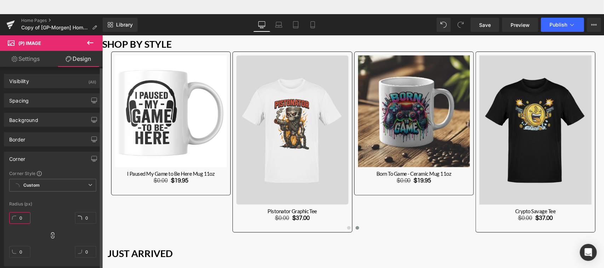
click at [20, 216] on input "0" at bounding box center [19, 218] width 21 height 12
click at [62, 202] on div "Corner Style Custom Custom Setup Global Style Custom Setup Global Style Radius …" at bounding box center [52, 219] width 97 height 96
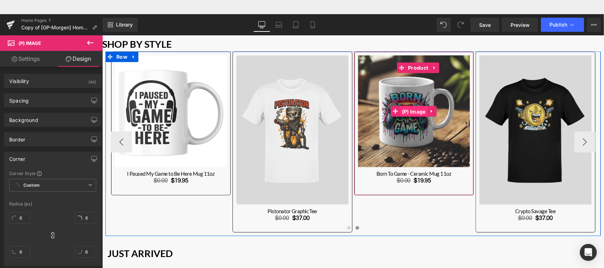
click at [414, 112] on span "(P) Image" at bounding box center [413, 111] width 27 height 11
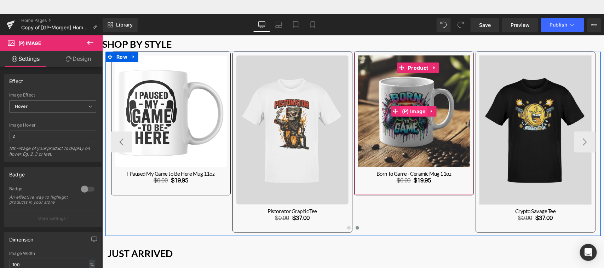
click at [417, 112] on span "(P) Image" at bounding box center [413, 111] width 27 height 11
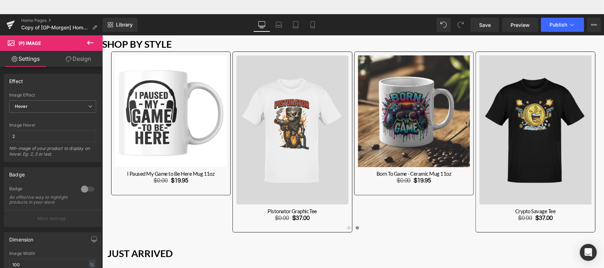
click at [81, 53] on link "Design" at bounding box center [78, 59] width 51 height 16
click at [0, 0] on div "Corner" at bounding box center [0, 0] width 0 height 0
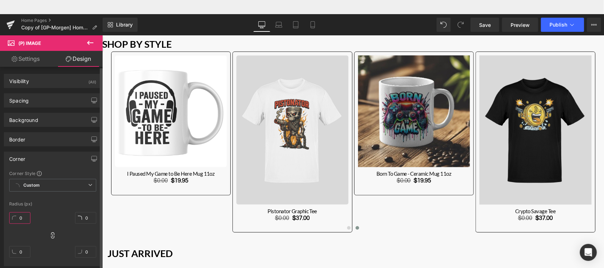
click at [22, 218] on input "0" at bounding box center [19, 218] width 21 height 12
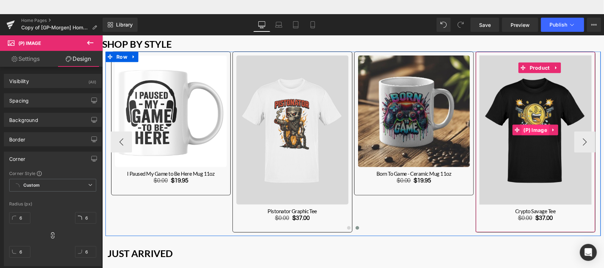
click at [536, 130] on span "(P) Image" at bounding box center [535, 130] width 27 height 11
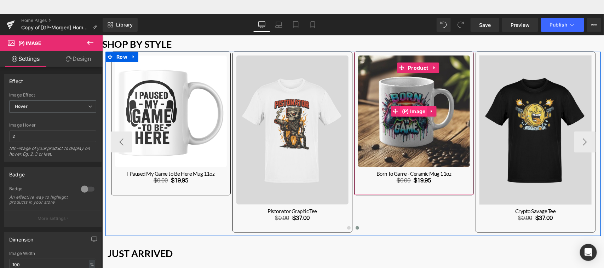
click at [414, 109] on span "(P) Image" at bounding box center [413, 111] width 27 height 11
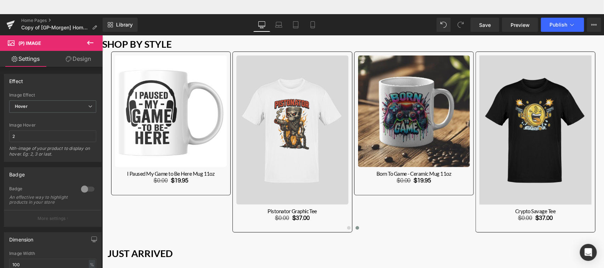
click at [87, 58] on link "Design" at bounding box center [78, 59] width 51 height 16
click at [0, 0] on div "Corner" at bounding box center [0, 0] width 0 height 0
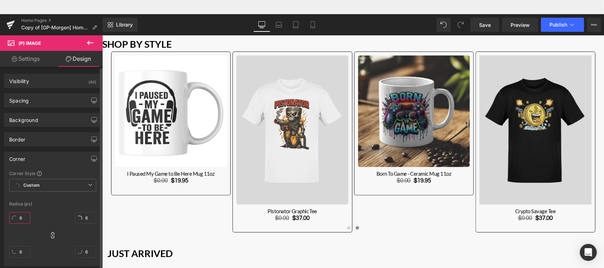
click at [22, 218] on input "6" at bounding box center [19, 218] width 21 height 12
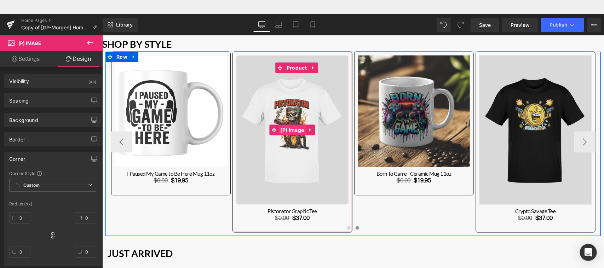
click at [293, 131] on span "(P) Image" at bounding box center [292, 130] width 27 height 11
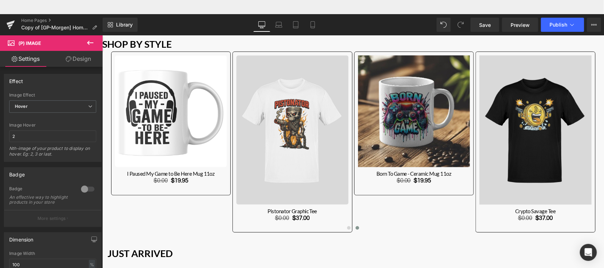
click at [77, 61] on link "Design" at bounding box center [78, 59] width 51 height 16
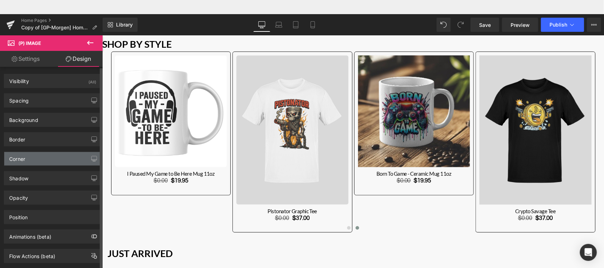
click at [45, 158] on div "Corner" at bounding box center [52, 158] width 97 height 13
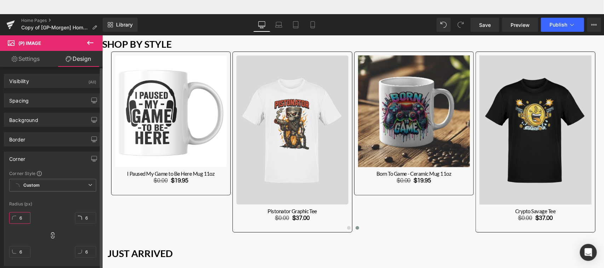
click at [21, 216] on input "6" at bounding box center [19, 218] width 21 height 12
click at [57, 215] on div "0px 0 0px 0 0px 0 0px 0" at bounding box center [52, 238] width 87 height 57
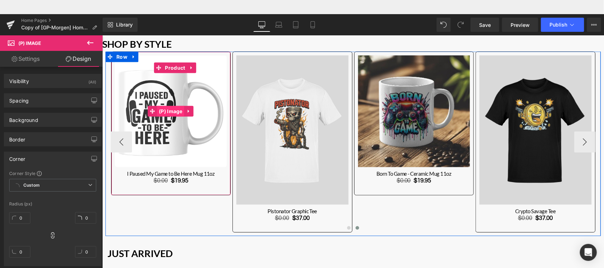
click at [173, 110] on span "(P) Image" at bounding box center [170, 111] width 27 height 11
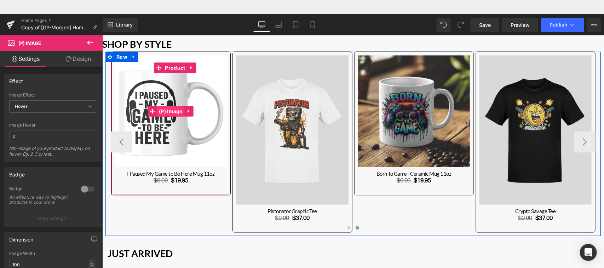
click at [169, 109] on span "(P) Image" at bounding box center [170, 111] width 27 height 11
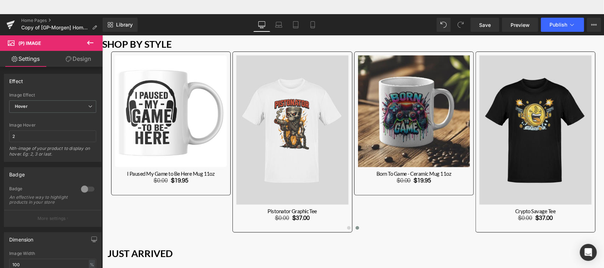
click at [82, 58] on link "Design" at bounding box center [78, 59] width 51 height 16
click at [0, 0] on div "Corner" at bounding box center [0, 0] width 0 height 0
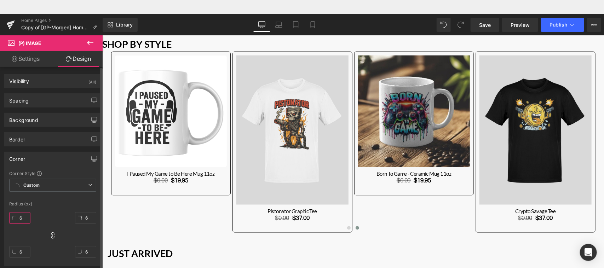
click at [22, 220] on input "6" at bounding box center [19, 218] width 21 height 12
click at [52, 215] on div "0px 0 0px 0 0px 0 0px 0" at bounding box center [52, 238] width 87 height 57
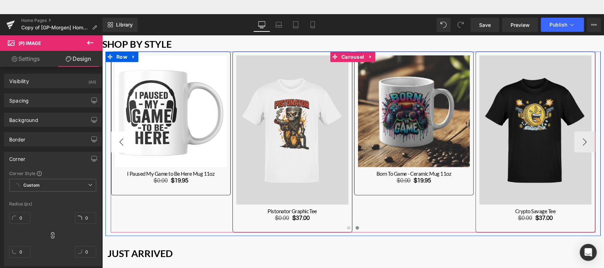
click at [114, 138] on button "‹" at bounding box center [120, 141] width 21 height 21
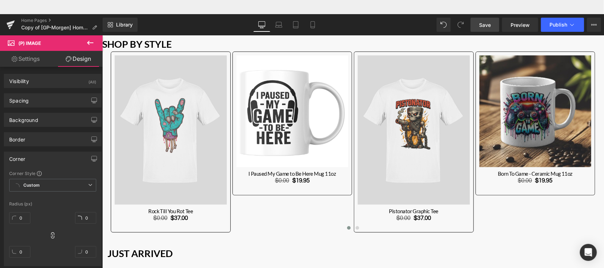
drag, startPoint x: 490, startPoint y: 23, endPoint x: 496, endPoint y: 64, distance: 41.5
click at [490, 23] on span "Save" at bounding box center [485, 24] width 12 height 7
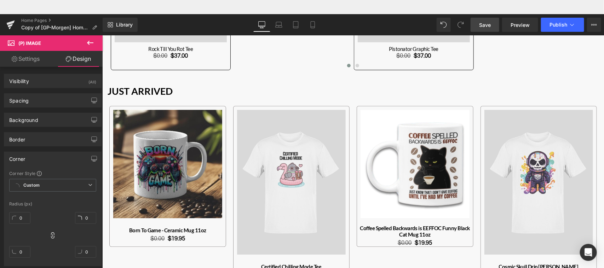
scroll to position [520, 0]
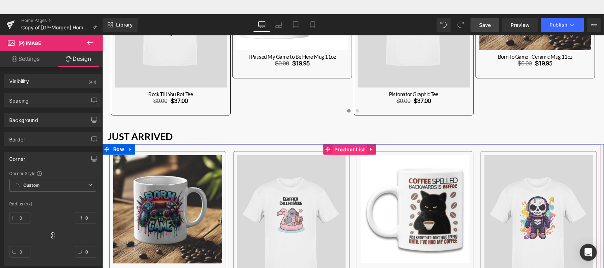
click at [343, 149] on span "Product List" at bounding box center [349, 149] width 34 height 11
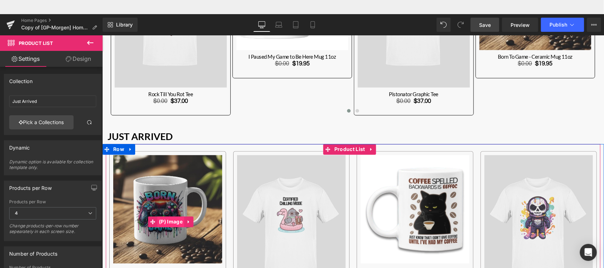
click at [175, 221] on span "(P) Image" at bounding box center [170, 222] width 27 height 11
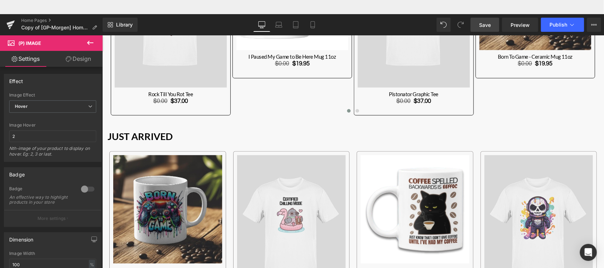
click at [84, 63] on link "Design" at bounding box center [78, 59] width 51 height 16
click at [0, 0] on div "Border" at bounding box center [0, 0] width 0 height 0
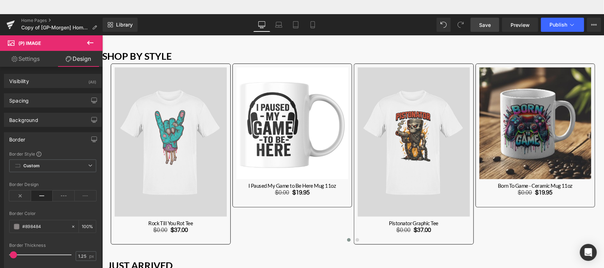
scroll to position [370, 0]
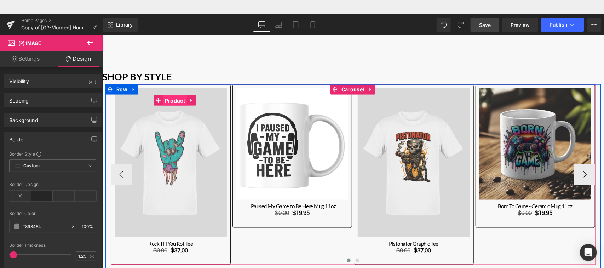
click at [175, 101] on span "Product" at bounding box center [175, 100] width 24 height 11
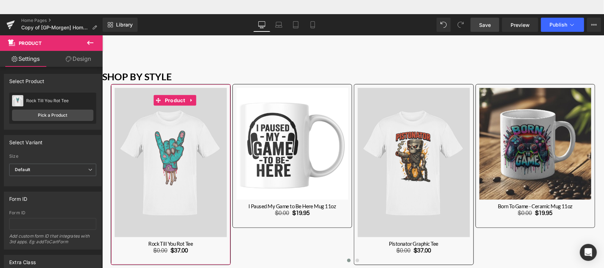
click at [84, 62] on link "Design" at bounding box center [78, 59] width 51 height 16
click at [0, 0] on div "Border" at bounding box center [0, 0] width 0 height 0
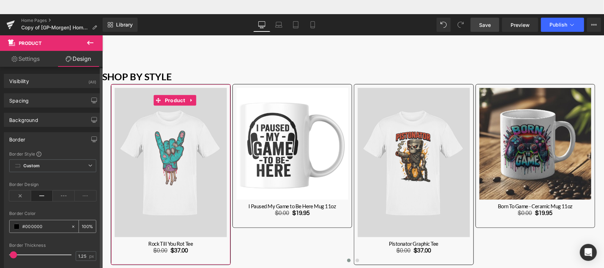
paste input "898484"
click at [93, 241] on div at bounding box center [52, 239] width 87 height 5
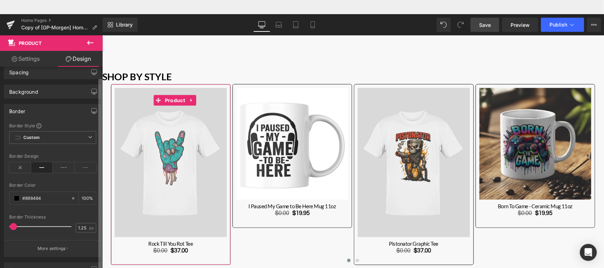
scroll to position [29, 0]
click at [102, 239] on b at bounding box center [100, 181] width 4 height 205
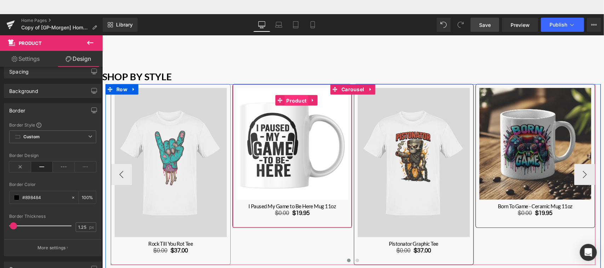
click at [297, 98] on span "Product" at bounding box center [296, 100] width 24 height 11
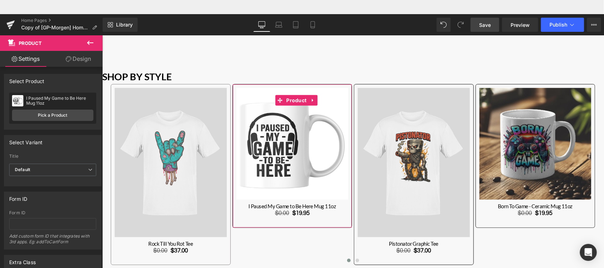
click at [82, 56] on link "Design" at bounding box center [78, 59] width 51 height 16
click at [0, 0] on div "Border" at bounding box center [0, 0] width 0 height 0
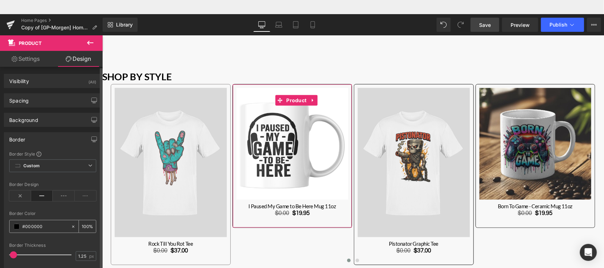
click at [26, 225] on input "#000000" at bounding box center [44, 227] width 45 height 8
paste input "898484"
click at [55, 226] on input "#898484" at bounding box center [44, 227] width 45 height 8
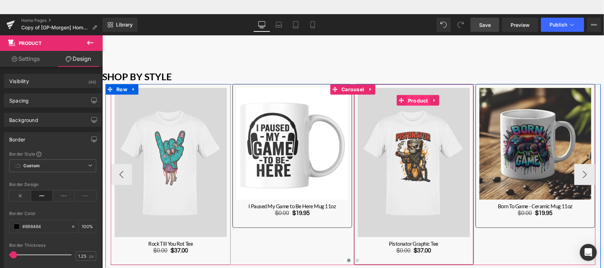
click at [419, 101] on span "Product" at bounding box center [418, 100] width 24 height 11
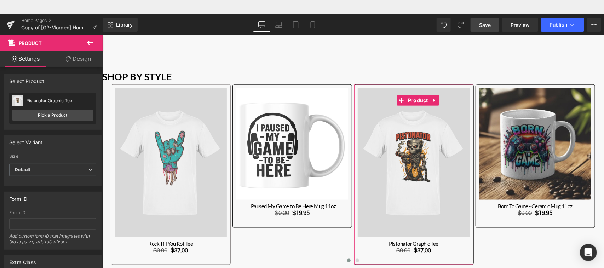
click at [91, 53] on link "Design" at bounding box center [78, 59] width 51 height 16
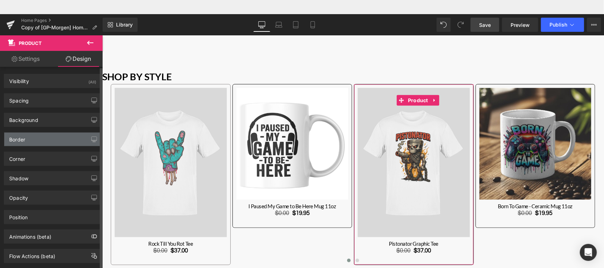
click at [47, 142] on div "Border" at bounding box center [52, 139] width 97 height 13
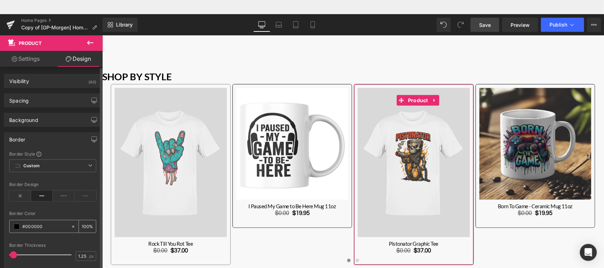
click at [33, 228] on input "#000000" at bounding box center [44, 227] width 45 height 8
paste input "898484"
click at [64, 213] on div "Border Color" at bounding box center [52, 213] width 87 height 5
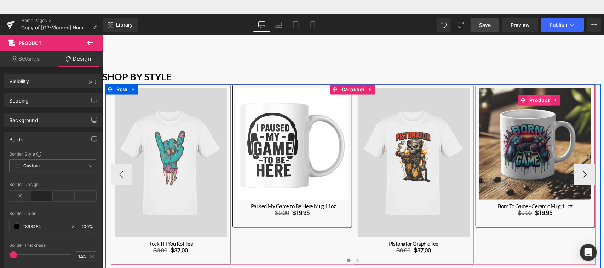
click at [533, 99] on span "Product" at bounding box center [540, 100] width 24 height 11
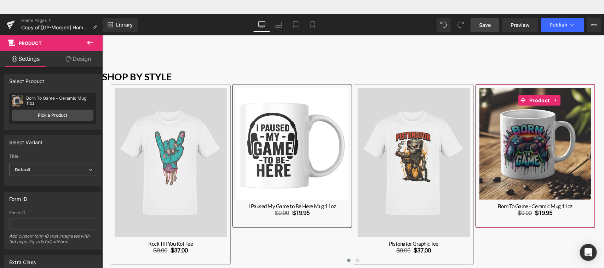
click at [80, 61] on link "Design" at bounding box center [78, 59] width 51 height 16
click at [0, 0] on div "Corner" at bounding box center [0, 0] width 0 height 0
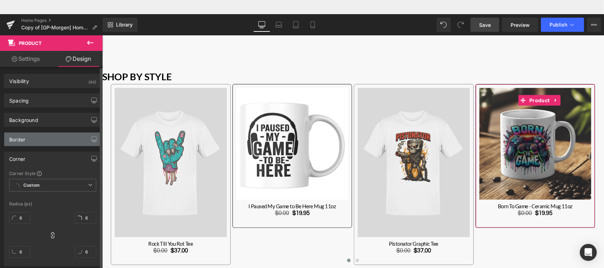
click at [45, 142] on div "Border" at bounding box center [52, 139] width 97 height 13
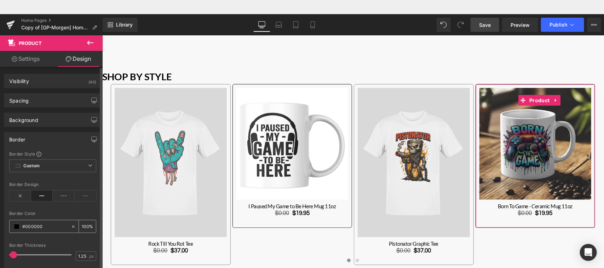
click at [31, 224] on input "#000000" at bounding box center [44, 227] width 45 height 8
paste input "898484"
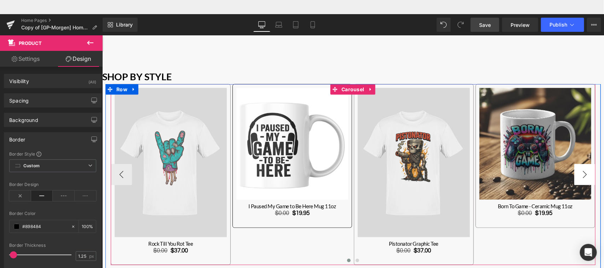
click at [582, 170] on button "›" at bounding box center [584, 174] width 21 height 21
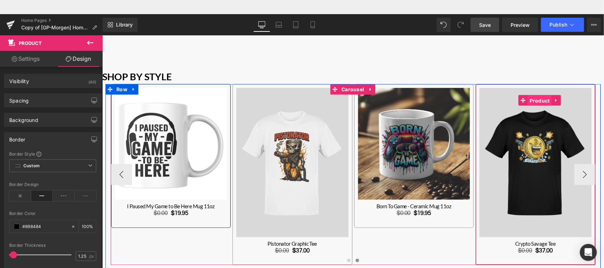
click at [535, 101] on span "Product" at bounding box center [540, 100] width 24 height 11
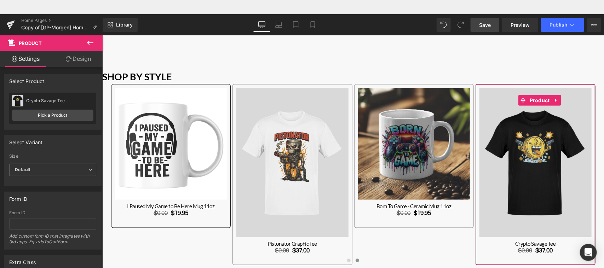
click at [79, 63] on link "Design" at bounding box center [78, 59] width 51 height 16
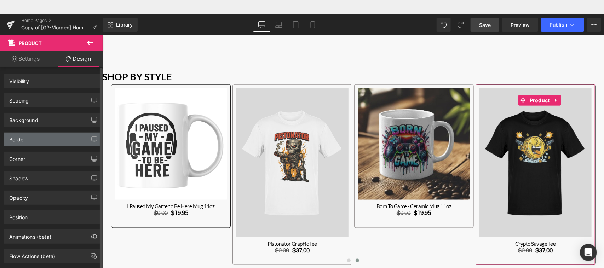
click at [58, 137] on div "Border" at bounding box center [52, 139] width 97 height 13
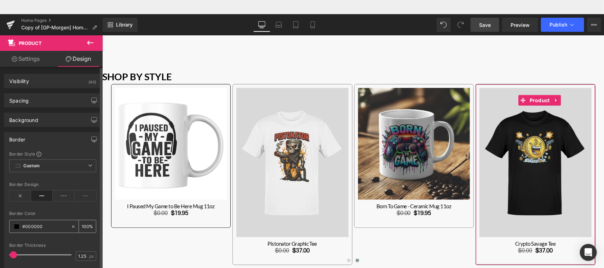
click at [34, 227] on input "#000000" at bounding box center [44, 227] width 45 height 8
paste input "898484"
click at [62, 238] on div at bounding box center [52, 239] width 87 height 5
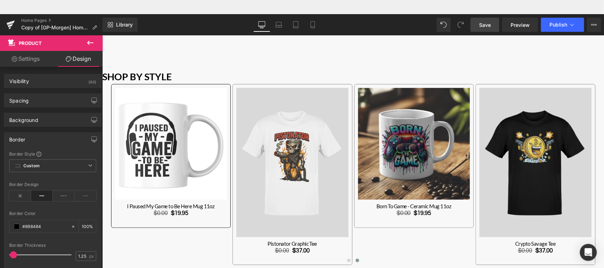
click at [490, 27] on span "Save" at bounding box center [485, 24] width 12 height 7
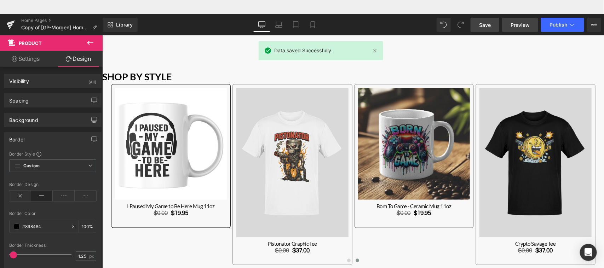
click at [520, 28] on span "Preview" at bounding box center [520, 24] width 19 height 7
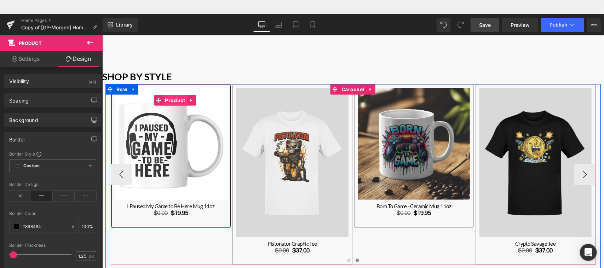
click at [166, 100] on span "Product" at bounding box center [175, 100] width 24 height 11
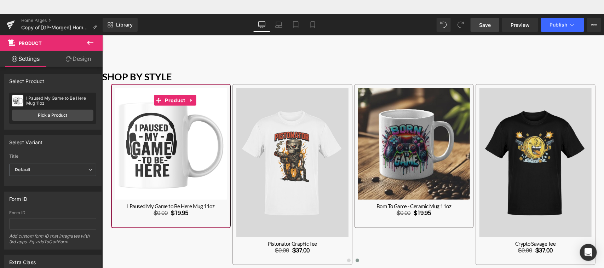
click at [85, 61] on link "Design" at bounding box center [78, 59] width 51 height 16
click at [0, 0] on div "Corner" at bounding box center [0, 0] width 0 height 0
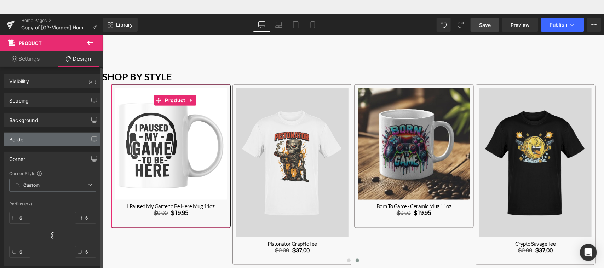
click at [57, 133] on div "Border" at bounding box center [52, 139] width 97 height 13
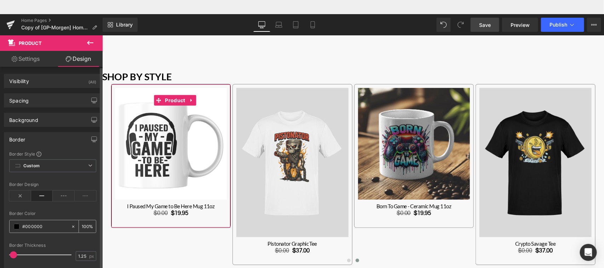
click at [41, 227] on input "#000000" at bounding box center [44, 227] width 45 height 8
paste input "898484"
click at [64, 212] on div "Border Color" at bounding box center [52, 213] width 87 height 5
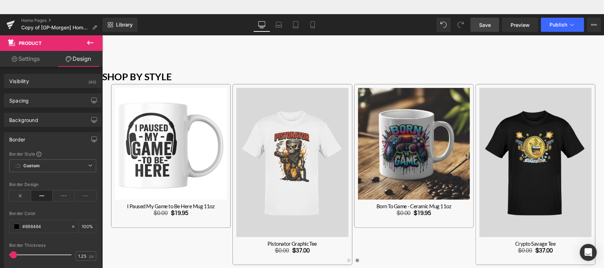
click at [491, 28] on span "Save" at bounding box center [485, 24] width 12 height 7
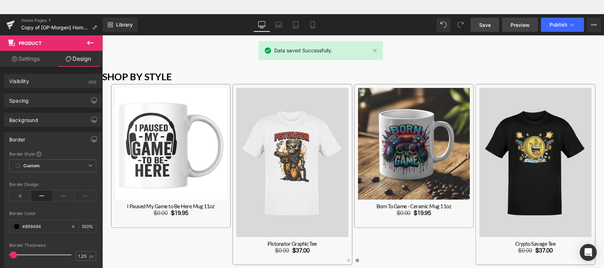
click at [519, 21] on span "Preview" at bounding box center [520, 24] width 19 height 7
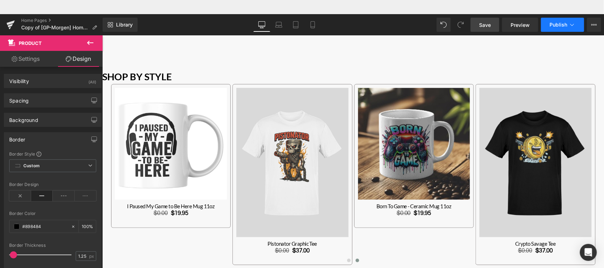
click at [566, 24] on span "Publish" at bounding box center [559, 25] width 18 height 6
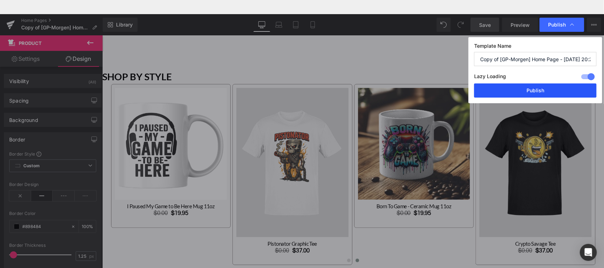
drag, startPoint x: 525, startPoint y: 94, endPoint x: 286, endPoint y: 45, distance: 243.2
click at [525, 94] on button "Publish" at bounding box center [535, 91] width 122 height 14
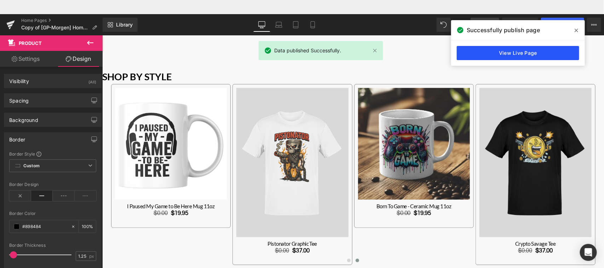
click at [526, 55] on link "View Live Page" at bounding box center [518, 53] width 122 height 14
